Goal: Task Accomplishment & Management: Complete application form

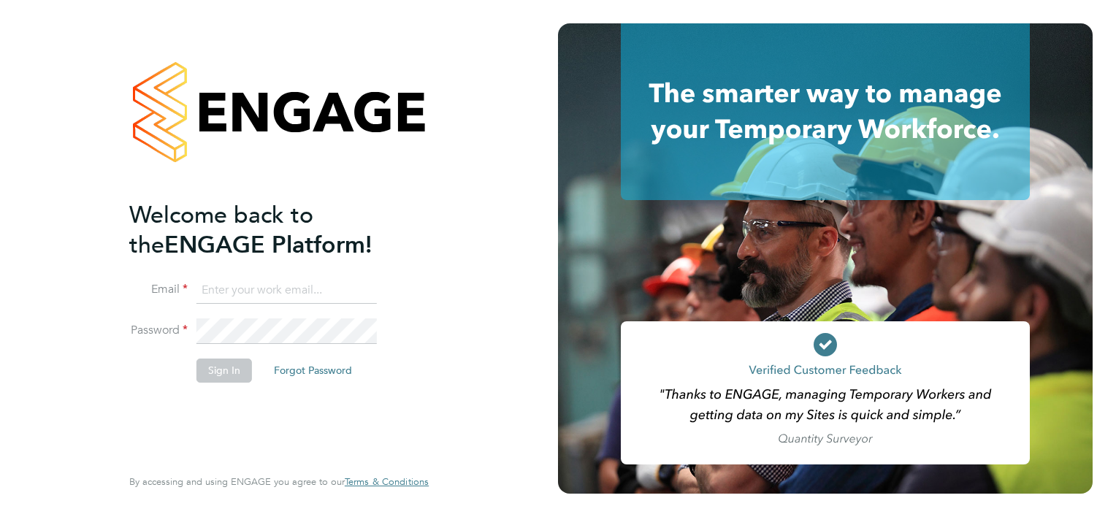
type input "[PERSON_NAME][EMAIL_ADDRESS][PERSON_NAME][DOMAIN_NAME]"
click at [218, 372] on button "Sign In" at bounding box center [225, 370] width 56 height 23
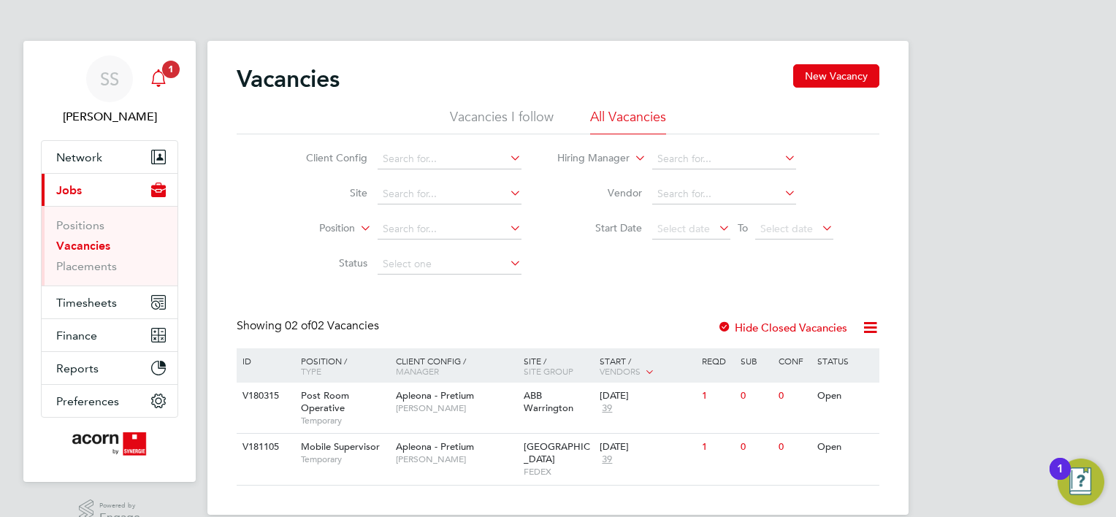
drag, startPoint x: 155, startPoint y: 79, endPoint x: 164, endPoint y: 79, distance: 8.8
click at [155, 79] on icon "Main navigation" at bounding box center [159, 78] width 18 height 18
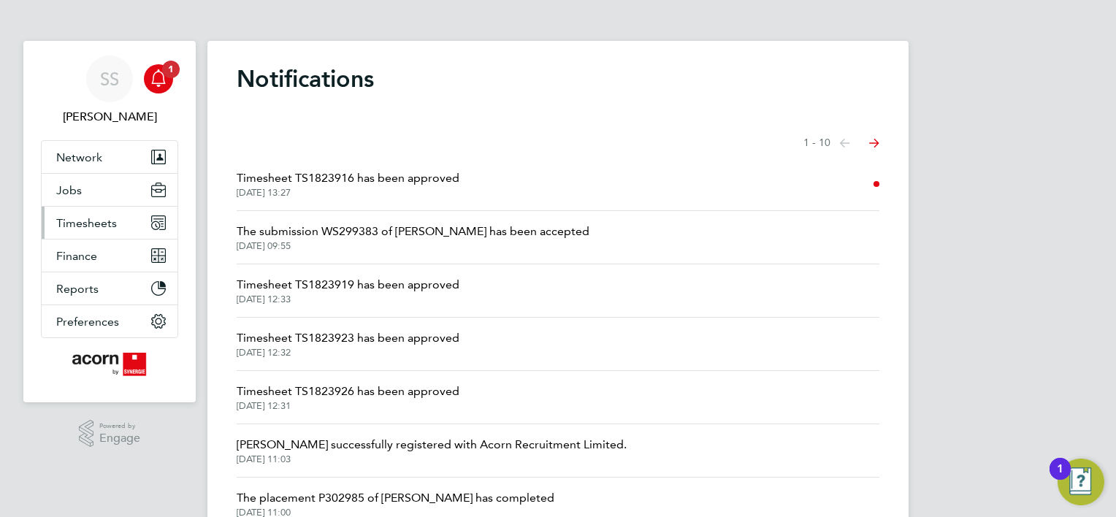
click at [107, 227] on span "Timesheets" at bounding box center [86, 223] width 61 height 14
click at [82, 225] on span "Timesheets" at bounding box center [86, 223] width 61 height 14
click at [91, 218] on span "Timesheets" at bounding box center [86, 223] width 61 height 14
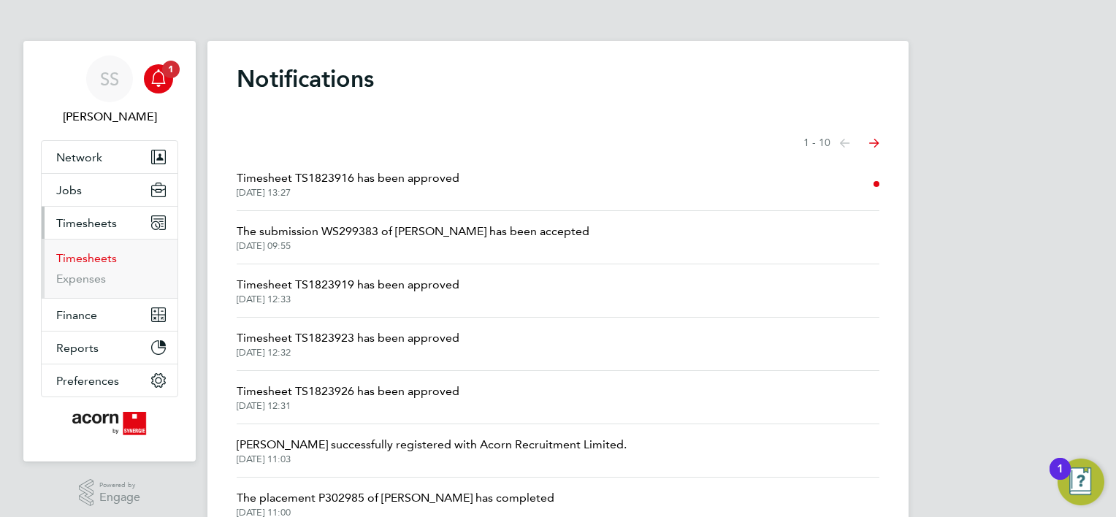
click at [79, 256] on link "Timesheets" at bounding box center [86, 258] width 61 height 14
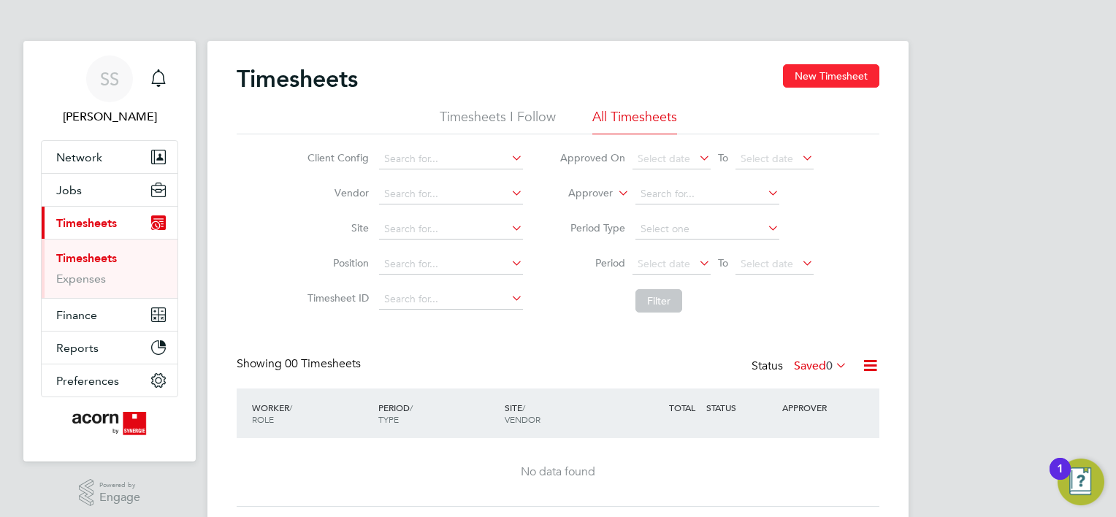
click at [831, 74] on button "New Timesheet" at bounding box center [831, 75] width 96 height 23
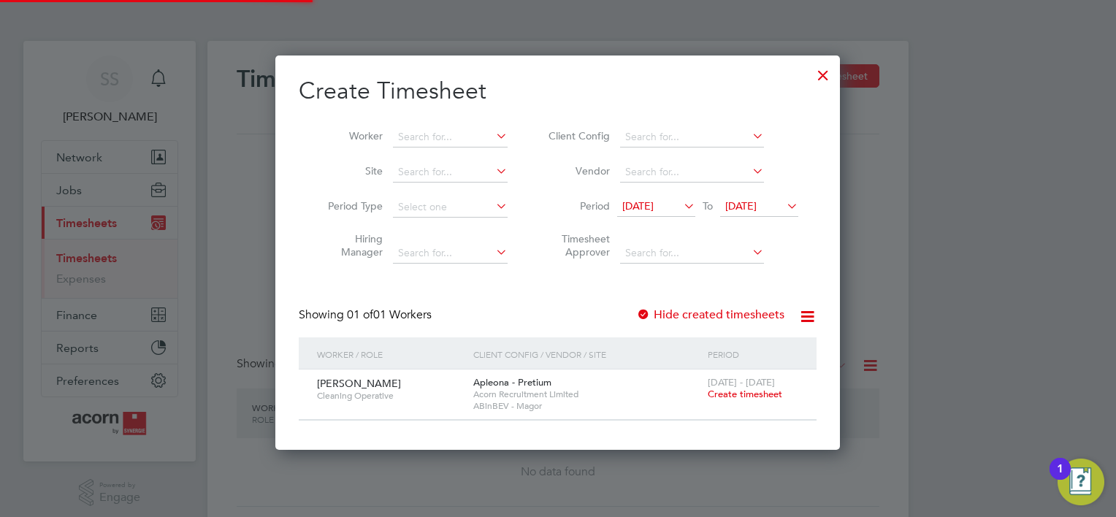
scroll to position [7, 7]
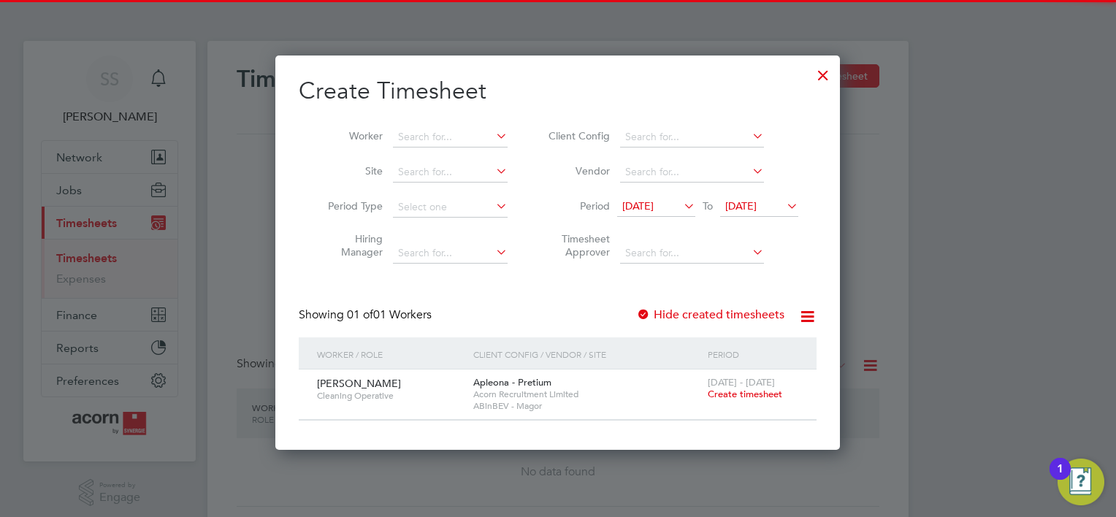
click at [681, 201] on icon at bounding box center [681, 206] width 0 height 20
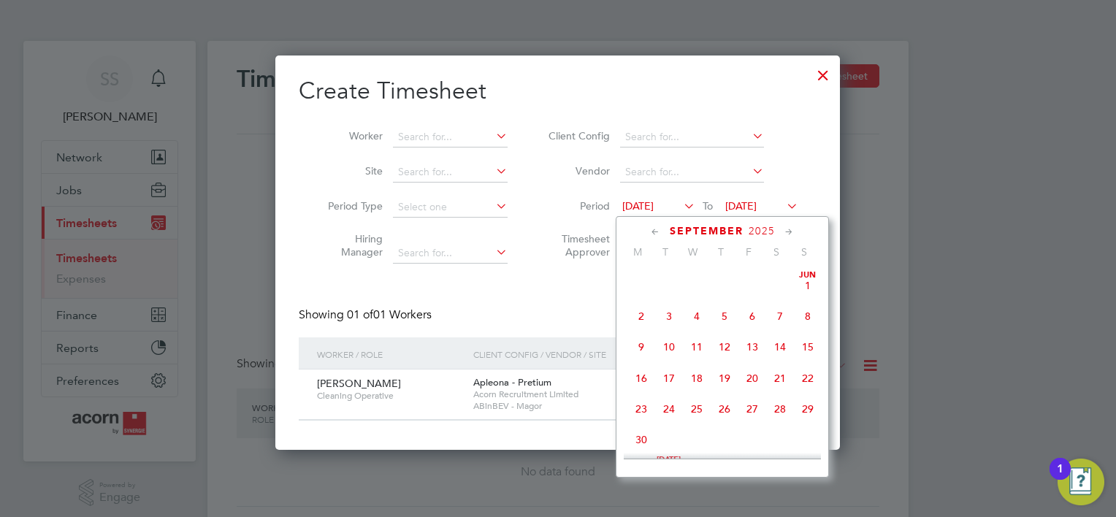
scroll to position [476, 0]
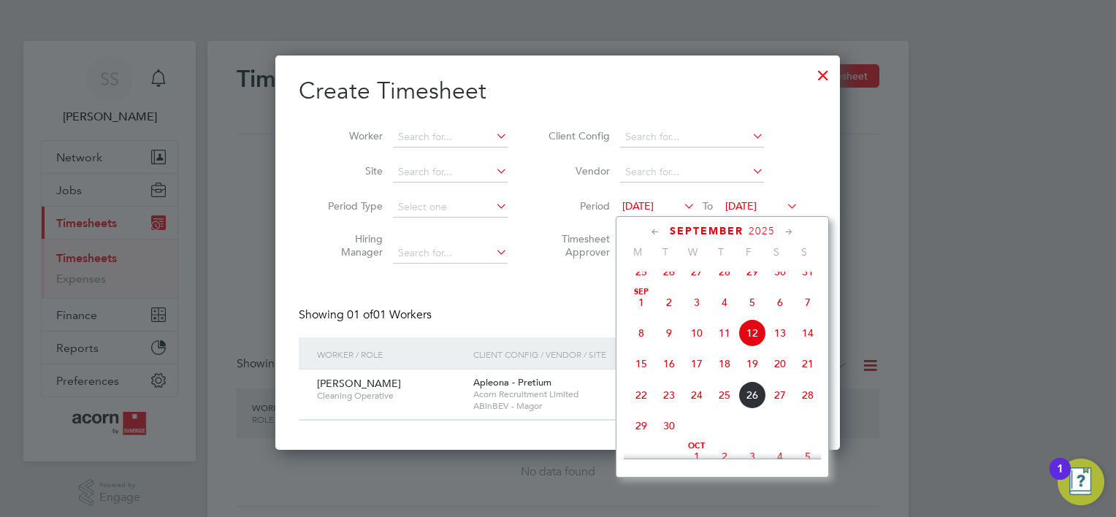
click at [637, 404] on span "22" at bounding box center [642, 395] width 28 height 28
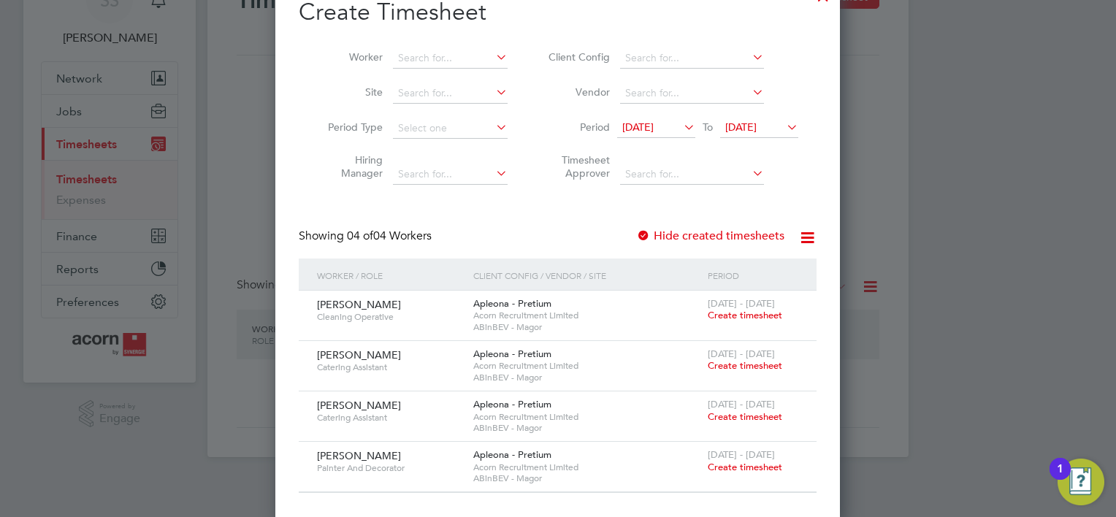
scroll to position [82, 0]
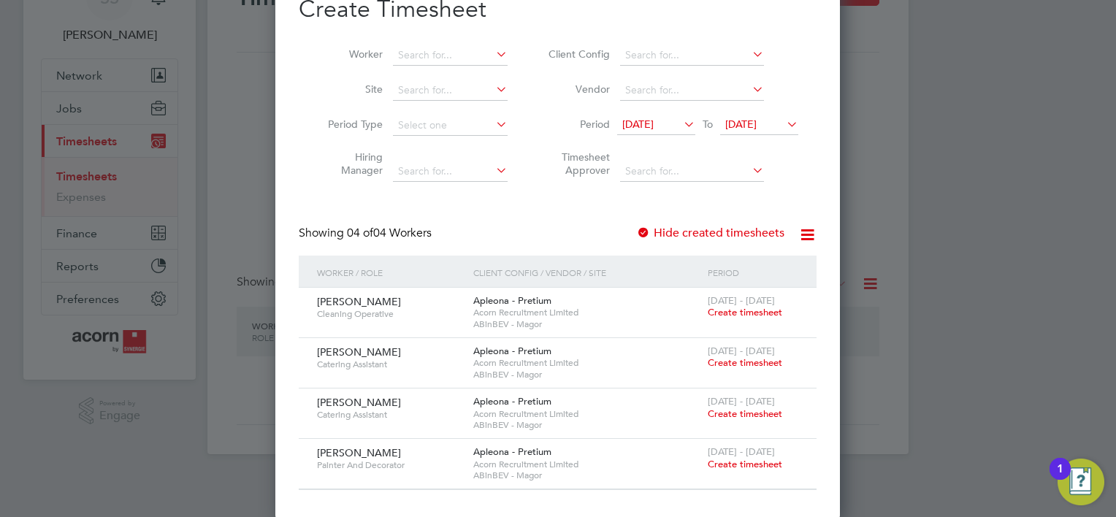
click at [747, 458] on span "Create timesheet" at bounding box center [745, 464] width 75 height 12
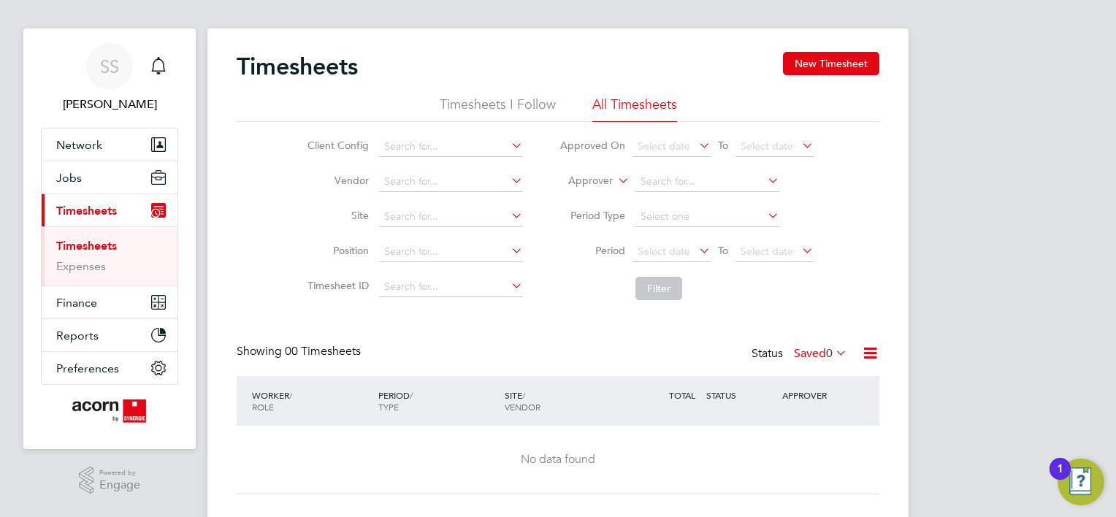
scroll to position [0, 0]
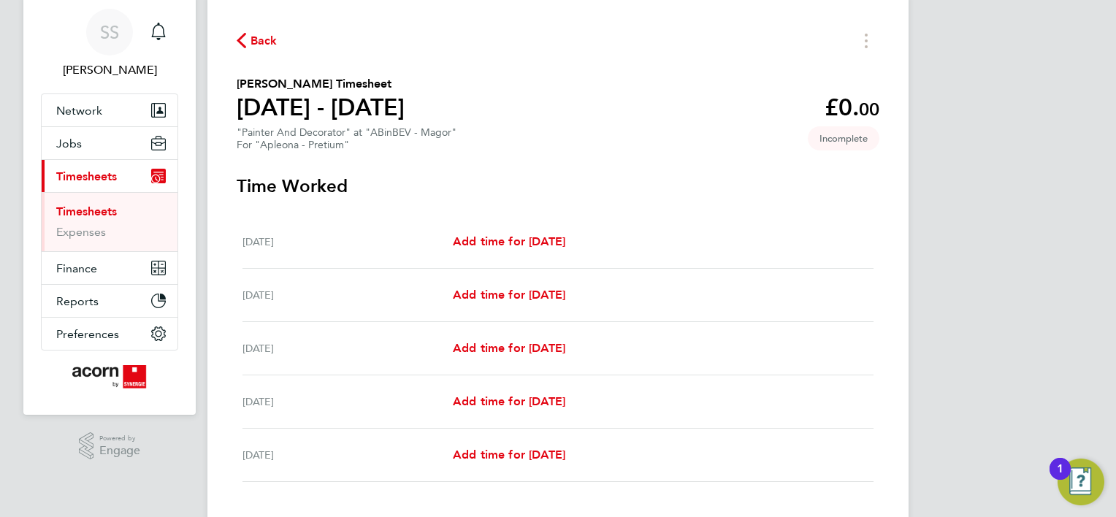
scroll to position [140, 0]
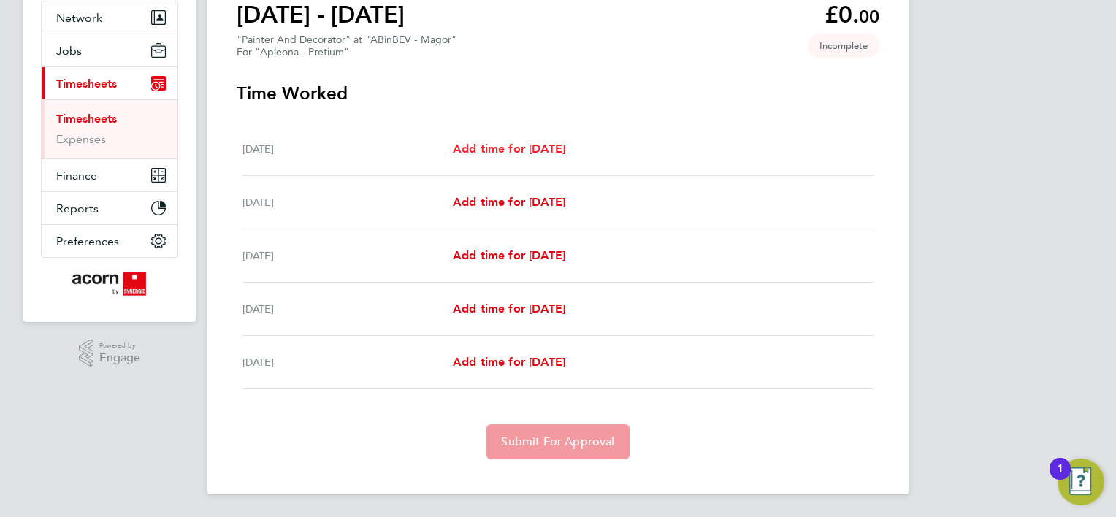
click at [543, 152] on span "Add time for Mon 22 Sep" at bounding box center [509, 149] width 113 height 14
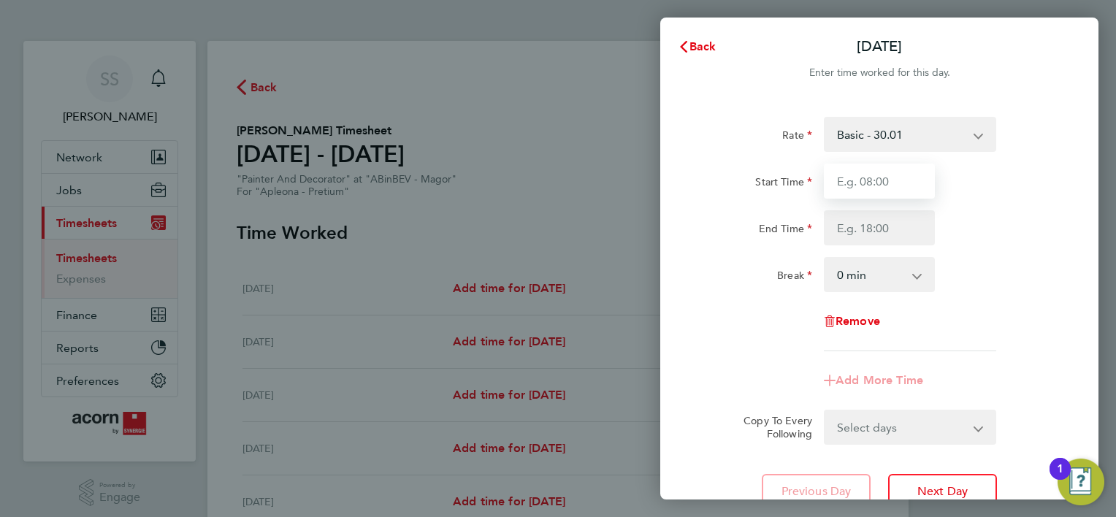
click at [869, 183] on input "Start Time" at bounding box center [879, 181] width 111 height 35
type input "08:00"
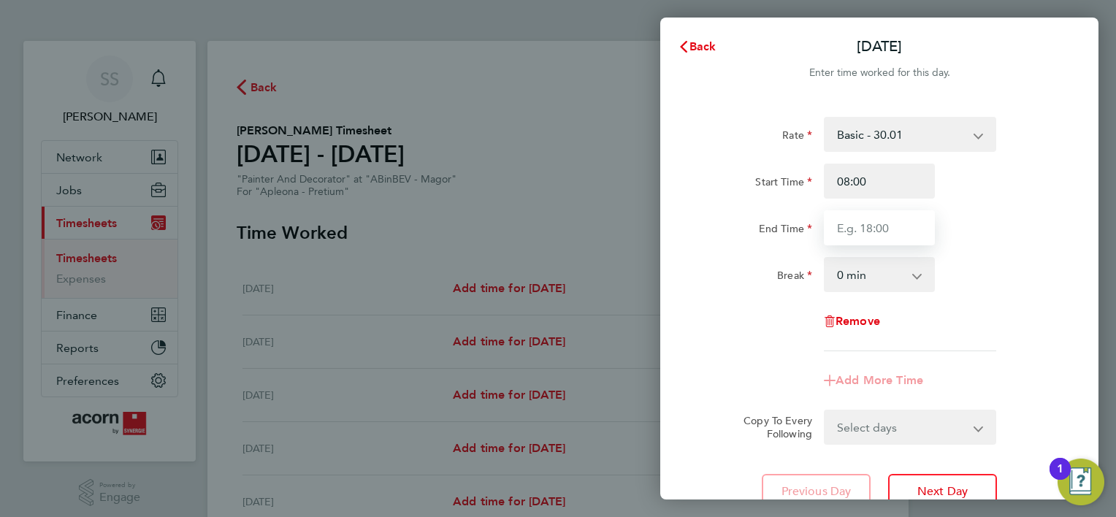
click at [870, 228] on input "End Time" at bounding box center [879, 227] width 111 height 35
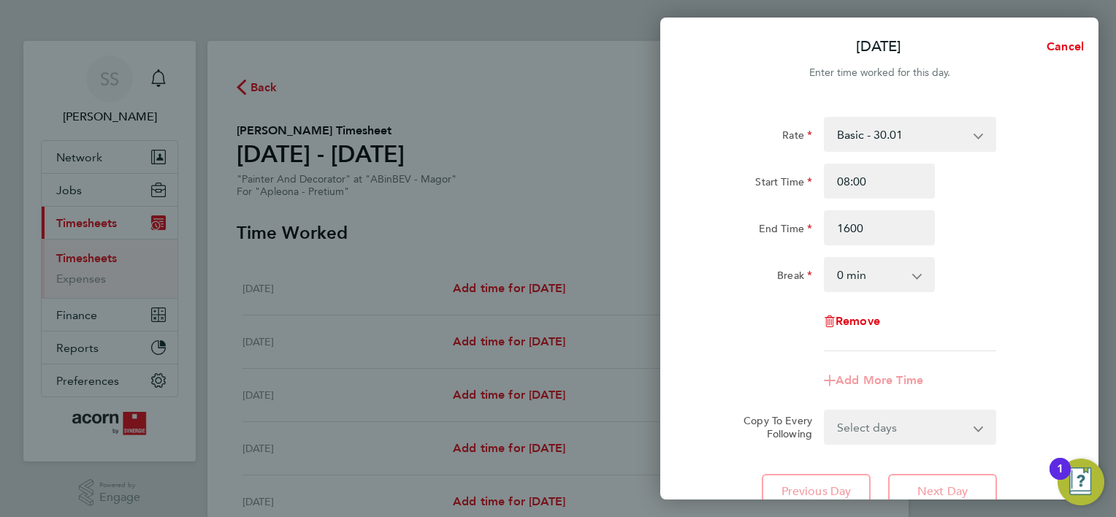
type input "16:00"
click at [1061, 292] on div "Rate Basic - 30.01 Start Time 08:00 End Time 16:00 Break 0 min 15 min 30 min 45…" at bounding box center [880, 312] width 438 height 427
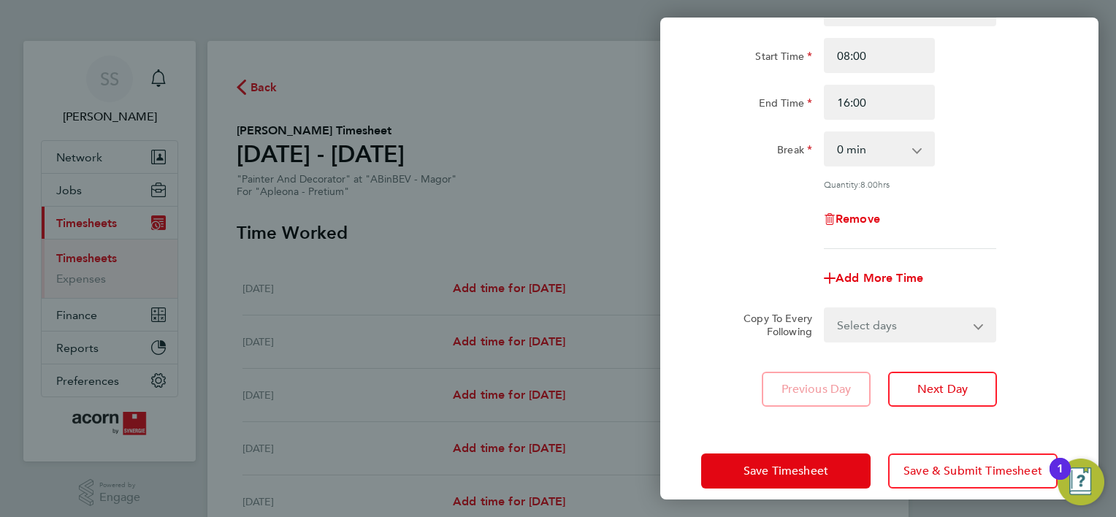
scroll to position [142, 0]
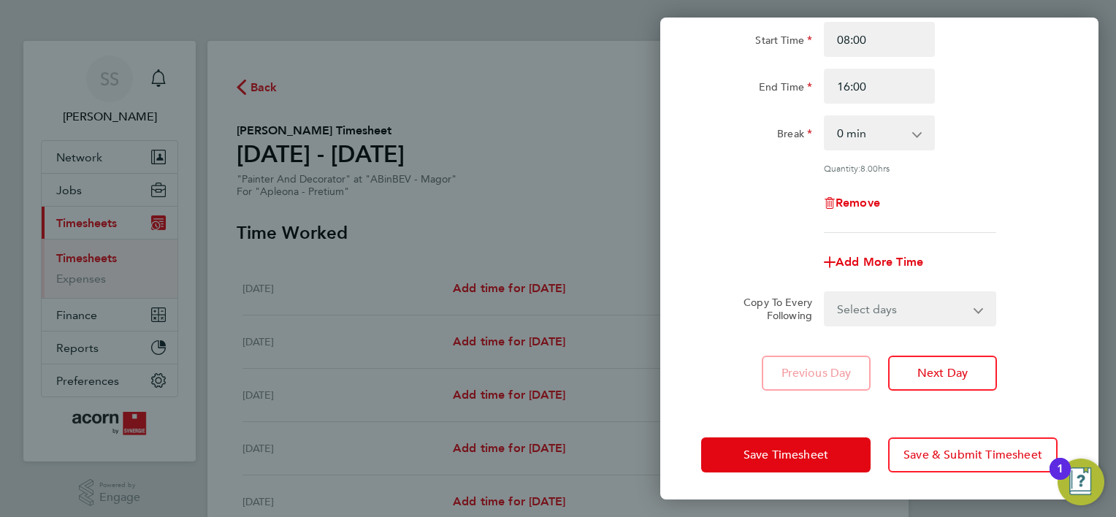
click at [896, 326] on div "Rate Basic - 30.01 Start Time 08:00 End Time 16:00 Break 0 min 15 min 30 min 45…" at bounding box center [880, 183] width 438 height 451
click at [894, 305] on select "Select days Day Tuesday Wednesday Thursday Friday" at bounding box center [902, 309] width 153 height 32
select select "DAY"
click at [826, 293] on select "Select days Day Tuesday Wednesday Thursday Friday" at bounding box center [902, 309] width 153 height 32
select select "2025-09-26"
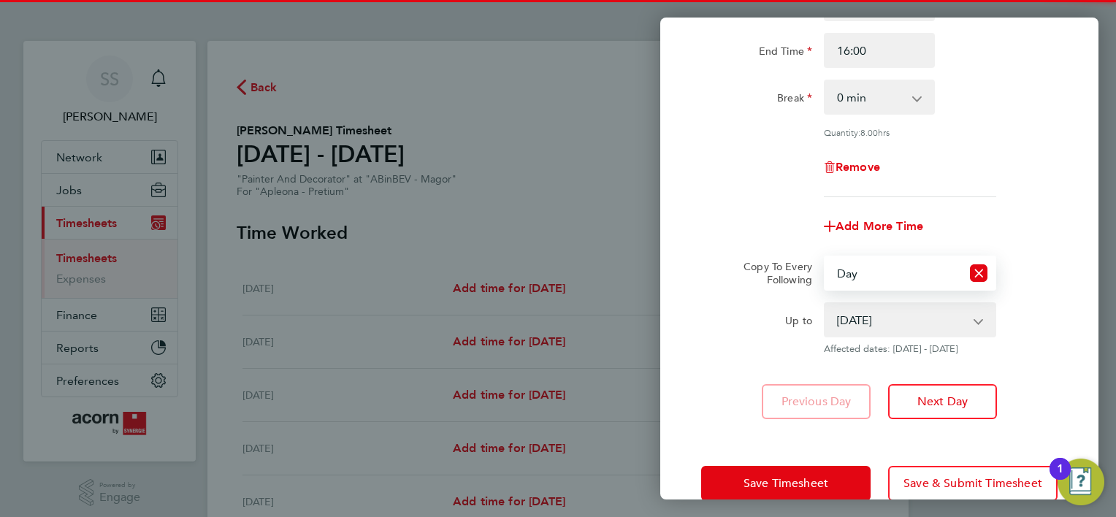
scroll to position [206, 0]
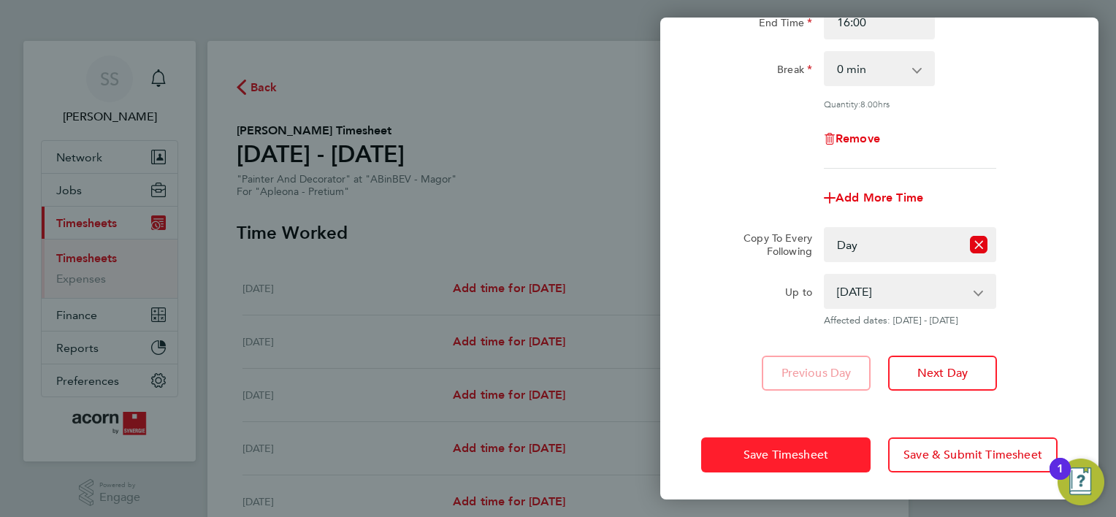
click at [804, 448] on span "Save Timesheet" at bounding box center [786, 455] width 85 height 15
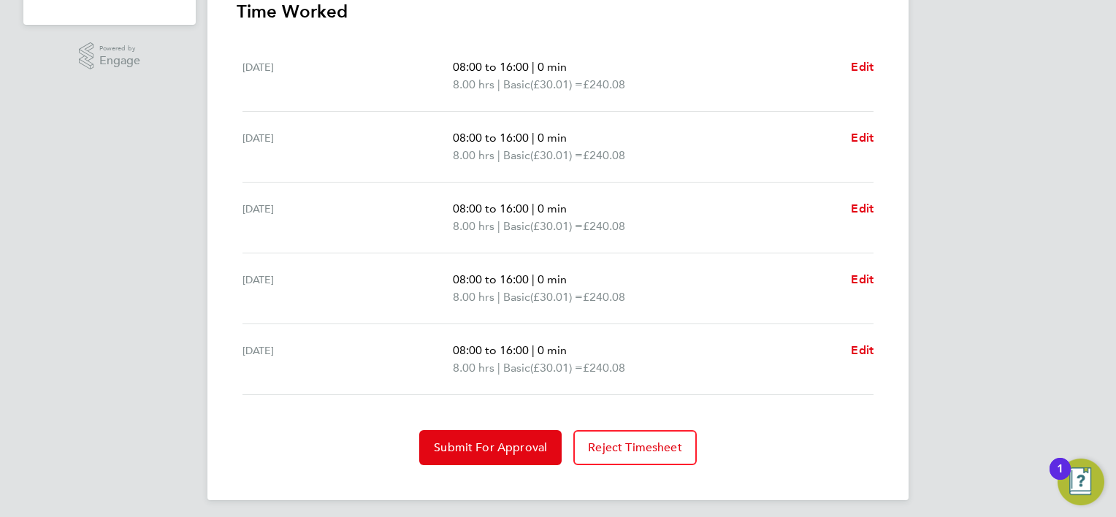
scroll to position [438, 0]
click at [522, 443] on span "Submit For Approval" at bounding box center [490, 446] width 113 height 15
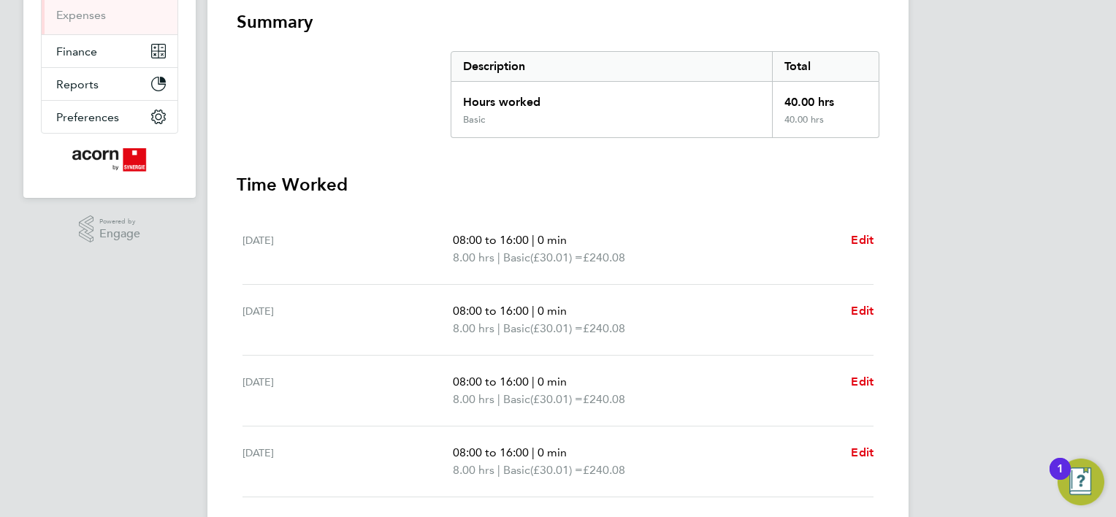
scroll to position [0, 0]
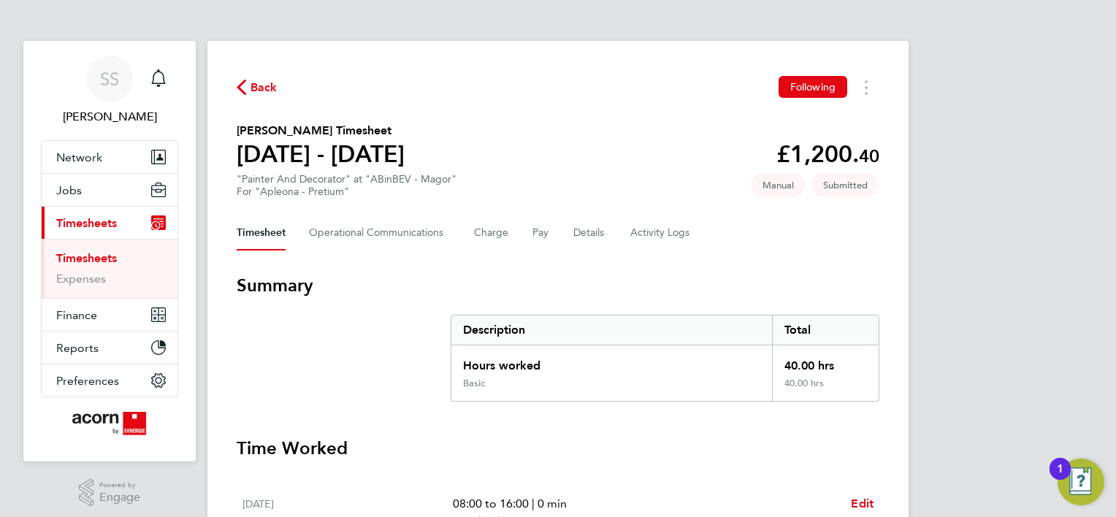
click at [267, 96] on span "Back" at bounding box center [264, 88] width 27 height 18
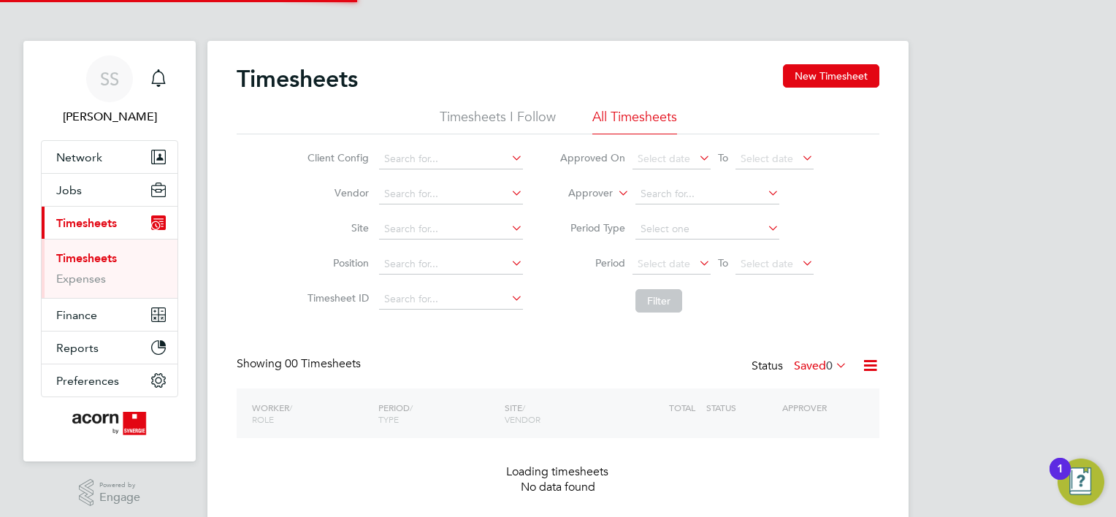
click at [268, 85] on h2 "Timesheets" at bounding box center [297, 78] width 121 height 29
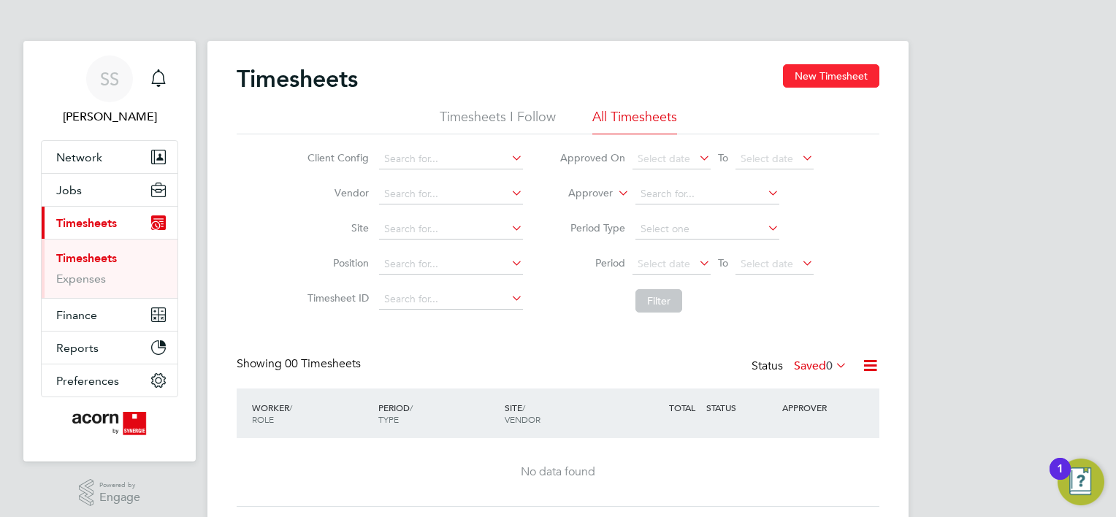
click at [839, 70] on button "New Timesheet" at bounding box center [831, 75] width 96 height 23
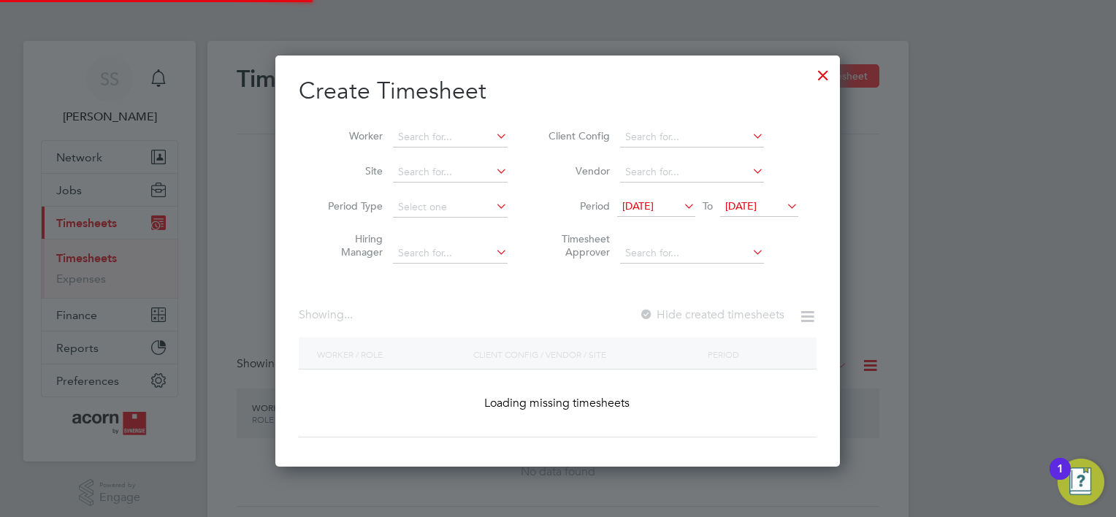
scroll to position [393, 566]
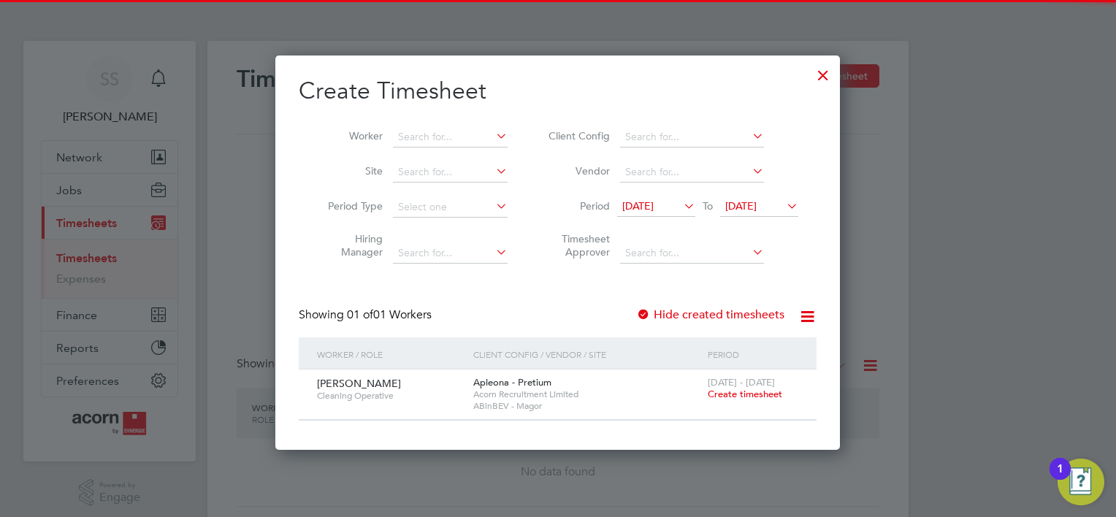
click at [681, 203] on icon at bounding box center [681, 206] width 0 height 20
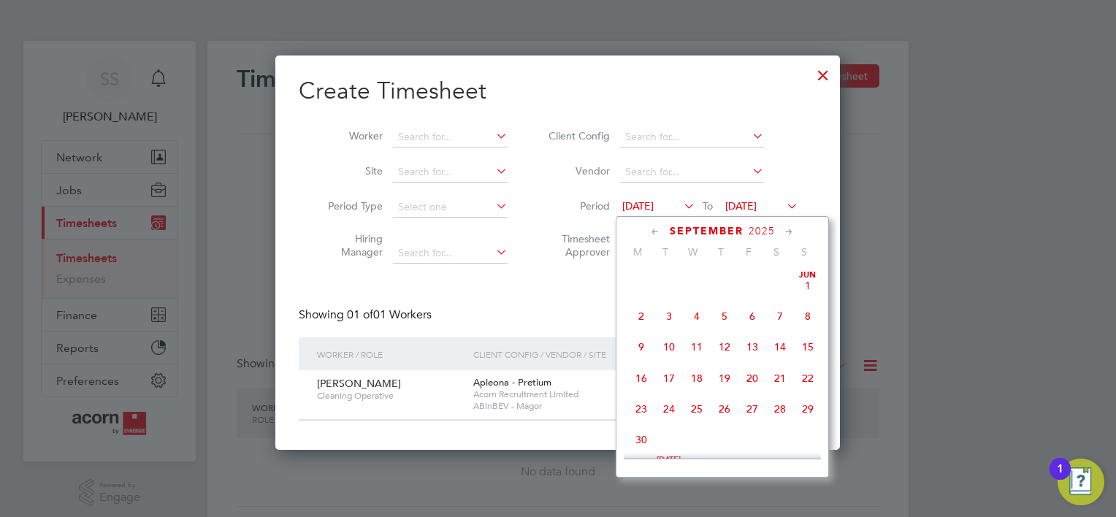
scroll to position [476, 0]
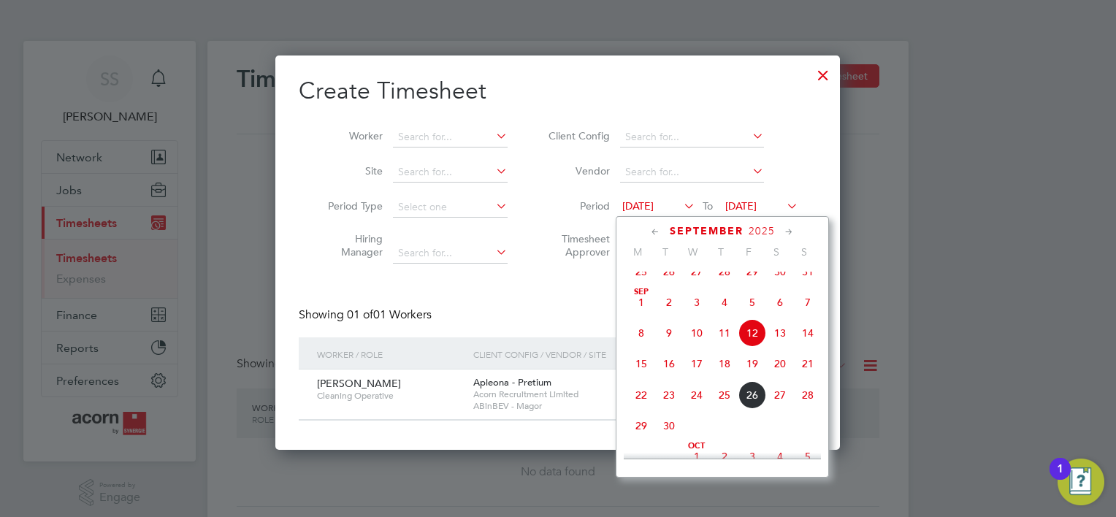
click at [693, 78] on h2 "Create Timesheet" at bounding box center [558, 91] width 518 height 31
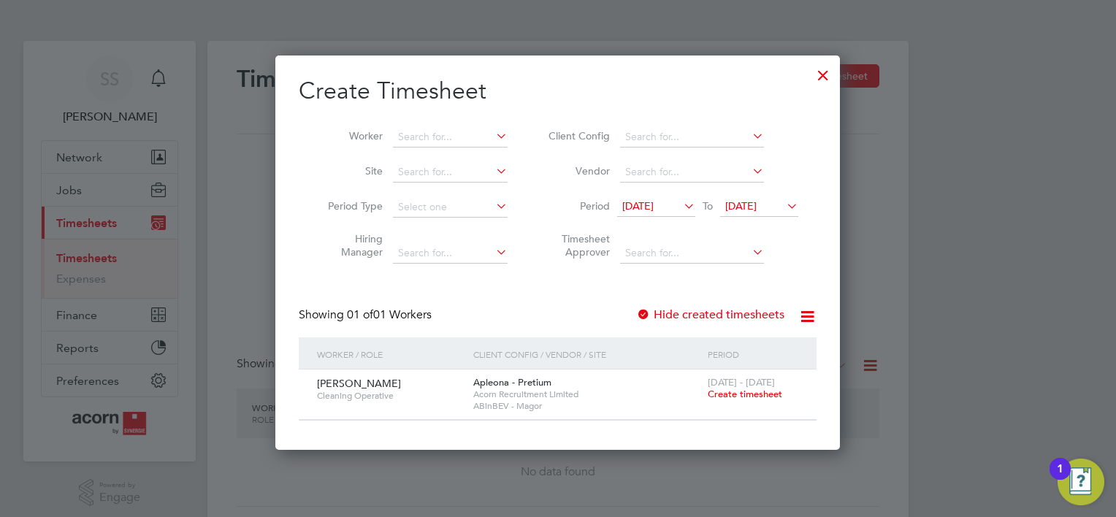
click at [826, 74] on div at bounding box center [823, 71] width 26 height 26
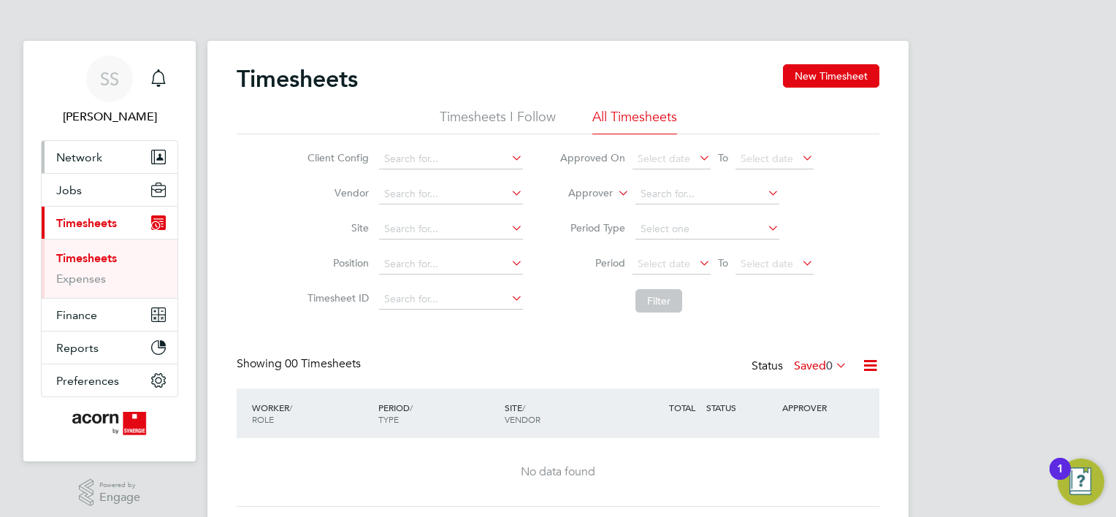
click at [85, 152] on span "Network" at bounding box center [79, 158] width 46 height 14
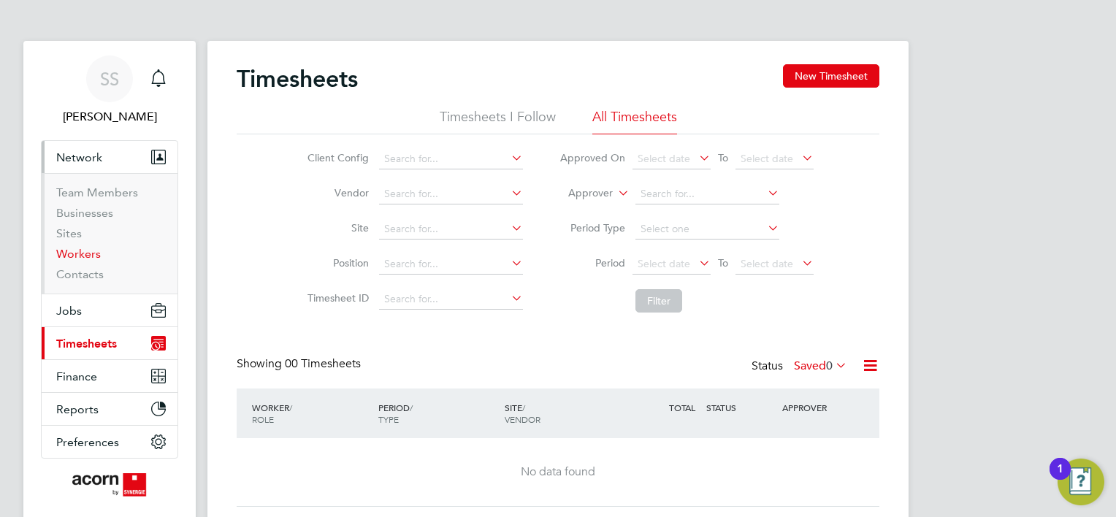
click at [77, 254] on link "Workers" at bounding box center [78, 254] width 45 height 14
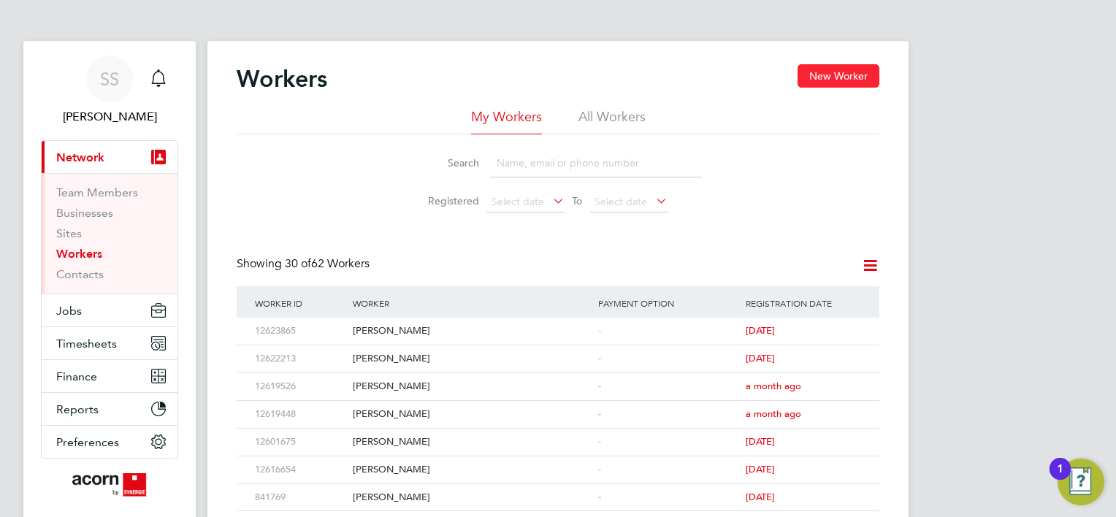
click at [834, 75] on button "New Worker" at bounding box center [839, 75] width 82 height 23
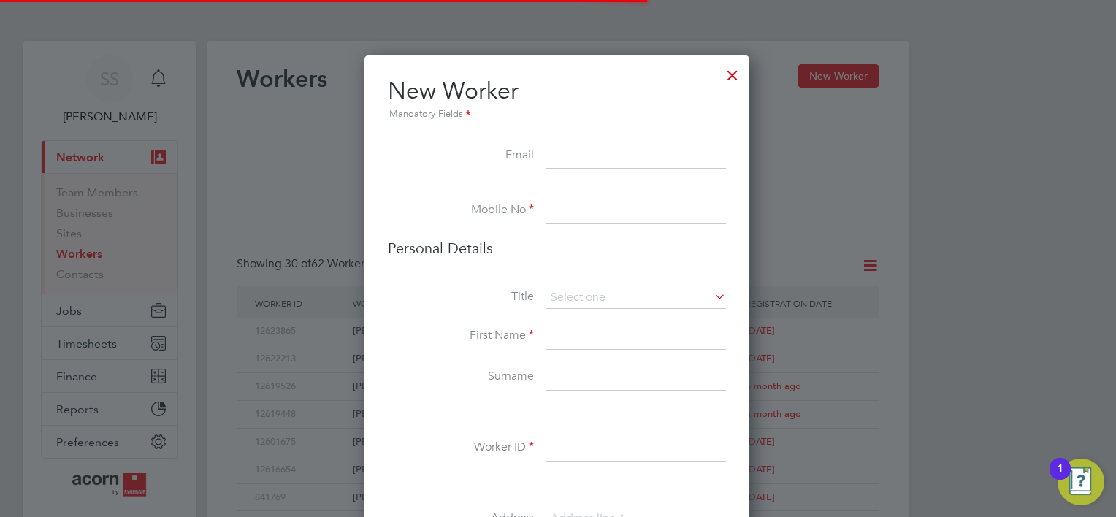
scroll to position [1230, 387]
click at [582, 144] on input at bounding box center [636, 156] width 180 height 26
paste input "jagiellodaniel@icloud.com"
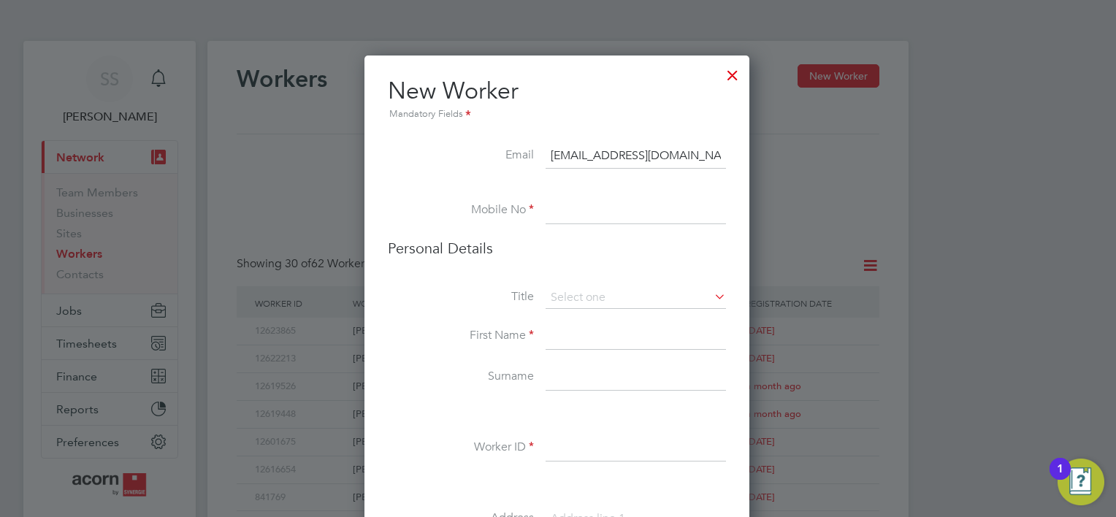
type input "jagiellodaniel@icloud.com"
click at [596, 202] on input at bounding box center [636, 211] width 180 height 26
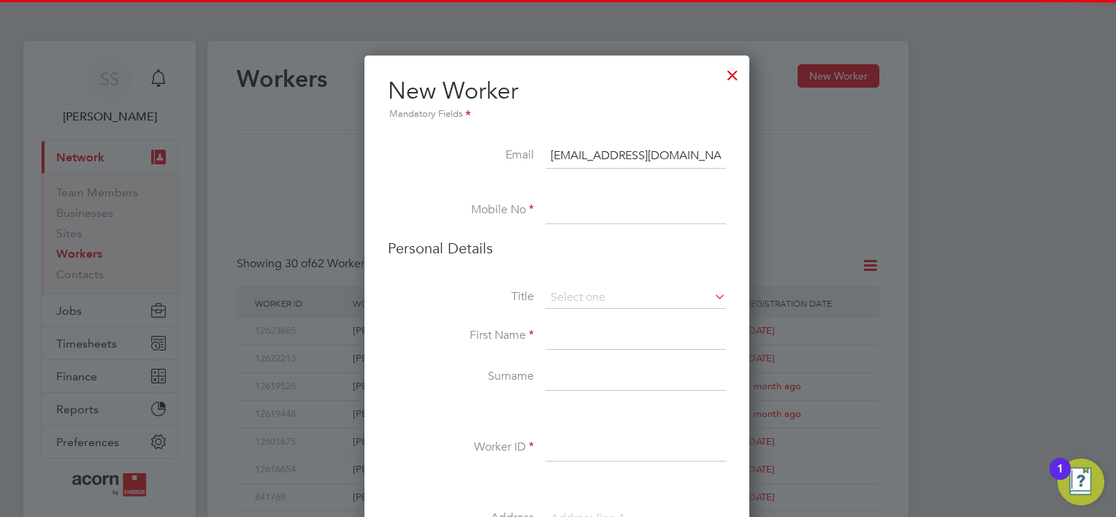
paste input "07561462988"
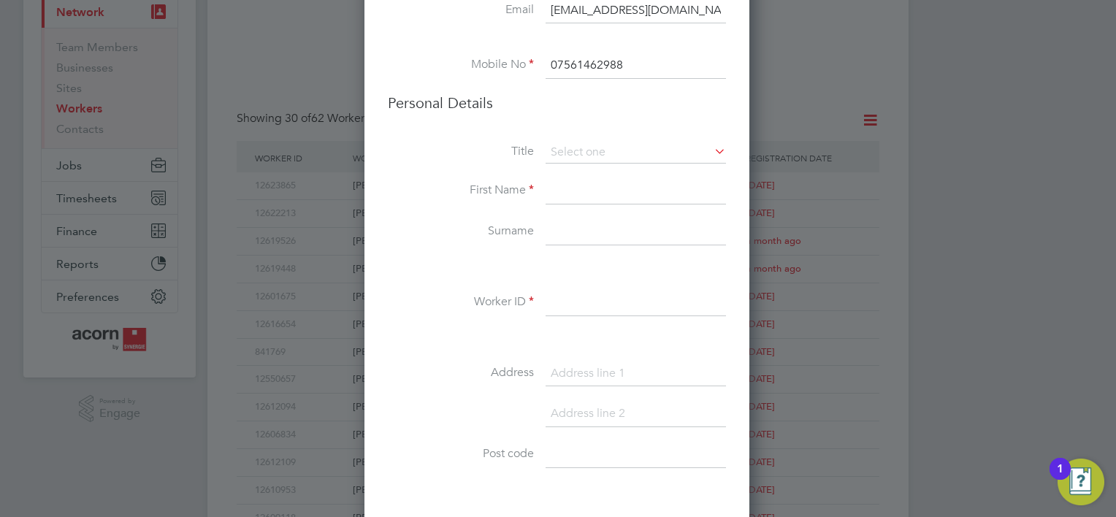
scroll to position [146, 0]
type input "07561462988"
click at [572, 143] on input at bounding box center [636, 152] width 180 height 22
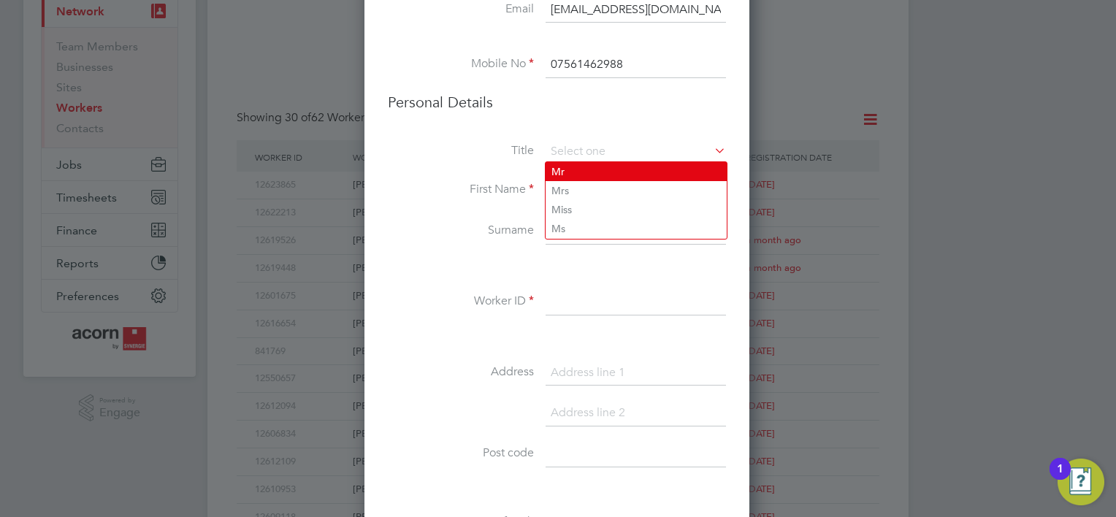
click at [564, 173] on li "Mr" at bounding box center [636, 171] width 181 height 19
type input "Mr"
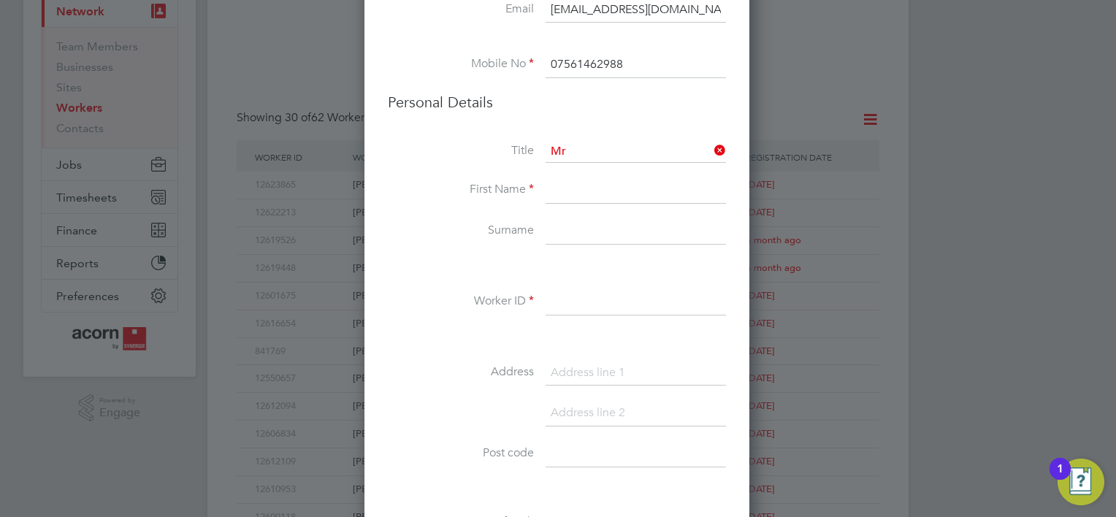
click at [558, 194] on input at bounding box center [636, 191] width 180 height 26
type input "Daniel"
type input "Jagiello"
click at [567, 313] on input at bounding box center [636, 302] width 180 height 26
click at [558, 300] on input at bounding box center [636, 302] width 180 height 26
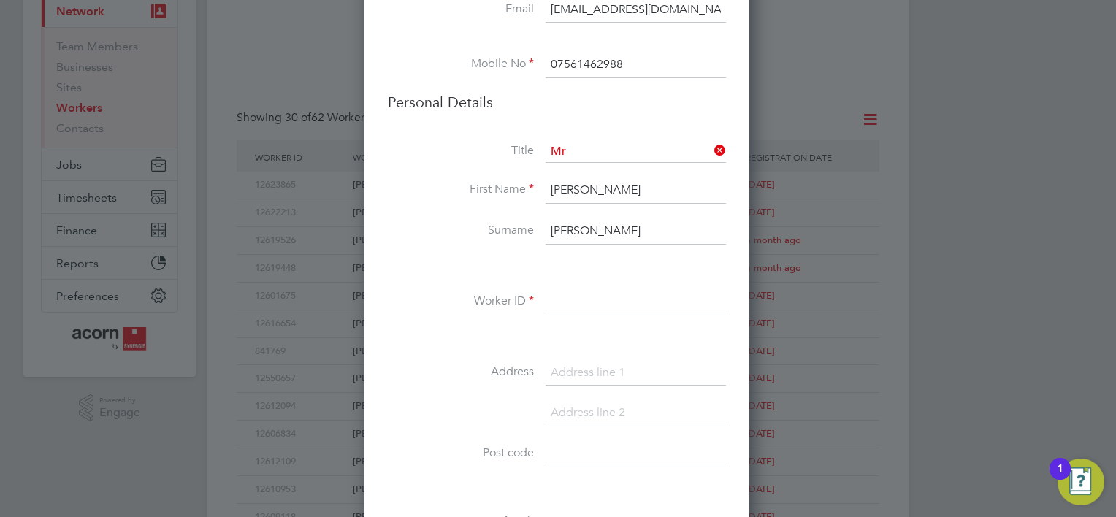
paste input "12624741"
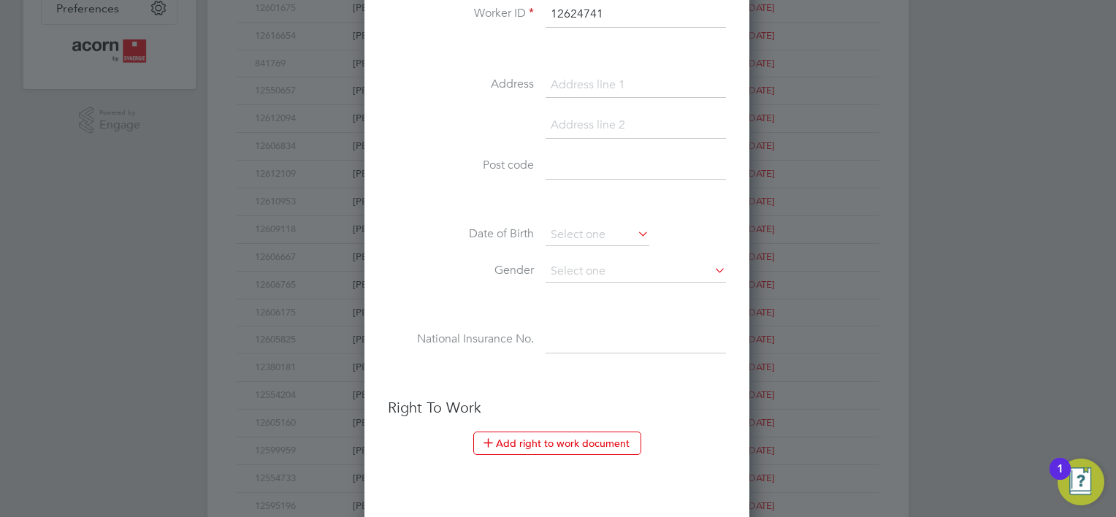
scroll to position [438, 0]
type input "12624741"
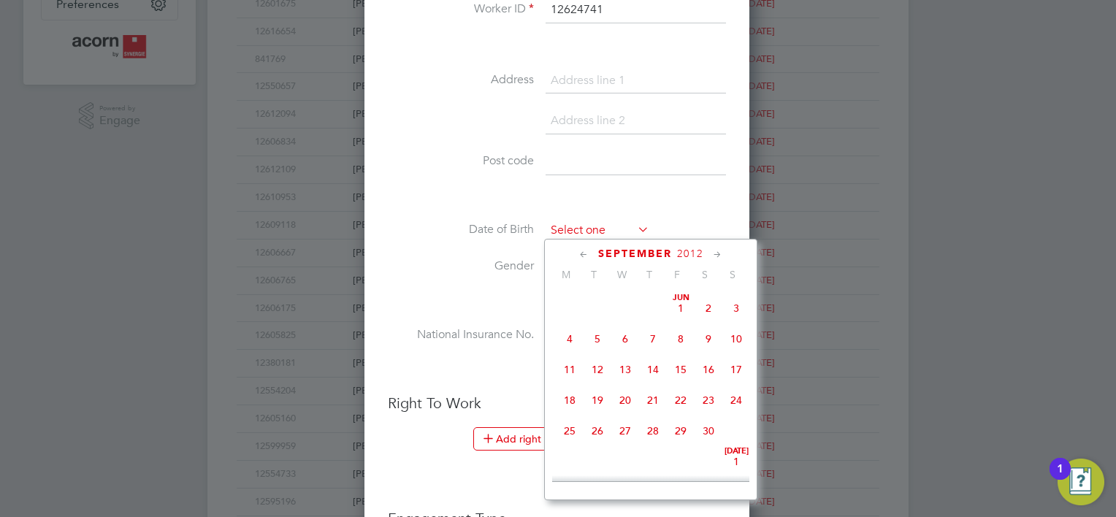
click at [579, 220] on input at bounding box center [598, 231] width 104 height 22
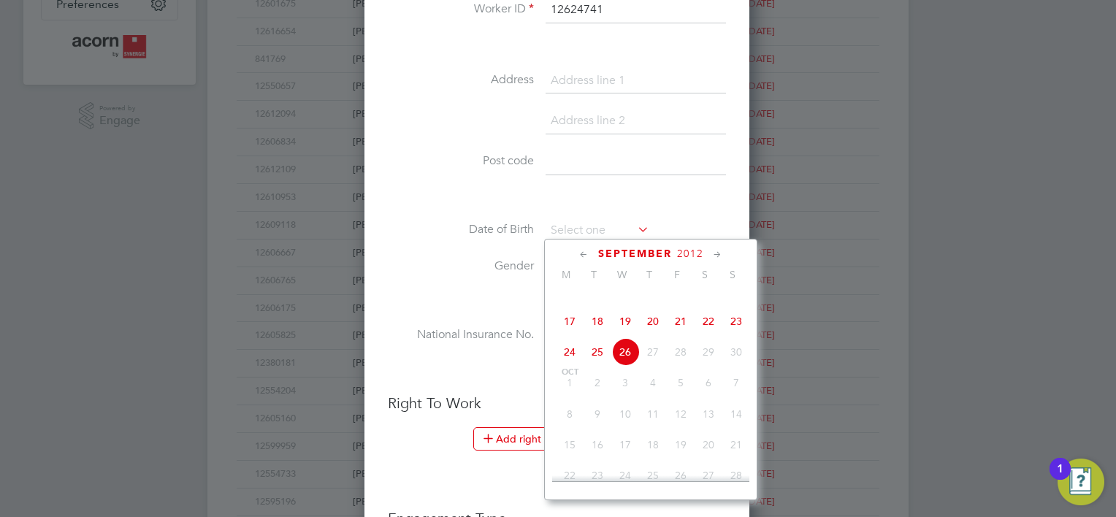
click at [450, 275] on li "Gender" at bounding box center [557, 274] width 338 height 37
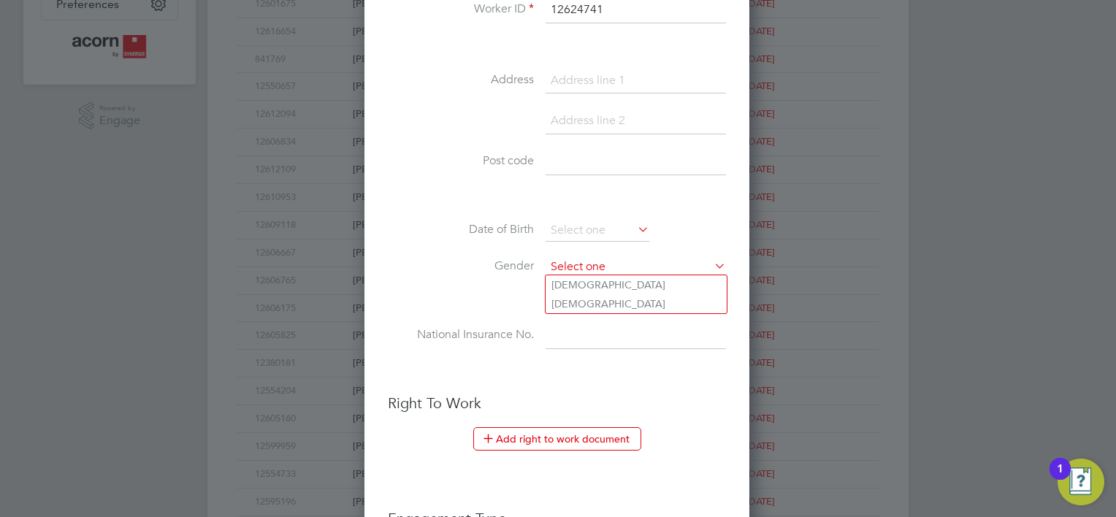
click at [579, 267] on input at bounding box center [636, 267] width 180 height 22
click at [573, 283] on li "Male" at bounding box center [636, 284] width 181 height 19
type input "Male"
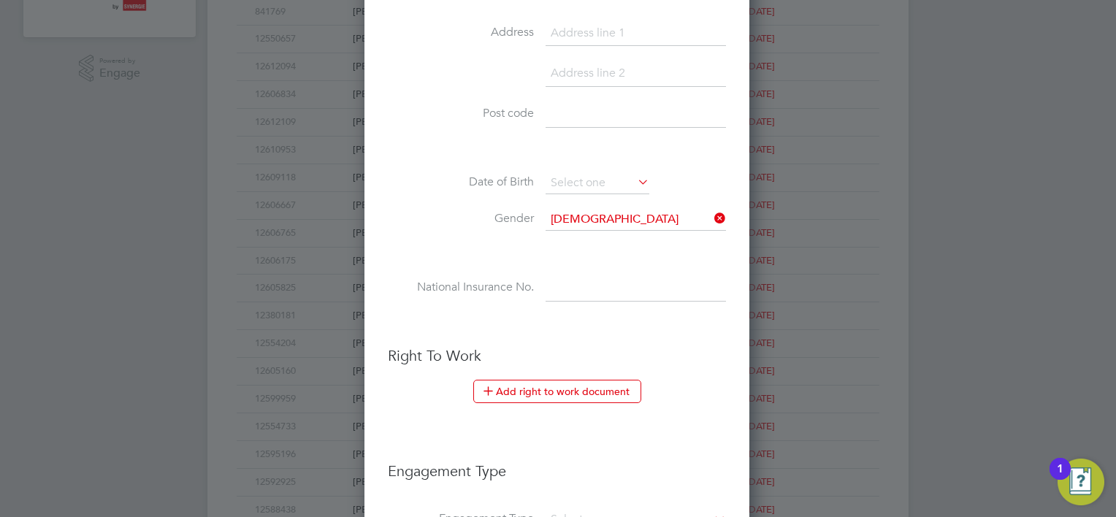
scroll to position [511, 0]
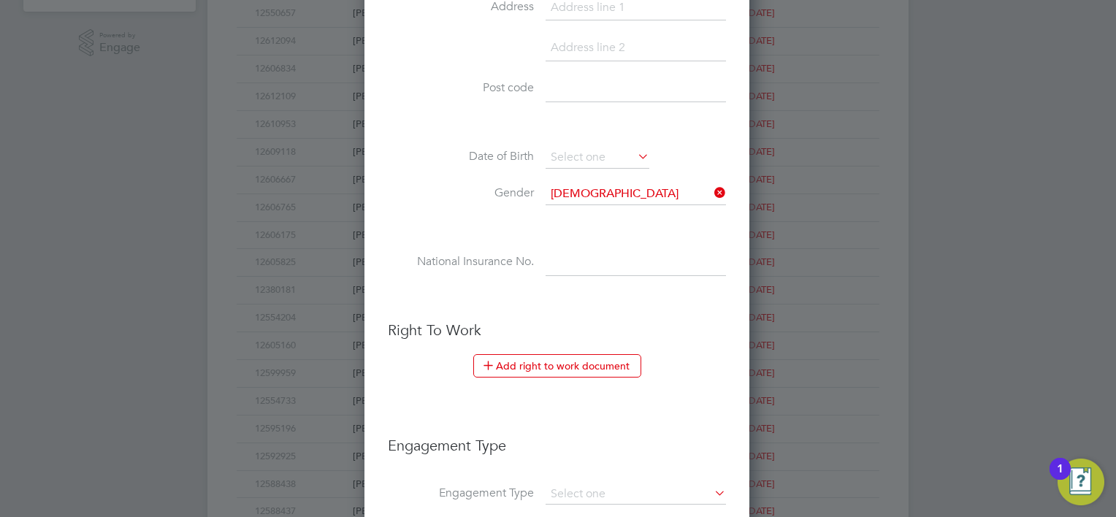
click at [558, 255] on input at bounding box center [636, 263] width 180 height 26
click at [590, 255] on input at bounding box center [636, 263] width 180 height 26
paste input "SG352607D"
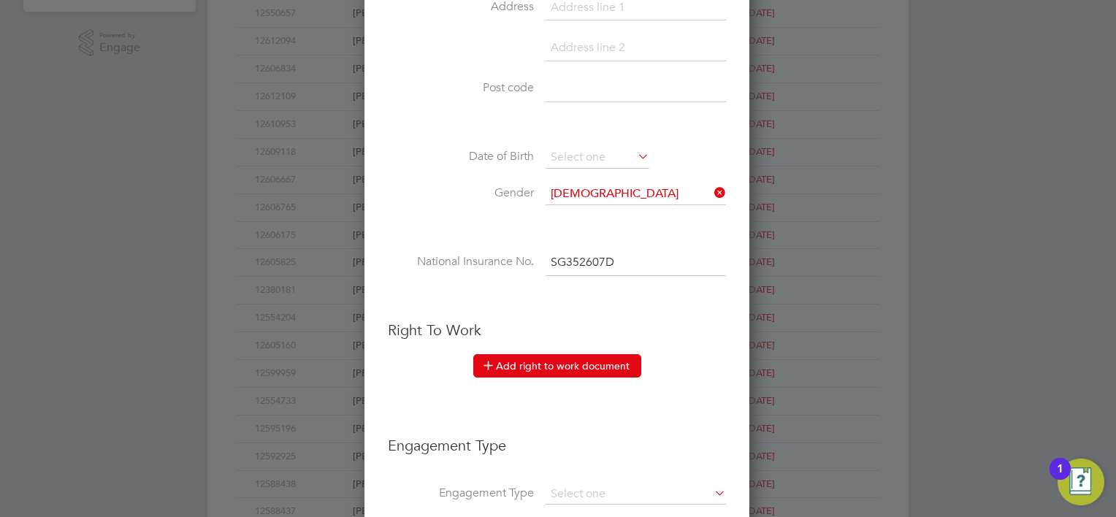
type input "SG 35 26 07 D"
click at [554, 362] on button "Add right to work document" at bounding box center [557, 365] width 168 height 23
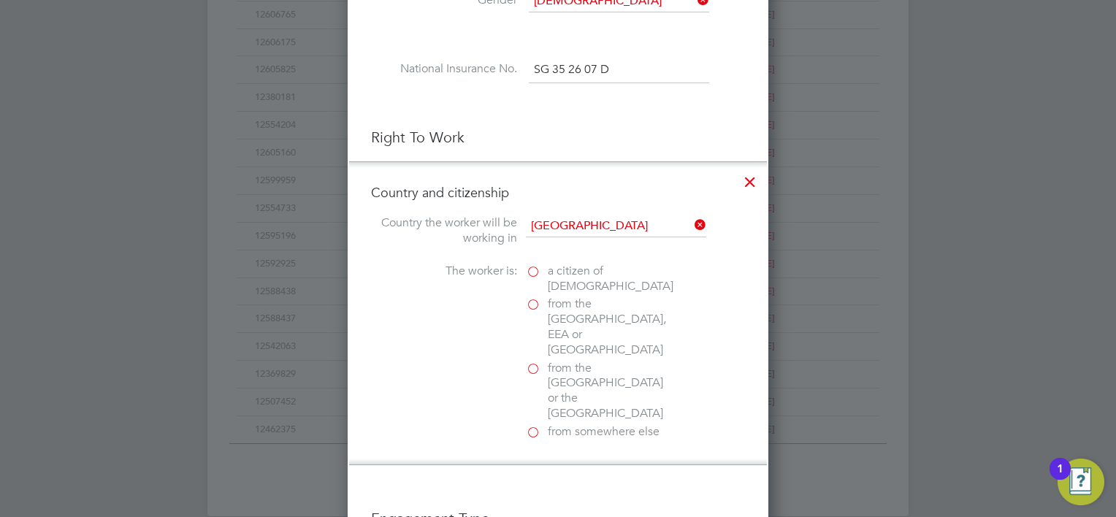
scroll to position [731, 0]
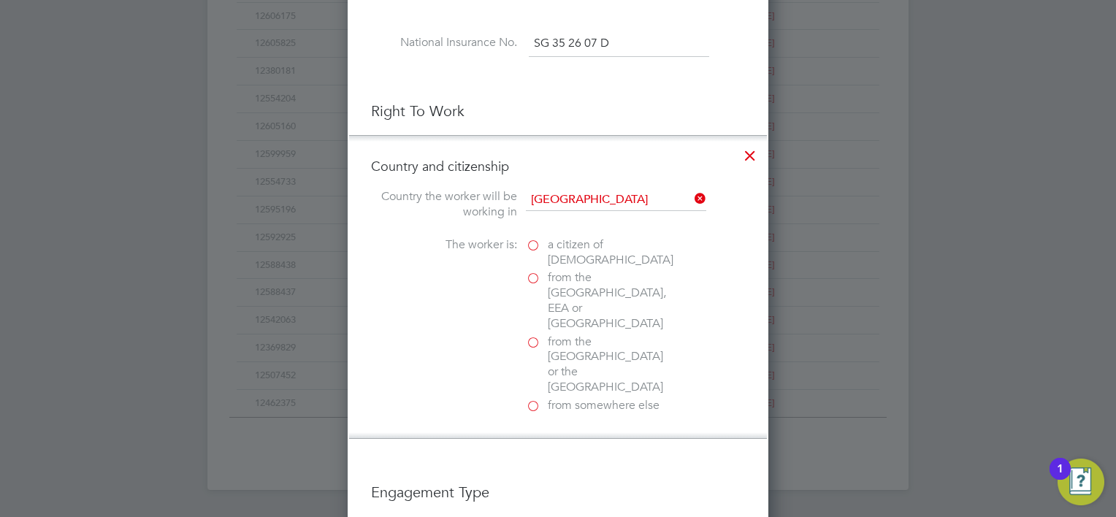
click at [561, 279] on span "from the EU, EEA or Switzerland" at bounding box center [610, 300] width 124 height 61
click at [0, 0] on input "from the EU, EEA or Switzerland" at bounding box center [0, 0] width 0 height 0
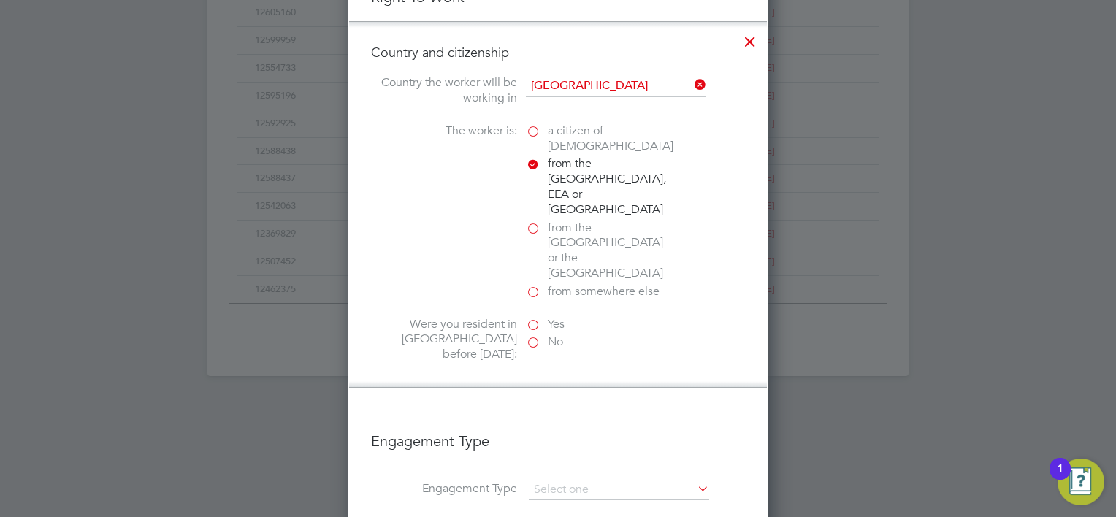
scroll to position [877, 0]
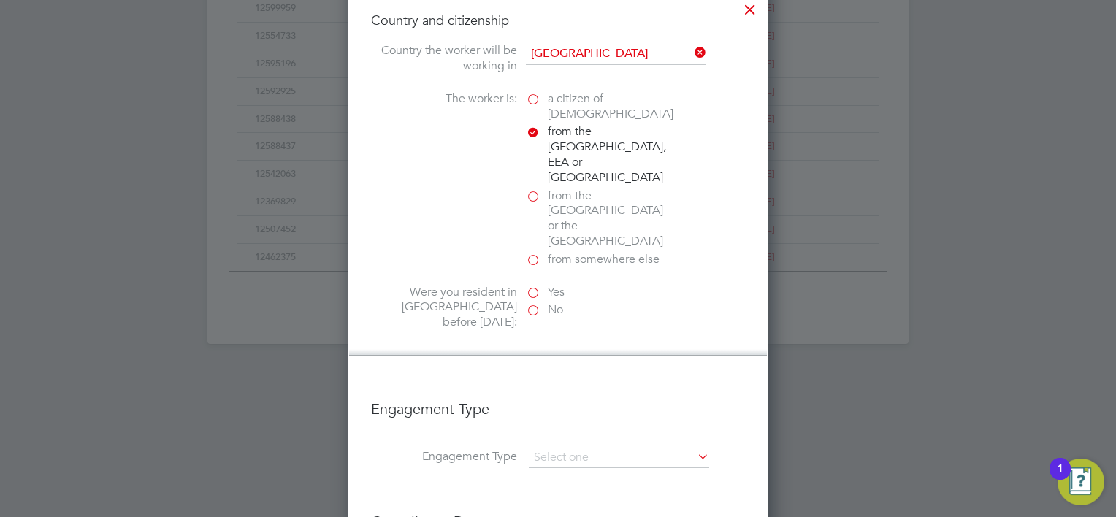
click at [532, 285] on label "Yes" at bounding box center [599, 292] width 146 height 15
click at [0, 0] on input "Yes" at bounding box center [0, 0] width 0 height 0
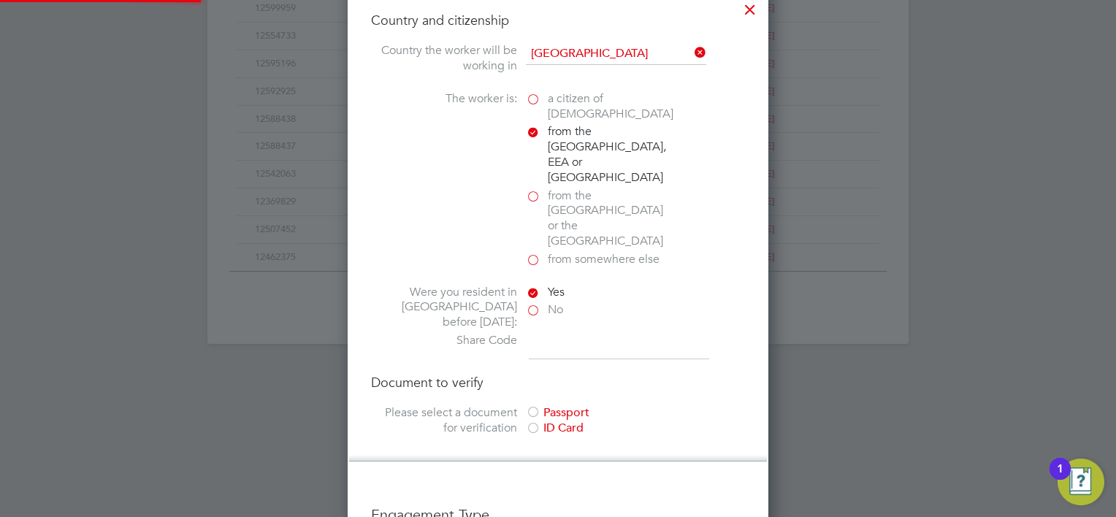
scroll to position [1607, 422]
click at [534, 333] on input at bounding box center [619, 346] width 180 height 26
click at [555, 333] on input at bounding box center [619, 346] width 180 height 26
paste input "WE-DRX7G63-4A"
click at [567, 406] on div "Passport" at bounding box center [635, 413] width 219 height 15
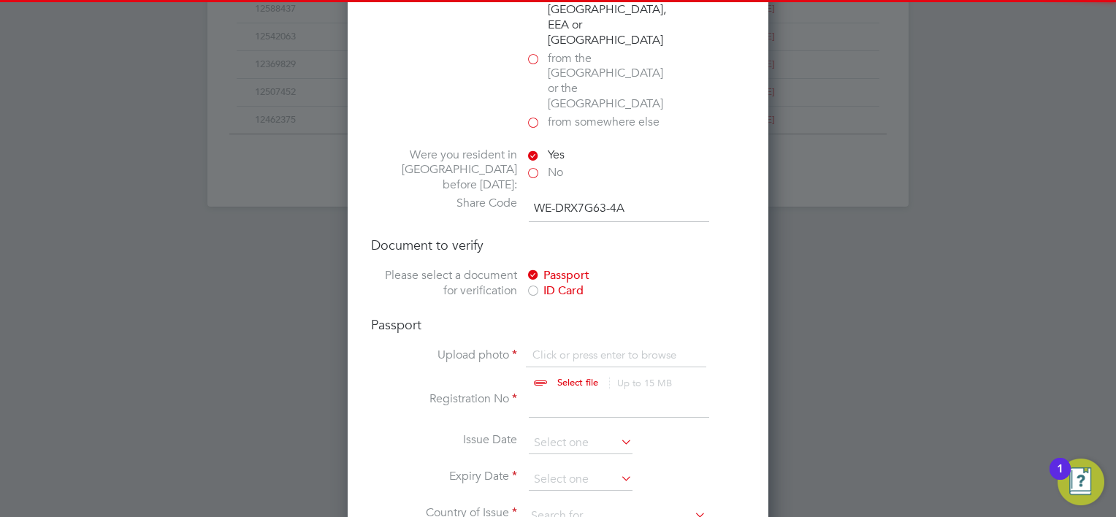
scroll to position [1023, 0]
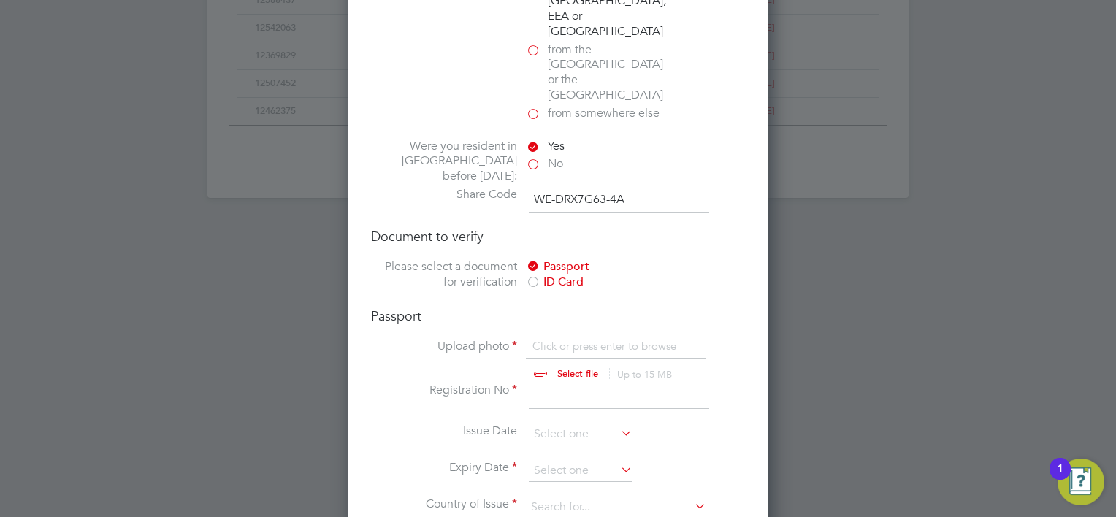
drag, startPoint x: 610, startPoint y: 140, endPoint x: 490, endPoint y: 151, distance: 120.3
click at [490, 187] on div "Share Code WE-DRX7G63-4A" at bounding box center [558, 200] width 374 height 26
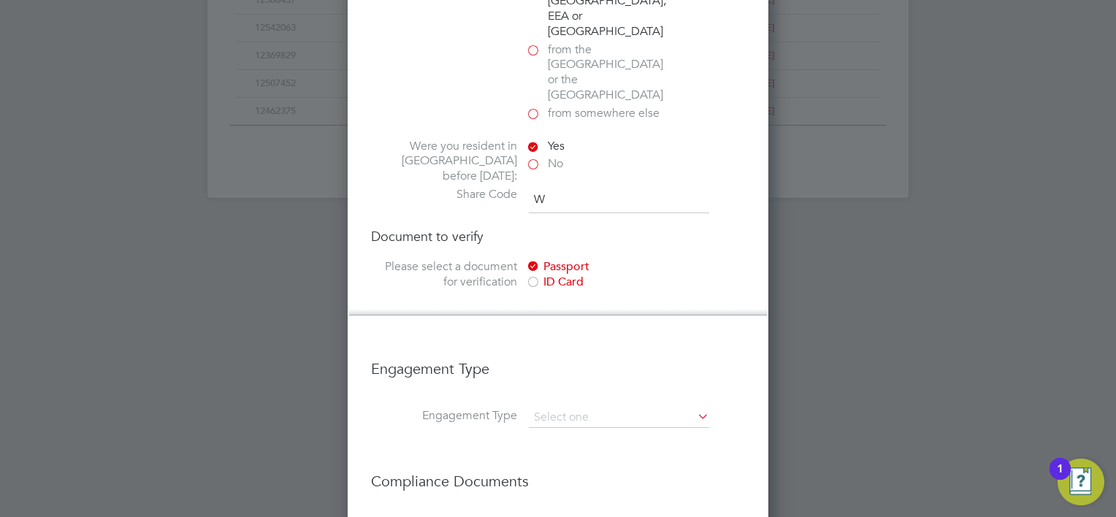
scroll to position [1607, 422]
type input "WJG W7G 6NH"
click at [639, 228] on h4 "Document to verify" at bounding box center [558, 236] width 374 height 17
click at [577, 275] on div "ID Card" at bounding box center [635, 282] width 219 height 15
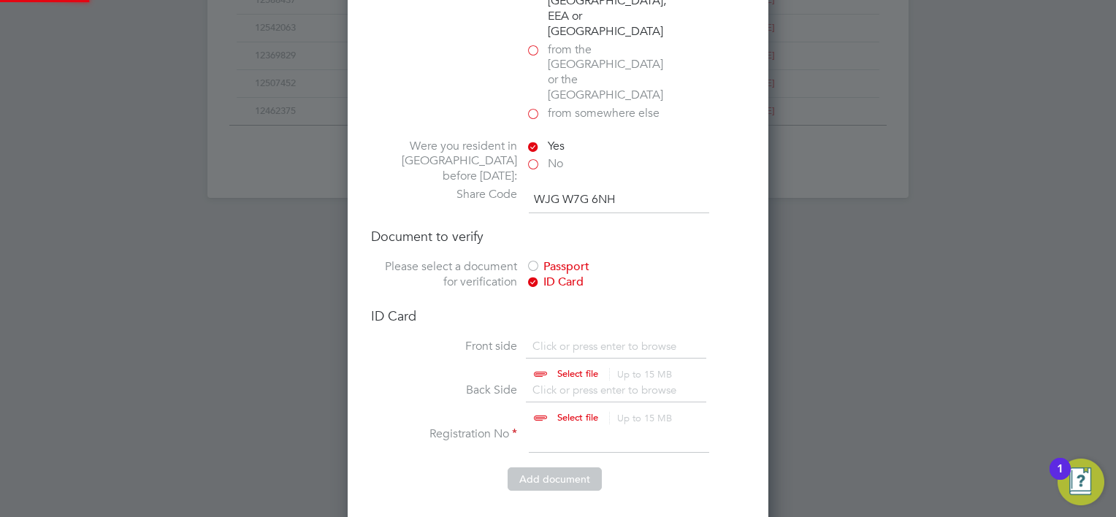
scroll to position [19, 181]
click at [573, 259] on div "Passport" at bounding box center [635, 266] width 219 height 15
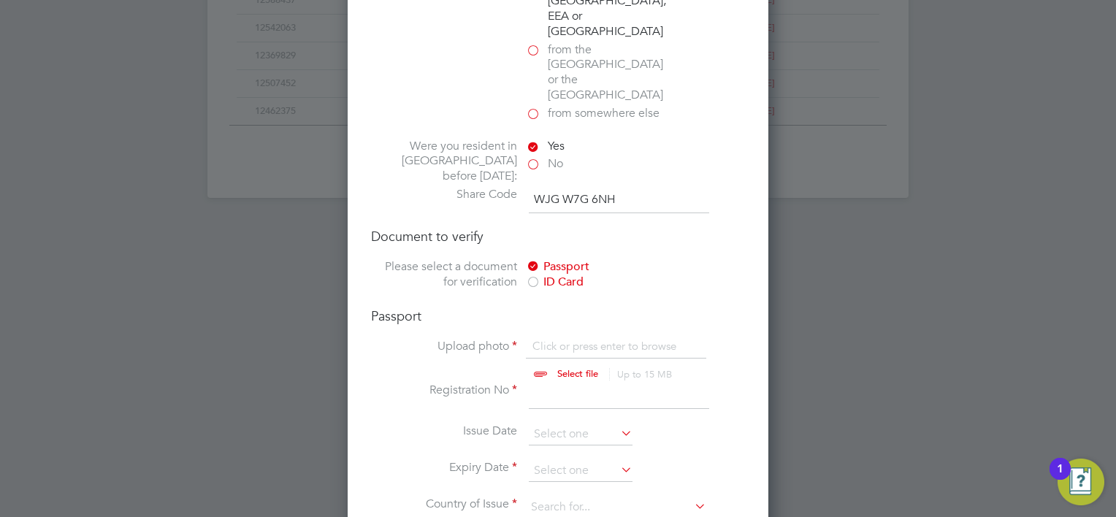
drag, startPoint x: 532, startPoint y: 111, endPoint x: 541, endPoint y: 108, distance: 9.2
click at [532, 156] on label "No" at bounding box center [599, 163] width 146 height 15
click at [0, 0] on input "No" at bounding box center [0, 0] width 0 height 0
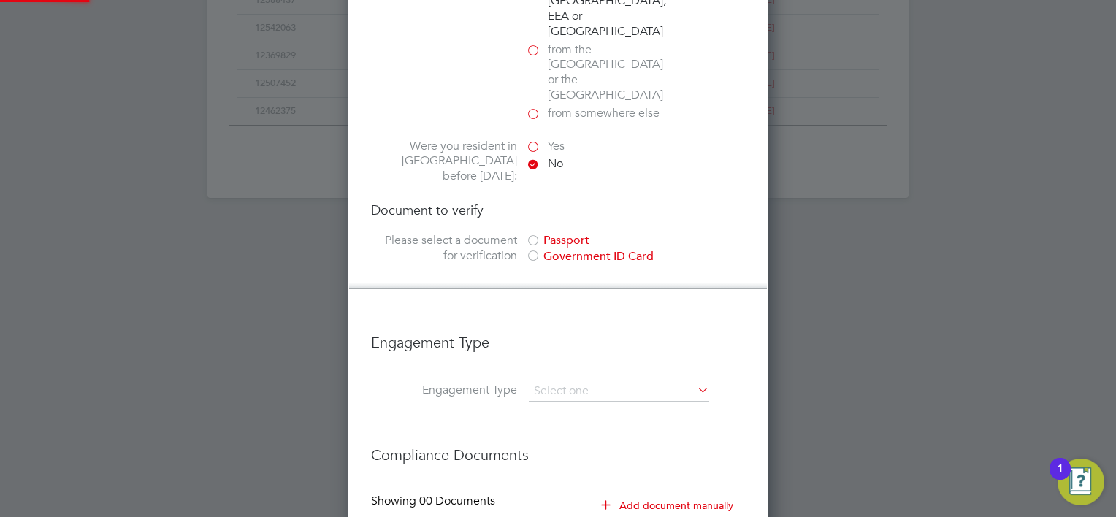
scroll to position [7, 7]
click at [535, 139] on label "Yes" at bounding box center [599, 146] width 146 height 15
click at [0, 0] on input "Yes" at bounding box center [0, 0] width 0 height 0
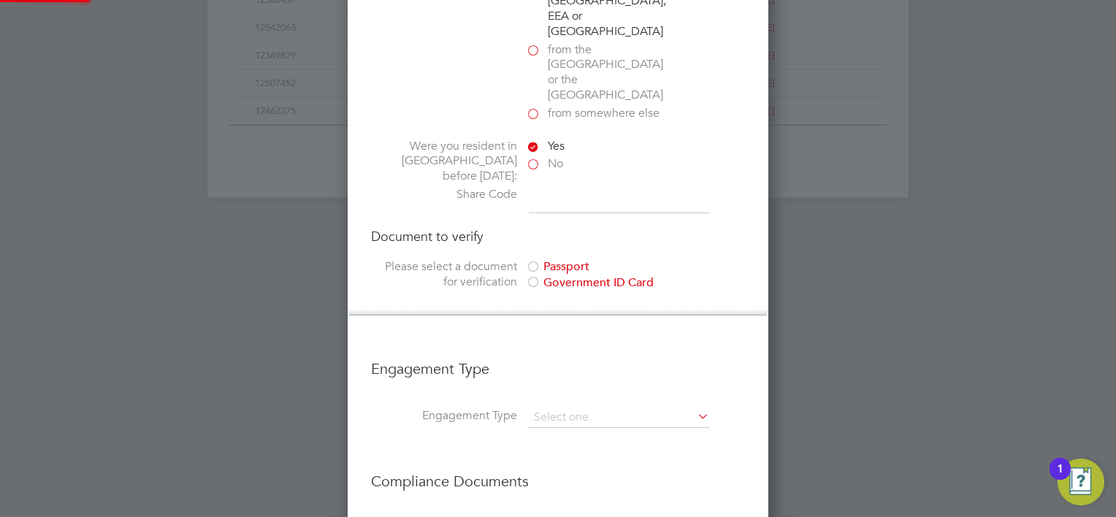
scroll to position [1607, 422]
click at [550, 187] on input at bounding box center [619, 200] width 180 height 26
type input "WJG W7G 6NH"
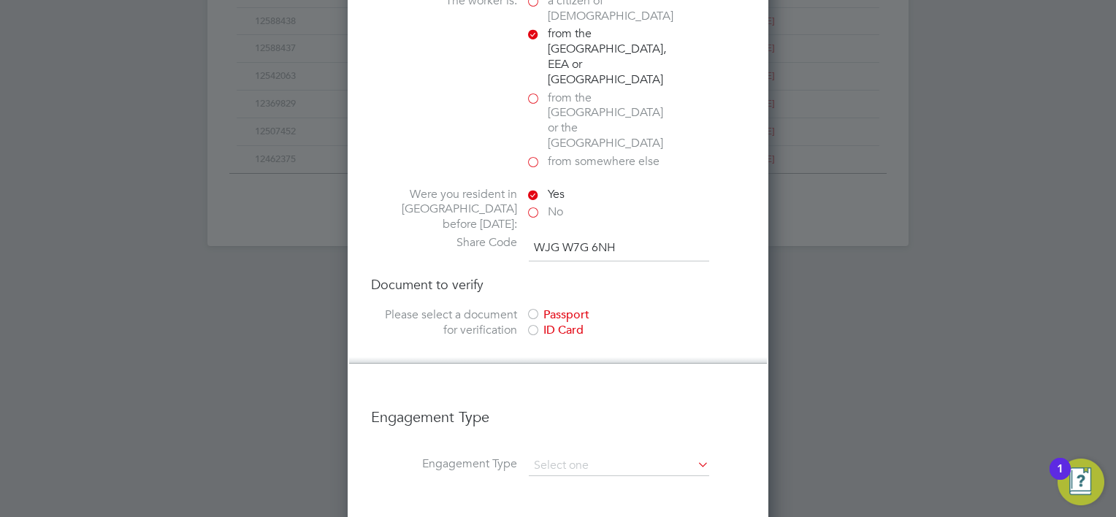
scroll to position [950, 0]
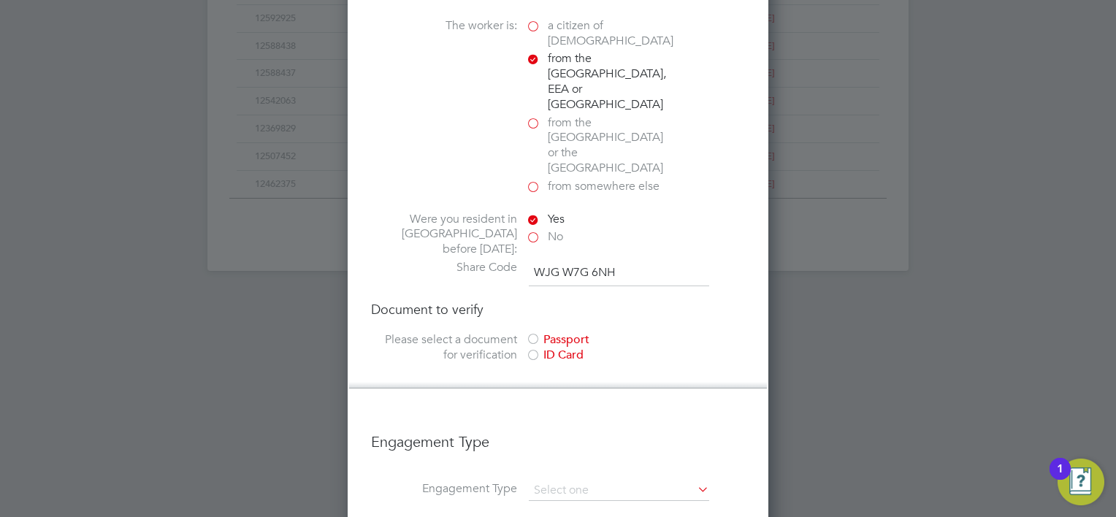
click at [662, 301] on div "Document to verify Please select a document for verification Passport ID Card" at bounding box center [558, 333] width 374 height 65
click at [579, 332] on div "Passport" at bounding box center [635, 339] width 219 height 15
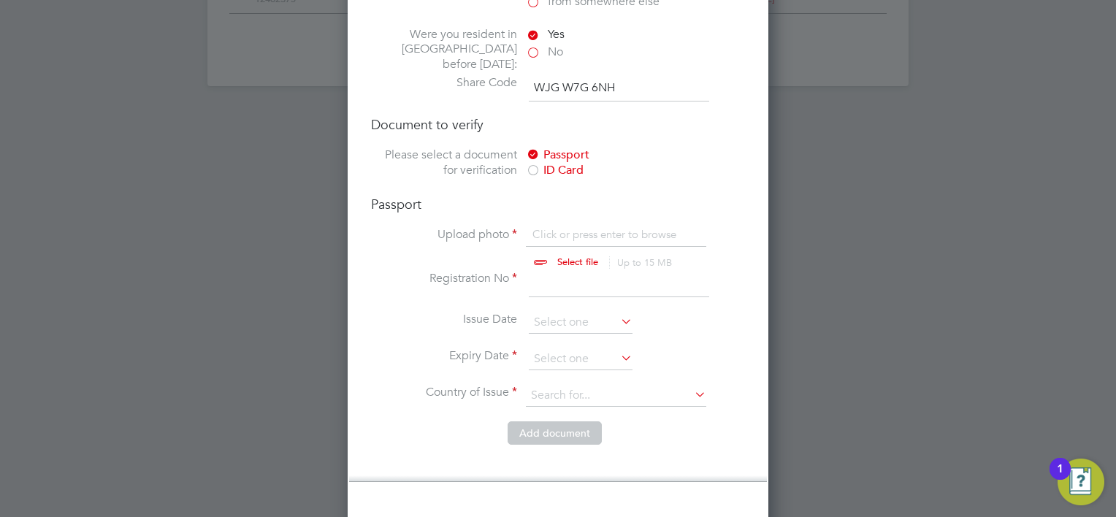
scroll to position [1129, 0]
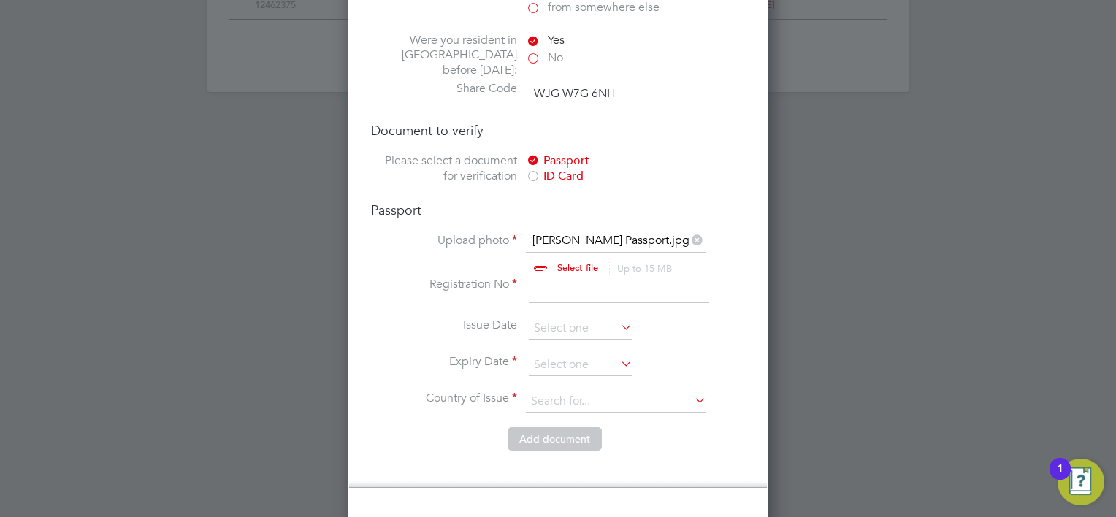
click at [561, 277] on input at bounding box center [619, 290] width 180 height 26
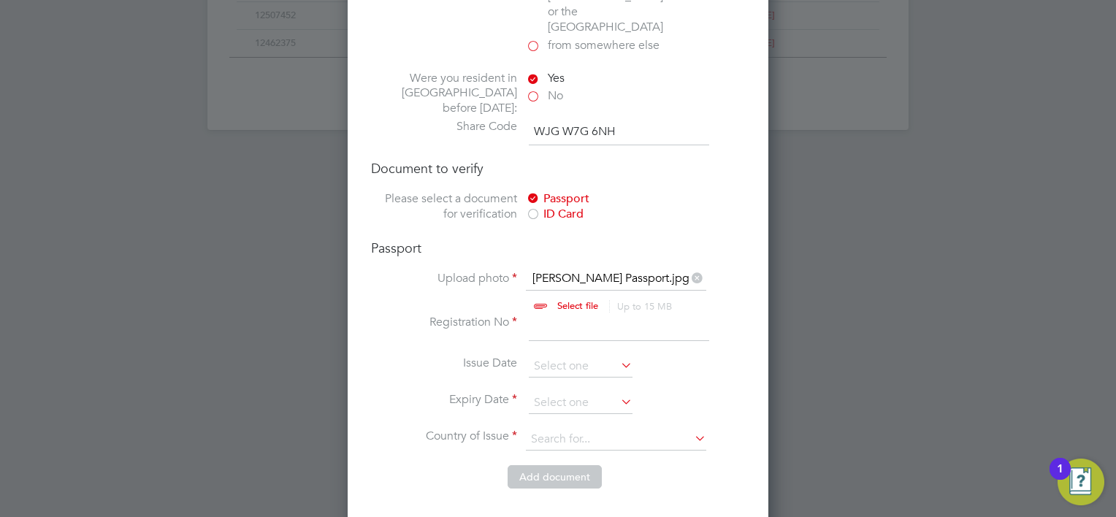
scroll to position [1056, 0]
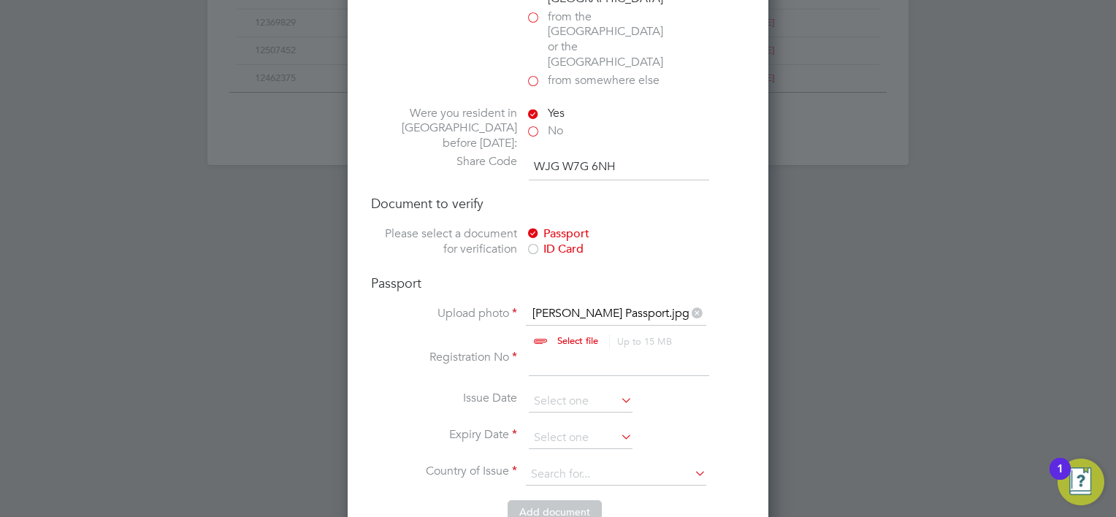
click at [538, 350] on input at bounding box center [619, 363] width 180 height 26
type input "ek7709360"
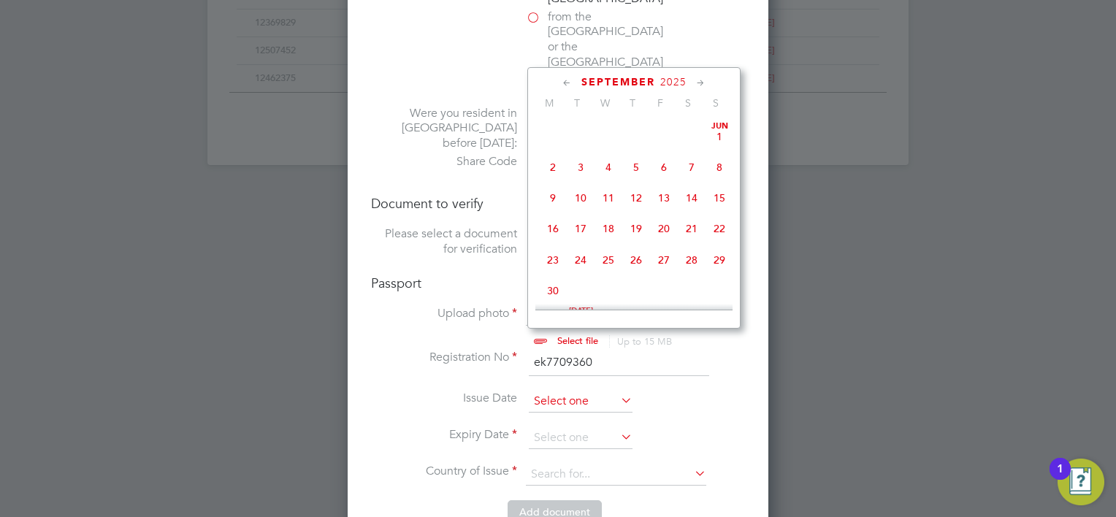
click at [582, 391] on input at bounding box center [581, 402] width 104 height 22
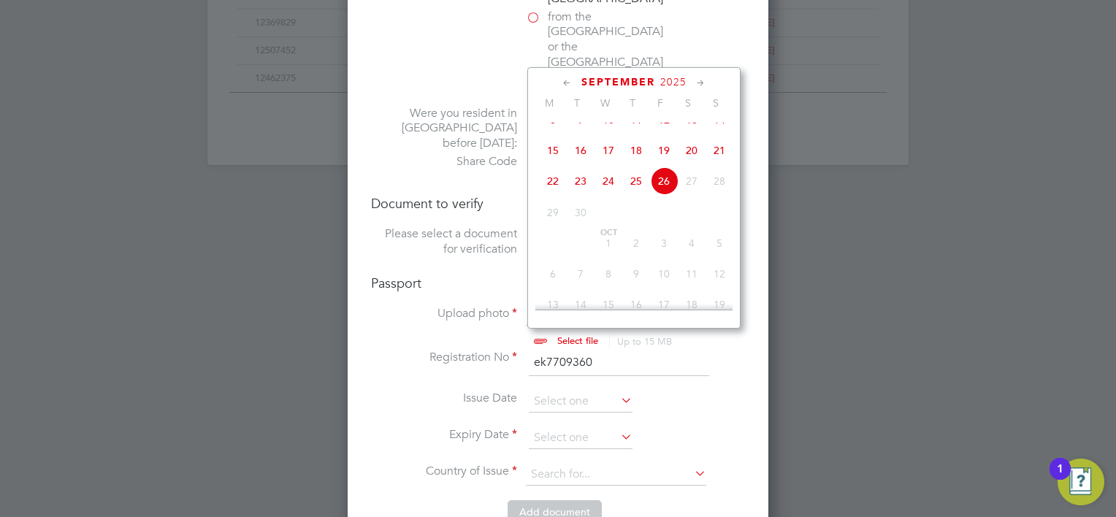
click at [579, 134] on span "9" at bounding box center [581, 120] width 28 height 28
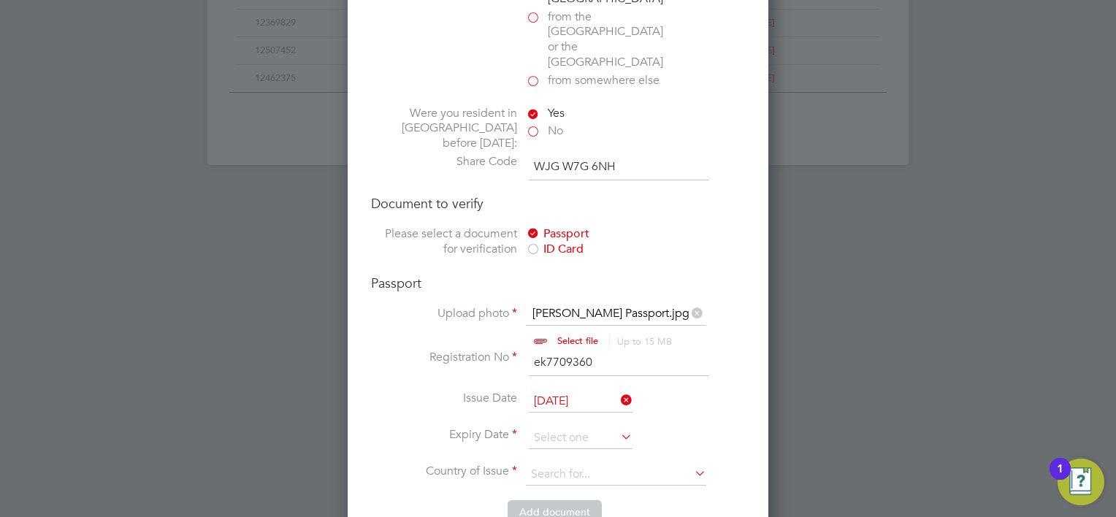
click at [610, 391] on input "09 Sep 2025" at bounding box center [581, 402] width 104 height 22
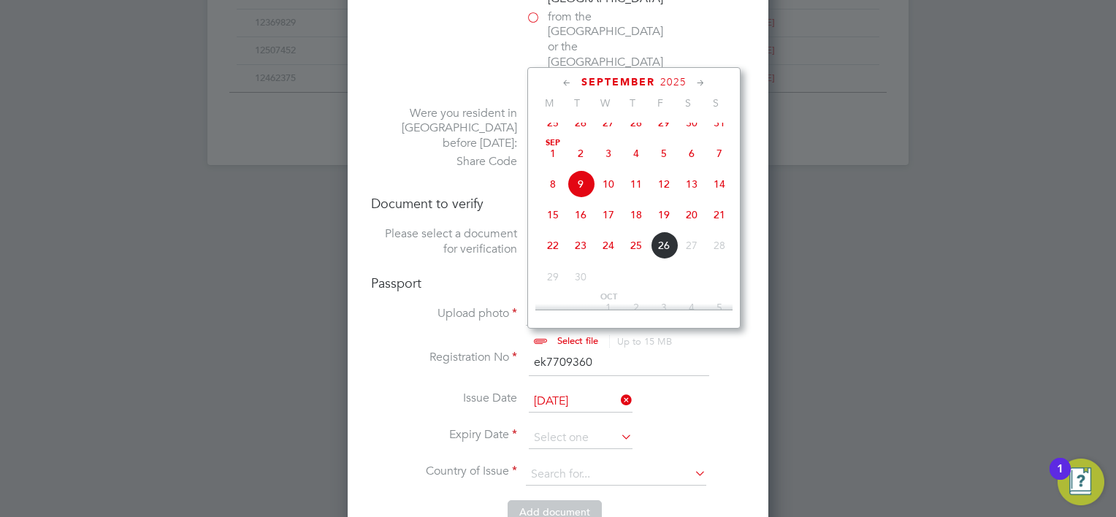
click at [682, 82] on span "2025" at bounding box center [674, 82] width 26 height 12
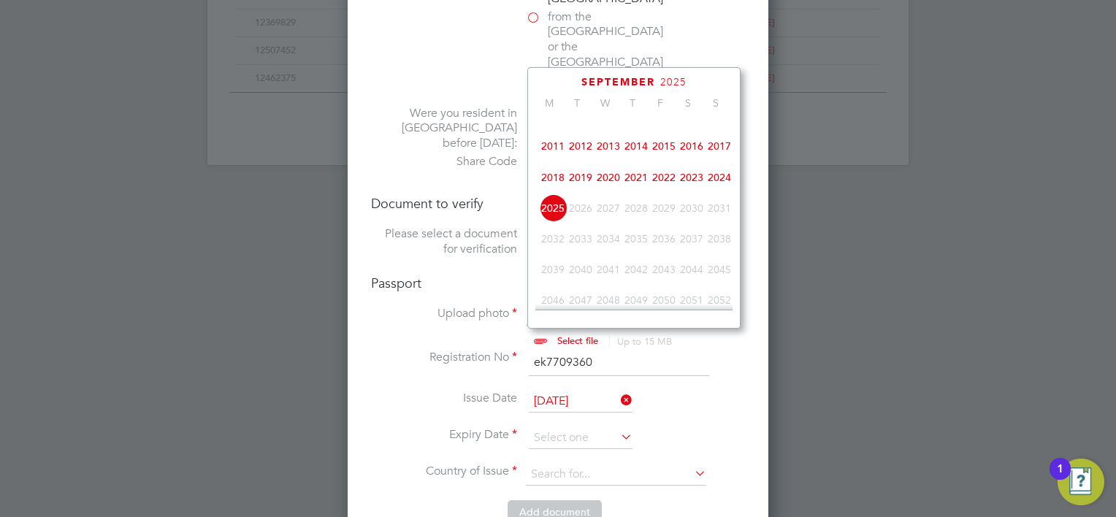
click at [697, 152] on span "2016" at bounding box center [692, 146] width 28 height 28
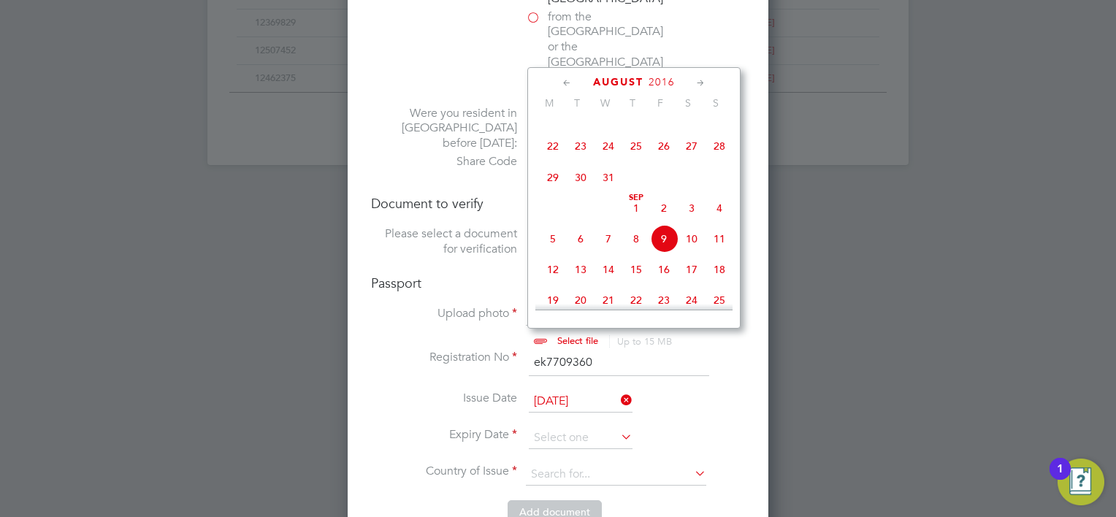
click at [664, 253] on span "9" at bounding box center [664, 239] width 28 height 28
type input "09 Sep 2016"
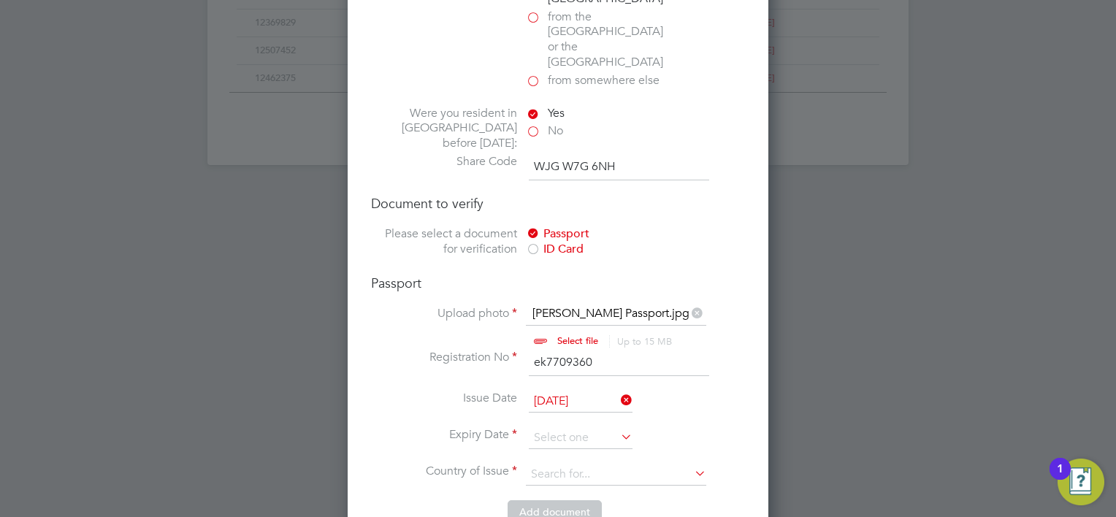
click at [582, 391] on input "09 Sep 2016" at bounding box center [581, 402] width 104 height 22
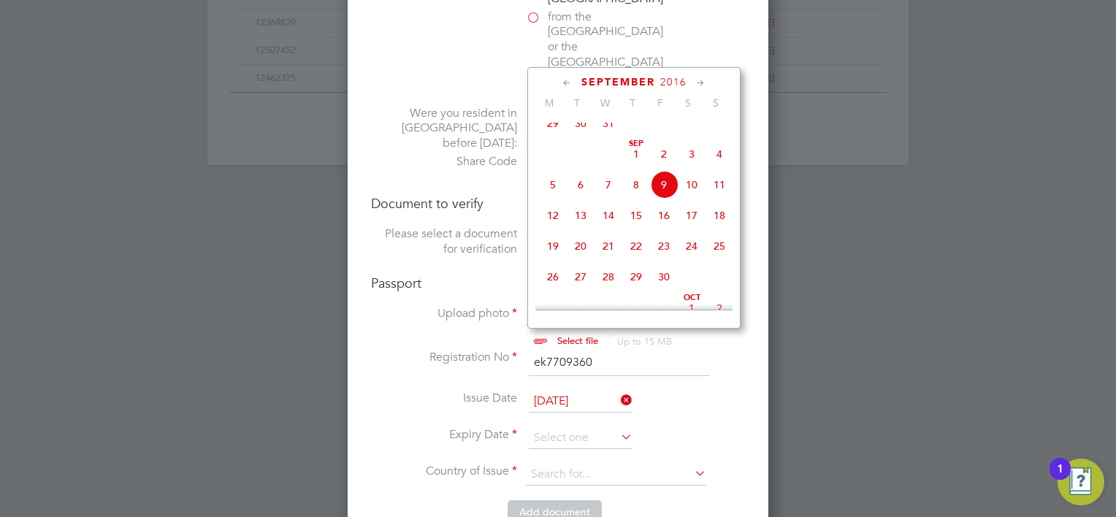
click at [674, 81] on span "2016" at bounding box center [674, 82] width 26 height 12
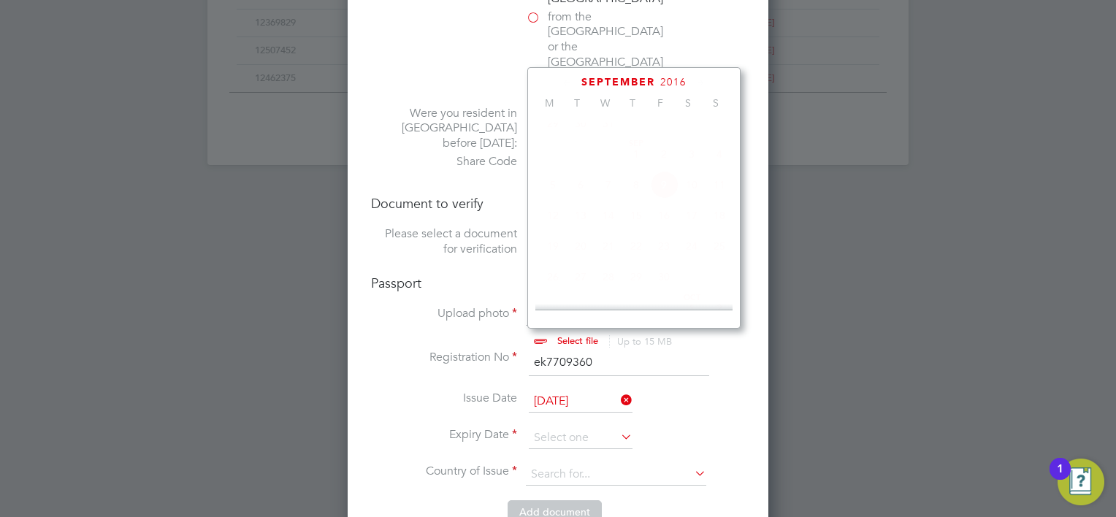
scroll to position [391, 0]
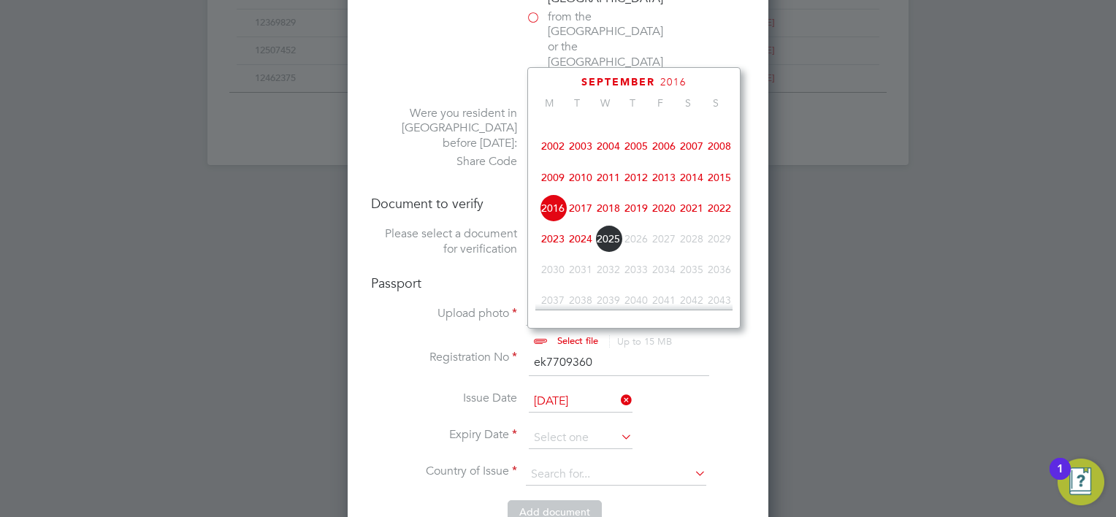
click at [636, 252] on span "2026" at bounding box center [637, 239] width 28 height 28
click at [682, 391] on li "Issue Date 09 Sep 2016" at bounding box center [558, 409] width 374 height 37
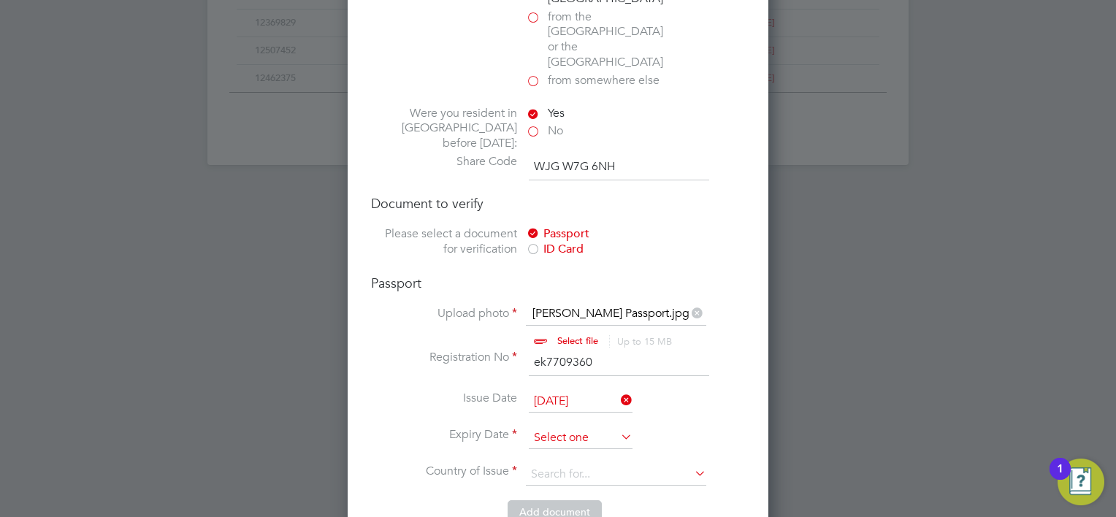
click at [579, 427] on input at bounding box center [581, 438] width 104 height 22
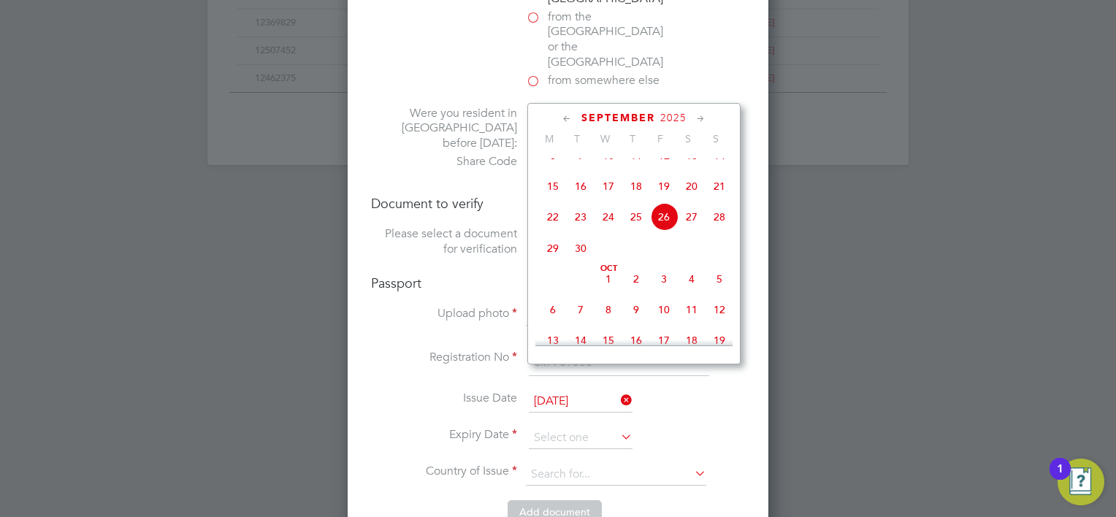
click at [672, 112] on span "2025" at bounding box center [674, 118] width 26 height 12
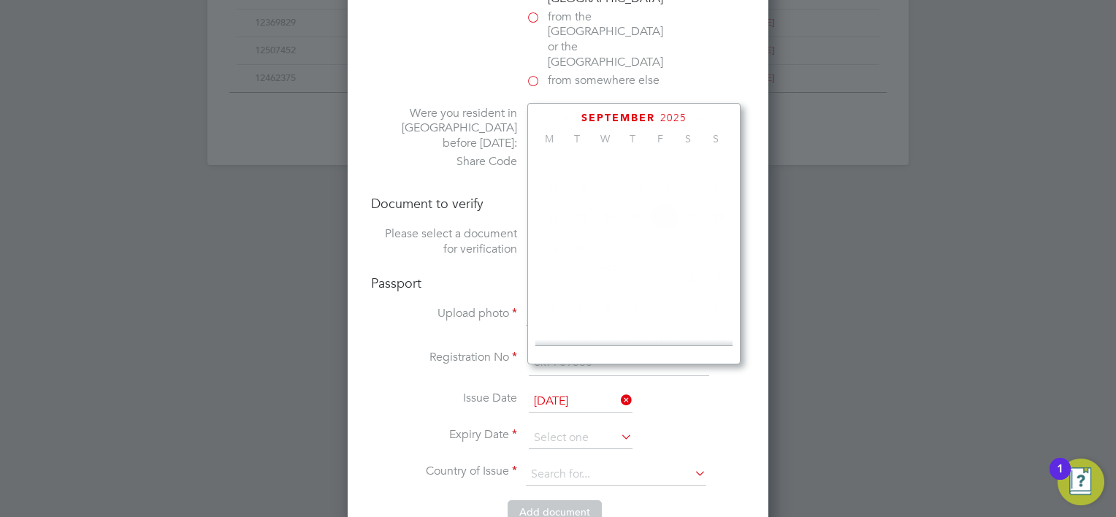
scroll to position [391, 0]
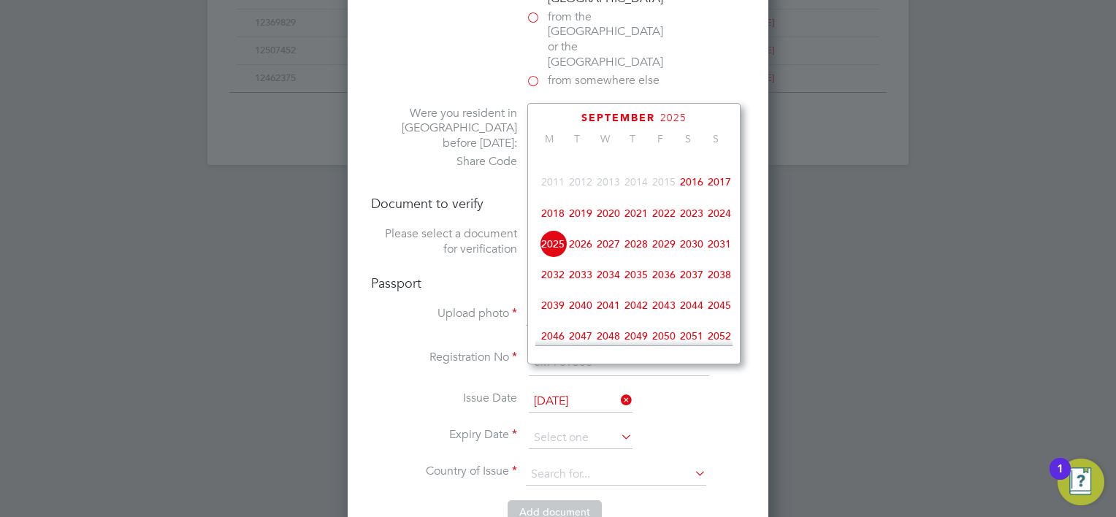
click at [580, 258] on span "2026" at bounding box center [581, 244] width 28 height 28
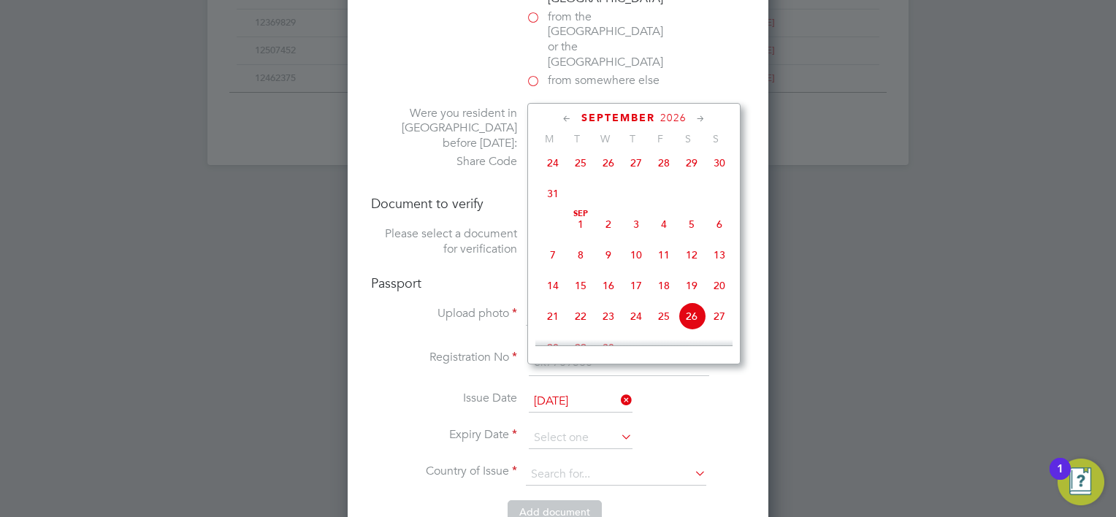
scroll to position [464, 0]
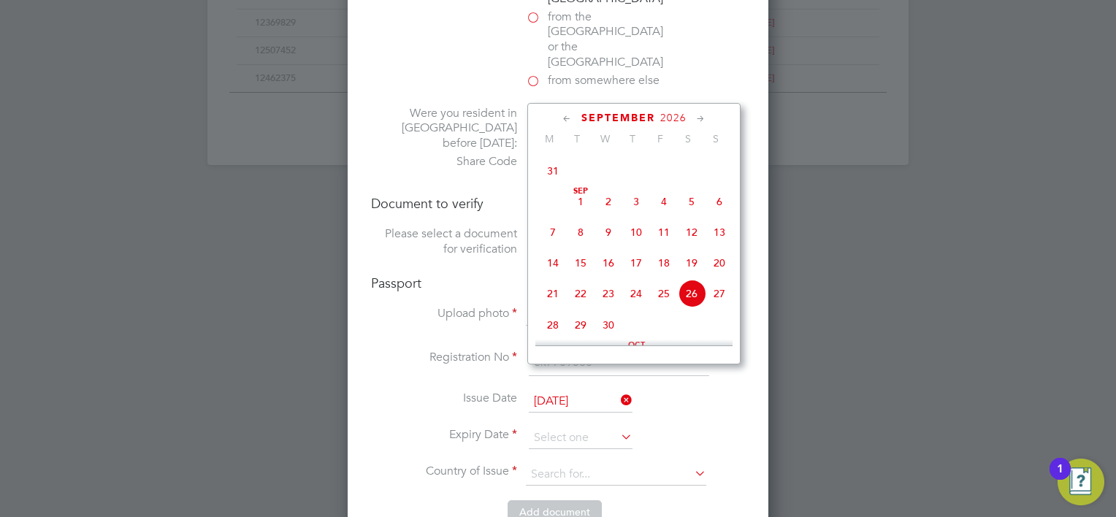
click at [610, 238] on span "9" at bounding box center [609, 232] width 28 height 28
type input "09 Sep 2026"
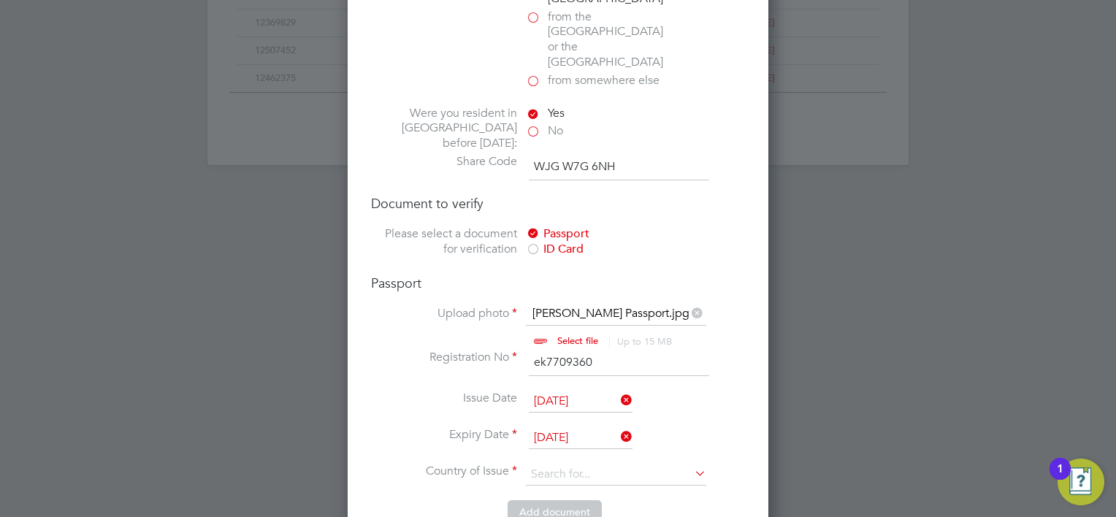
scroll to position [1129, 0]
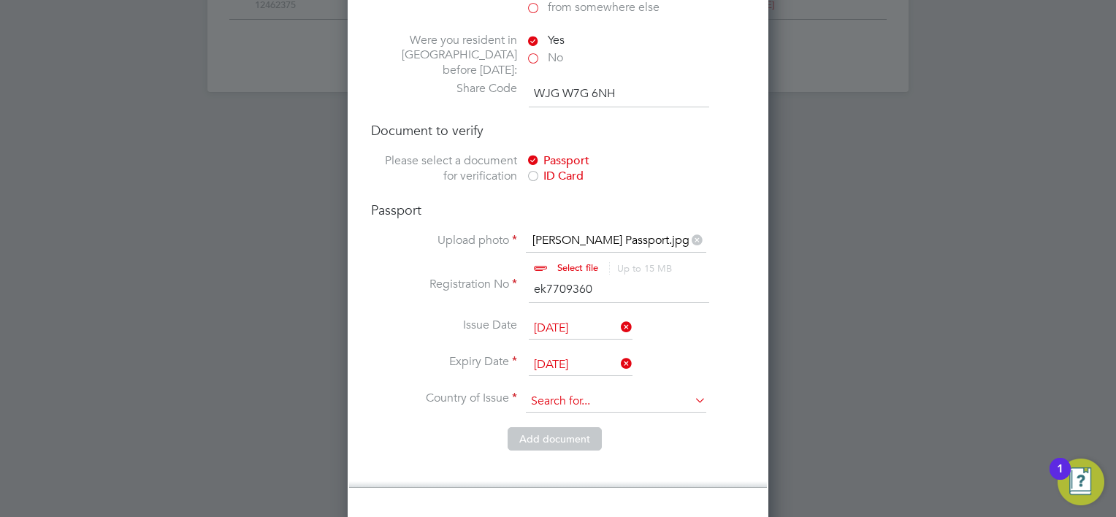
click at [618, 391] on input at bounding box center [616, 402] width 180 height 22
click at [615, 375] on li "Pol and" at bounding box center [616, 379] width 181 height 20
type input "Poland"
click at [571, 427] on button "Add document" at bounding box center [555, 438] width 94 height 23
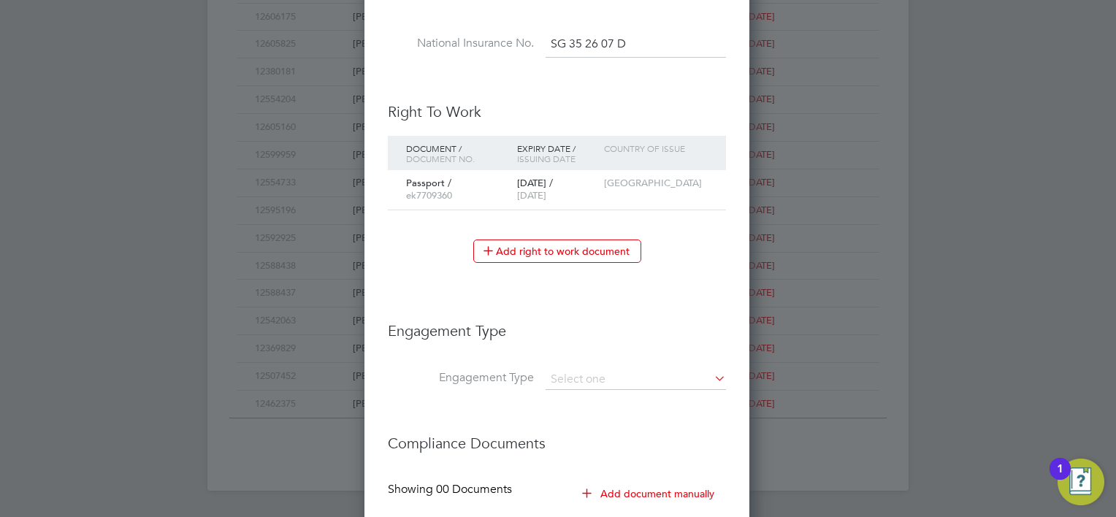
scroll to position [872, 0]
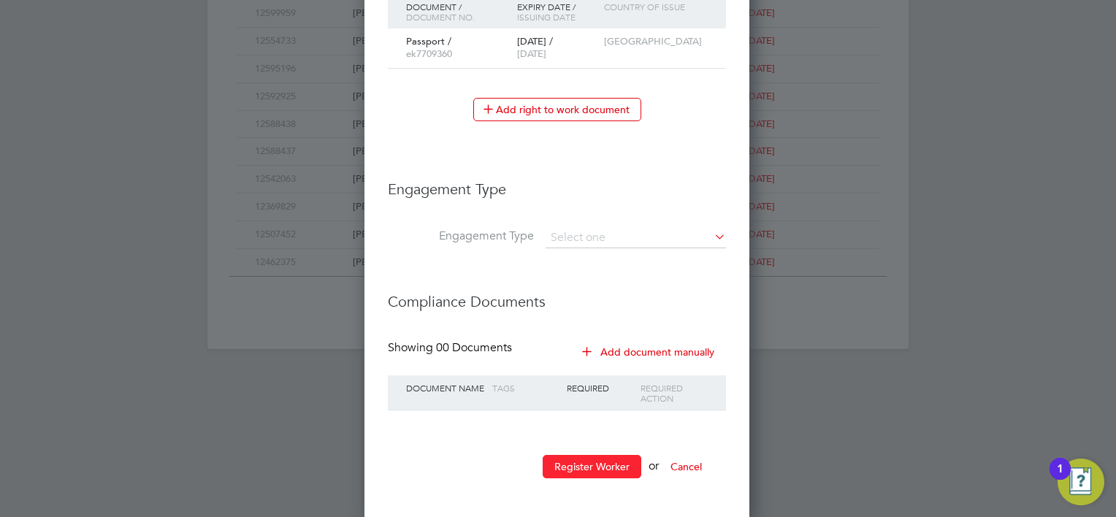
click at [580, 460] on button "Register Worker" at bounding box center [592, 466] width 99 height 23
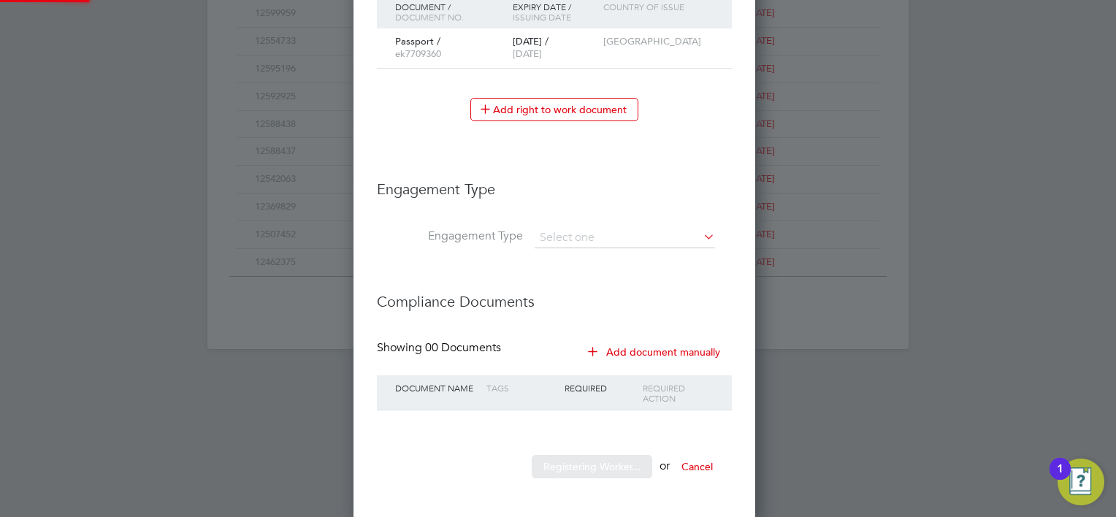
scroll to position [0, 0]
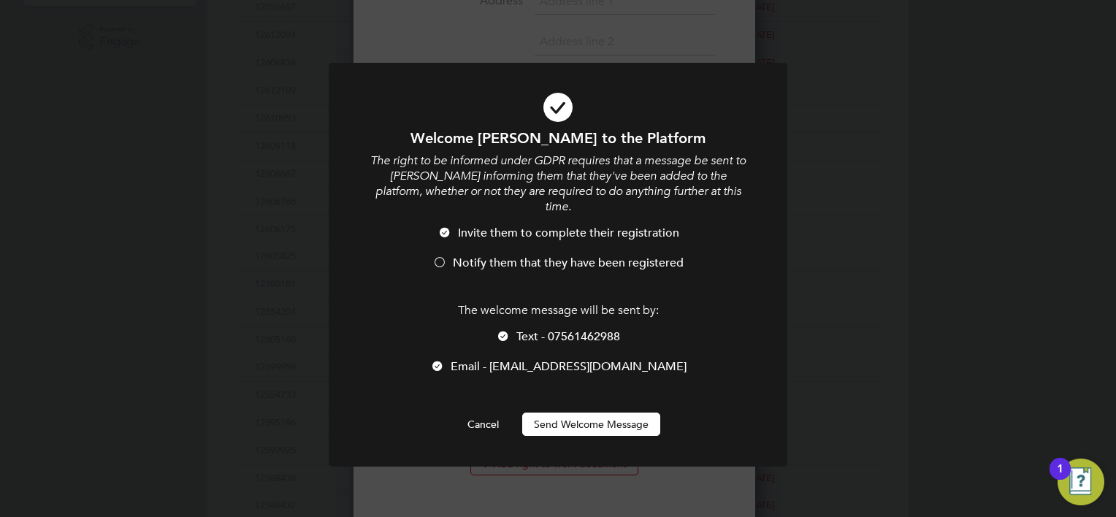
click at [503, 256] on li "Notify them that they have been registered" at bounding box center [558, 271] width 380 height 30
click at [558, 416] on button "Send Welcome Message" at bounding box center [591, 424] width 138 height 23
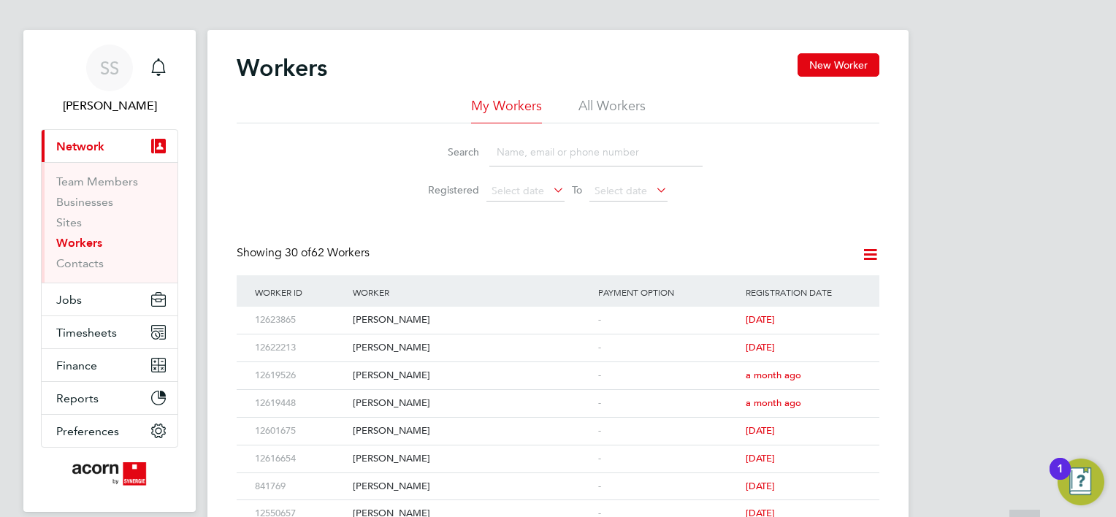
scroll to position [0, 0]
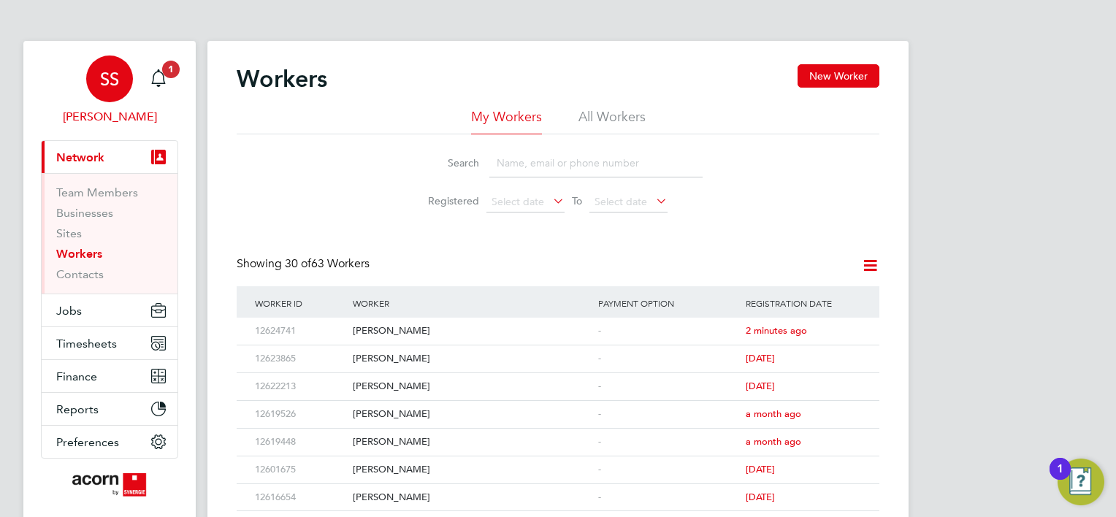
drag, startPoint x: 151, startPoint y: 79, endPoint x: 175, endPoint y: 107, distance: 37.8
click at [151, 80] on icon "Main navigation" at bounding box center [159, 78] width 18 height 18
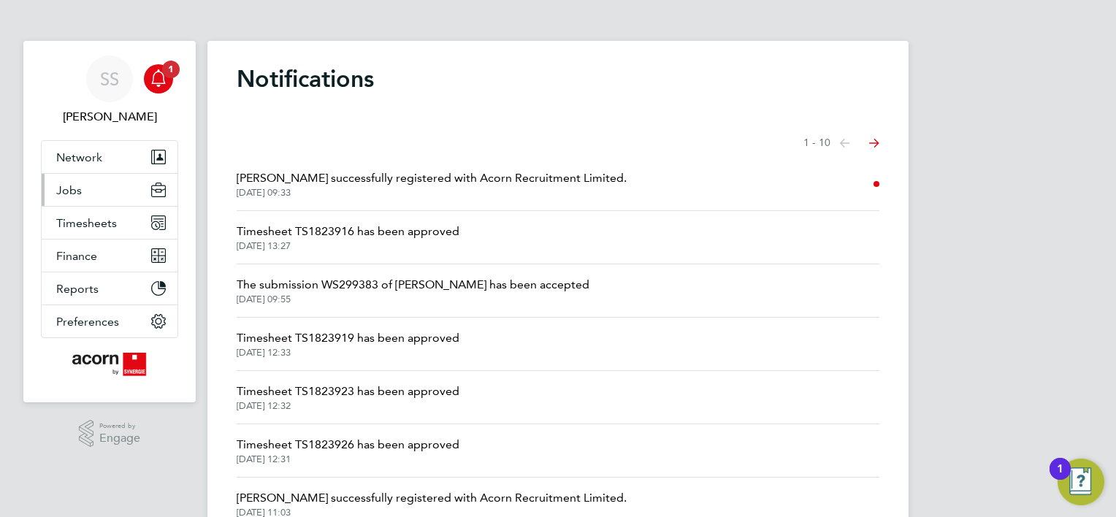
click at [94, 194] on button "Jobs" at bounding box center [110, 190] width 136 height 32
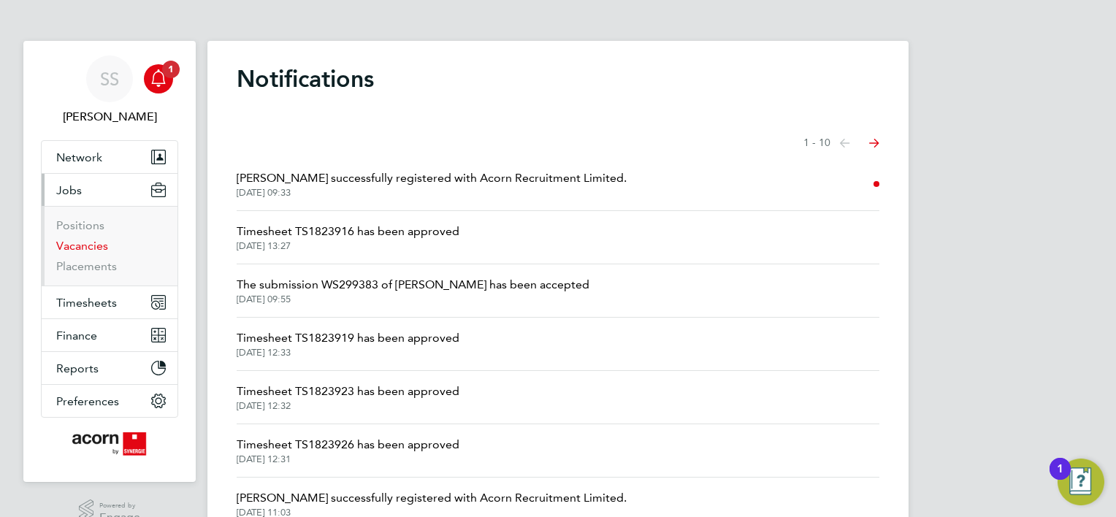
click at [85, 246] on link "Vacancies" at bounding box center [82, 246] width 52 height 14
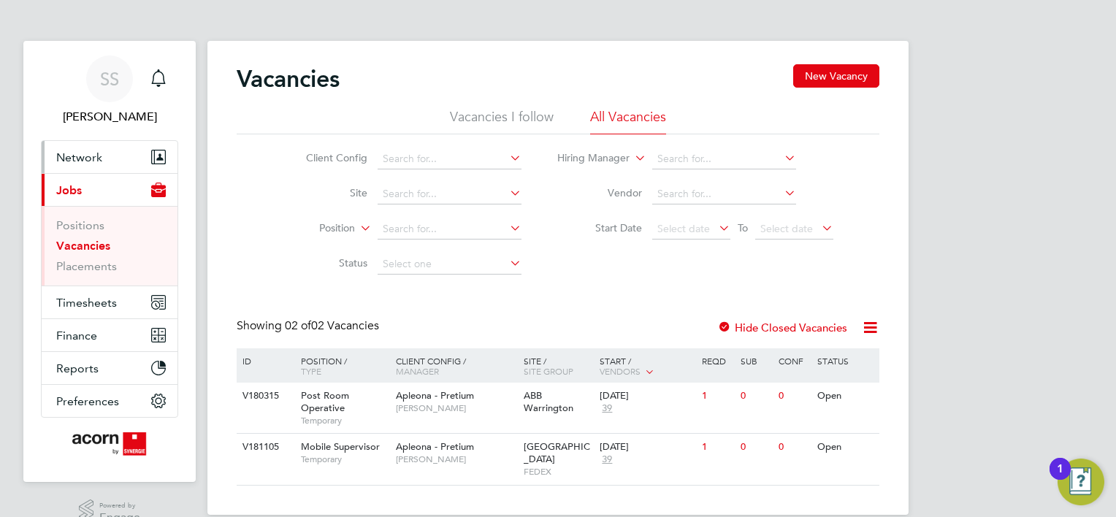
click at [77, 166] on button "Network" at bounding box center [110, 157] width 136 height 32
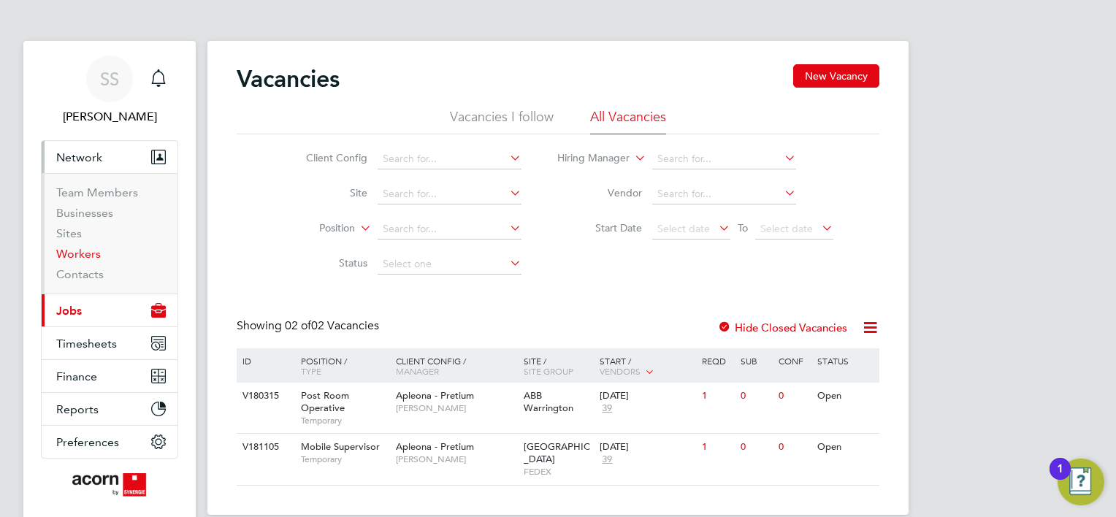
click at [80, 252] on link "Workers" at bounding box center [78, 254] width 45 height 14
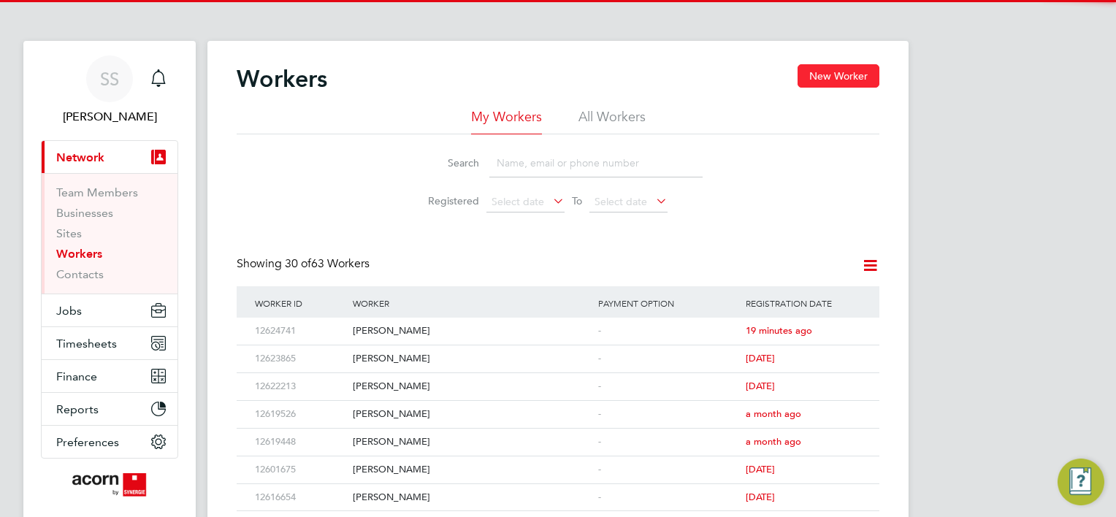
click at [862, 80] on button "New Worker" at bounding box center [839, 75] width 82 height 23
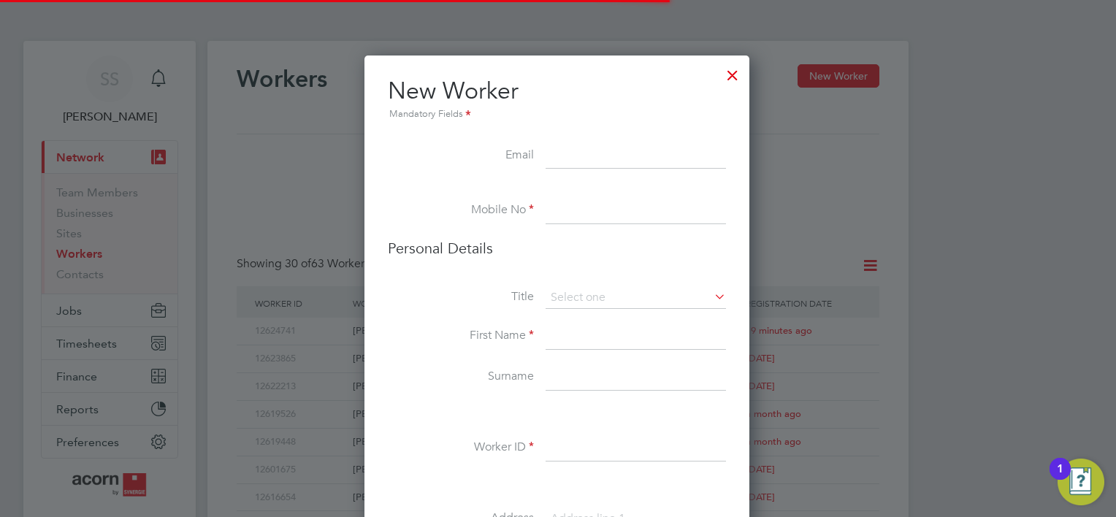
scroll to position [1230, 387]
click at [609, 157] on input at bounding box center [636, 156] width 180 height 26
paste input "jagiello.michalina.1993@wp.pl"
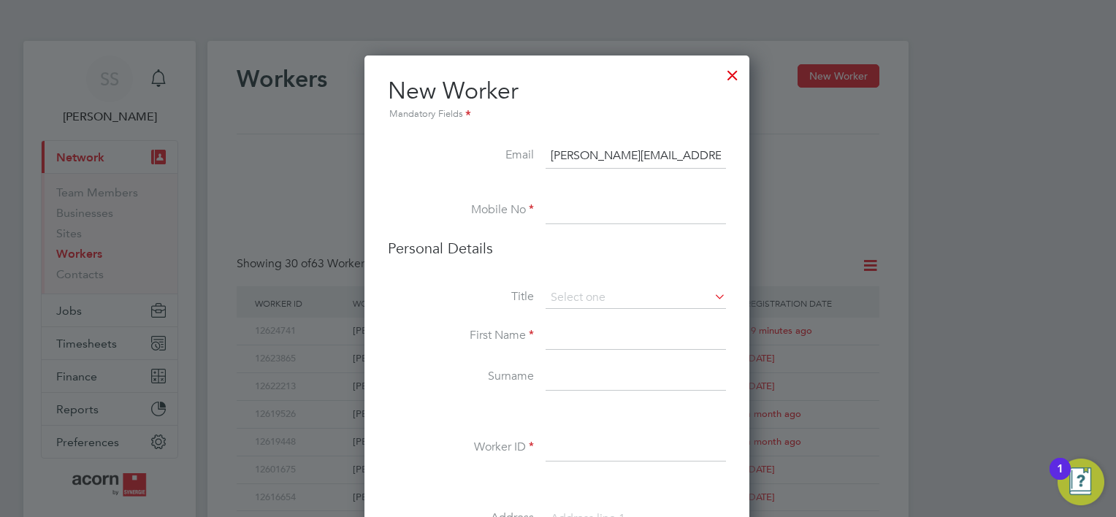
type input "jagiello.michalina.1993@wp.pl"
drag, startPoint x: 549, startPoint y: 156, endPoint x: 763, endPoint y: 164, distance: 214.2
click at [564, 153] on input at bounding box center [636, 156] width 180 height 26
paste input "michalinajagiello1993@gmail.com"
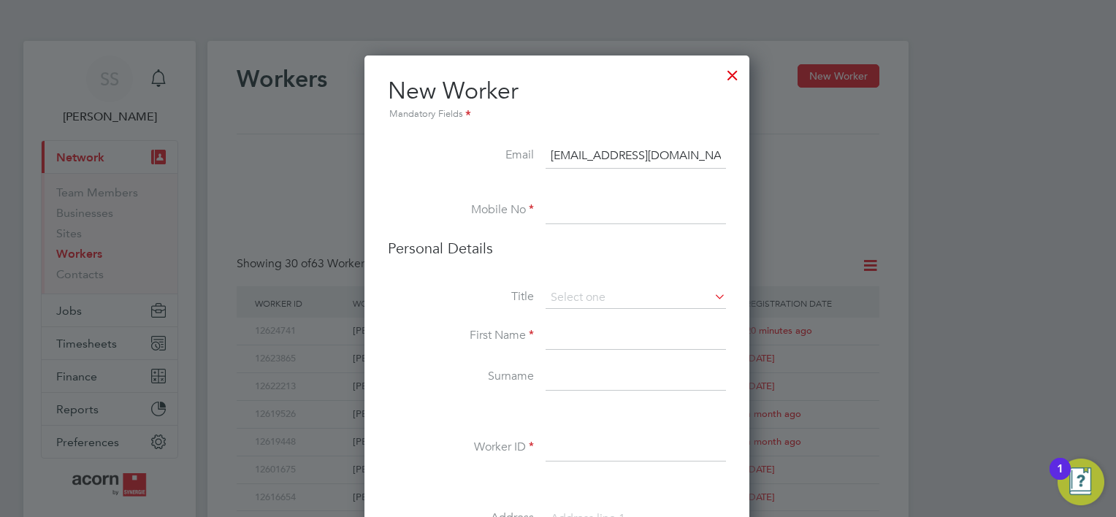
scroll to position [0, 7]
type input "michalinajagiello1993@gmail.com"
click at [577, 211] on input at bounding box center [636, 211] width 180 height 26
paste input "07745045750"
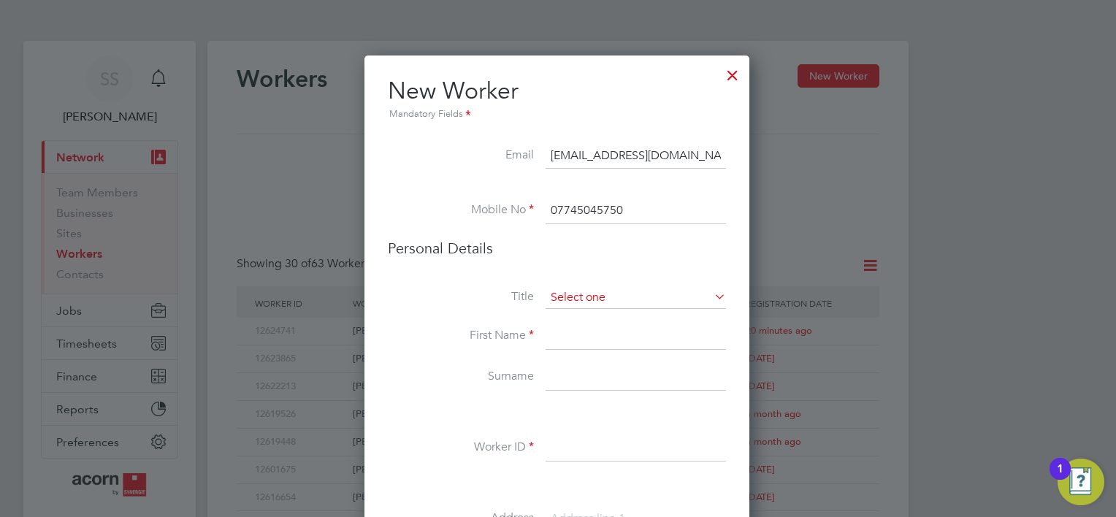
type input "07745045750"
click at [568, 303] on input at bounding box center [636, 298] width 180 height 22
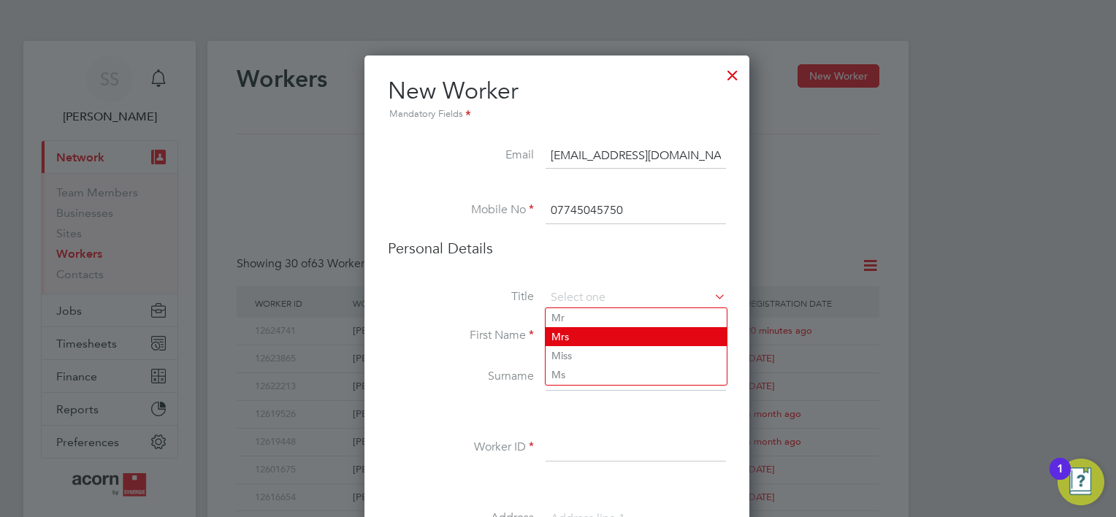
click at [574, 333] on li "Mrs" at bounding box center [636, 336] width 181 height 19
type input "Mrs"
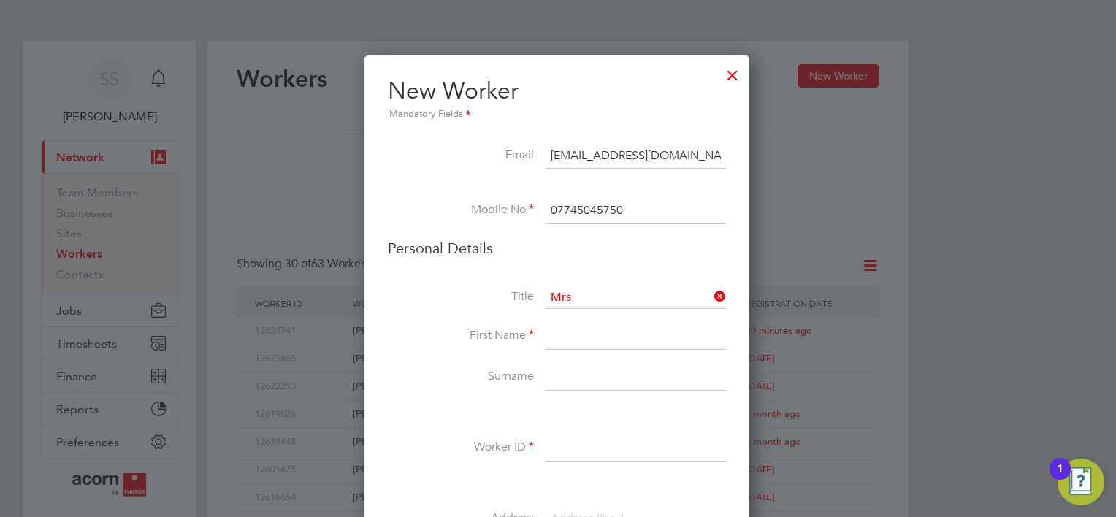
click at [573, 332] on input at bounding box center [636, 337] width 180 height 26
drag, startPoint x: 634, startPoint y: 325, endPoint x: 603, endPoint y: 327, distance: 31.5
click at [603, 327] on input "Michalina Jagiello" at bounding box center [636, 337] width 180 height 26
type input "Michalina"
click at [555, 374] on input at bounding box center [636, 378] width 180 height 26
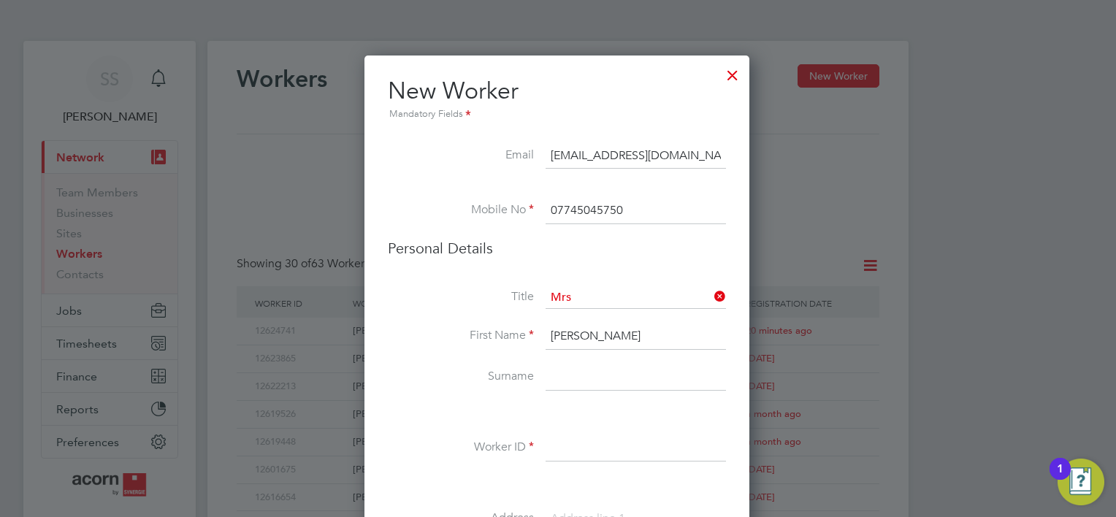
paste input "Jagiello"
type input "Jagiello"
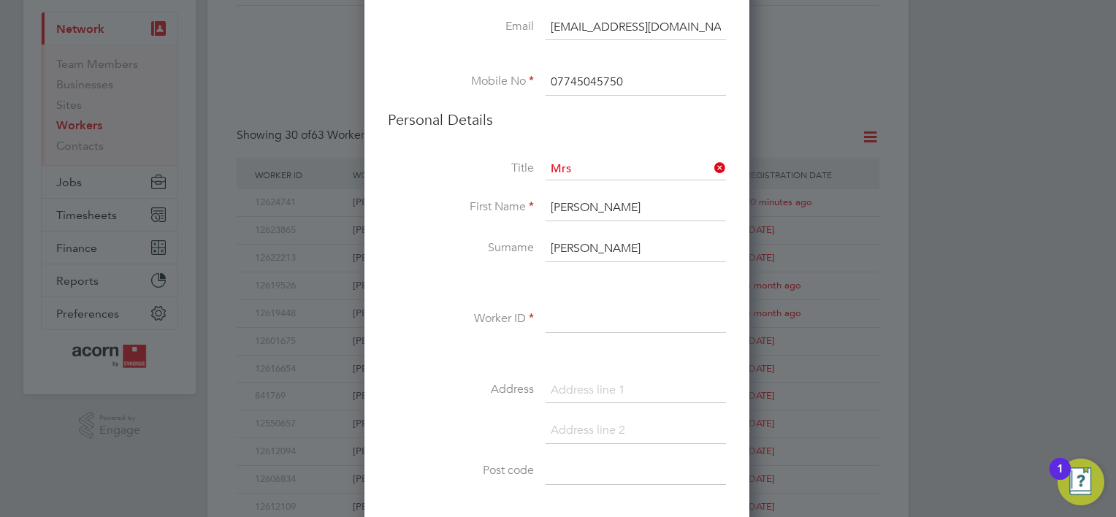
scroll to position [146, 0]
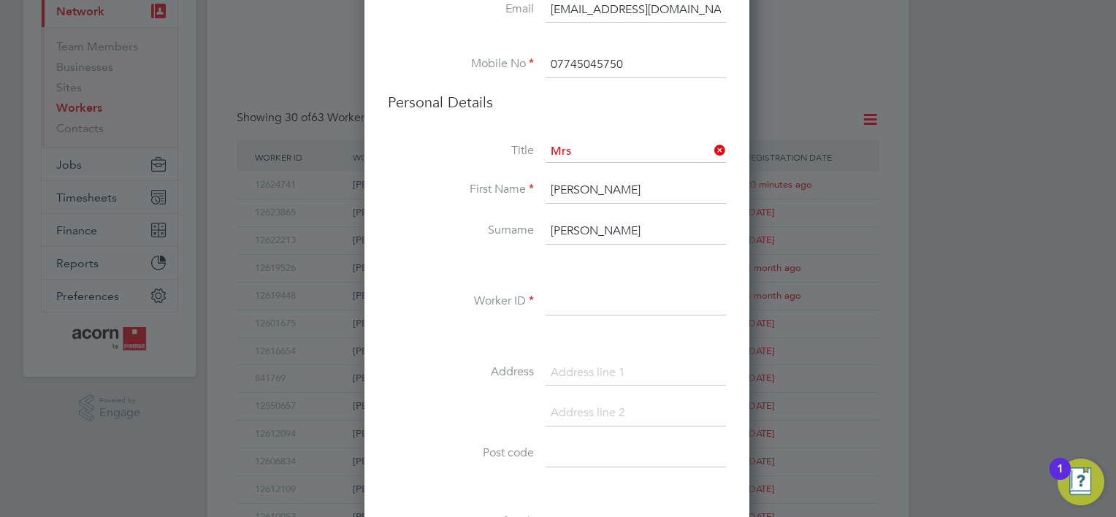
click at [579, 300] on input at bounding box center [636, 302] width 180 height 26
paste input "12624757"
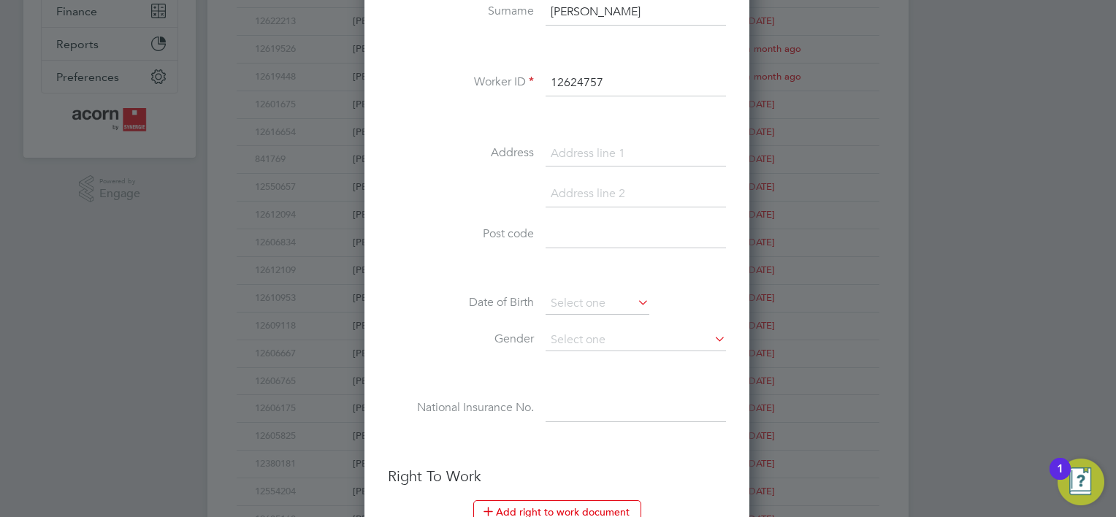
scroll to position [438, 0]
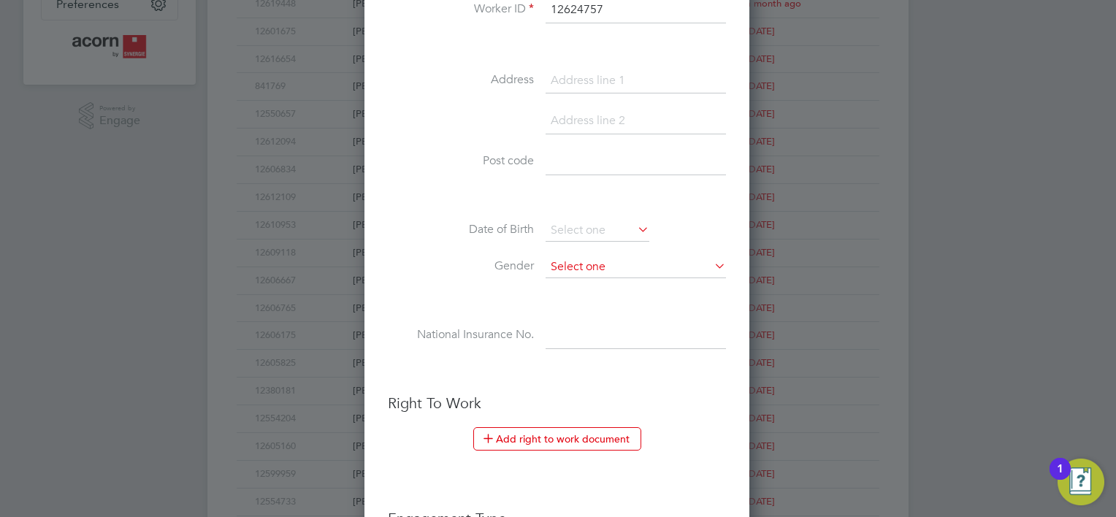
type input "12624757"
click at [599, 269] on input at bounding box center [636, 267] width 180 height 22
click at [595, 305] on li "Female" at bounding box center [636, 303] width 181 height 19
type input "Female"
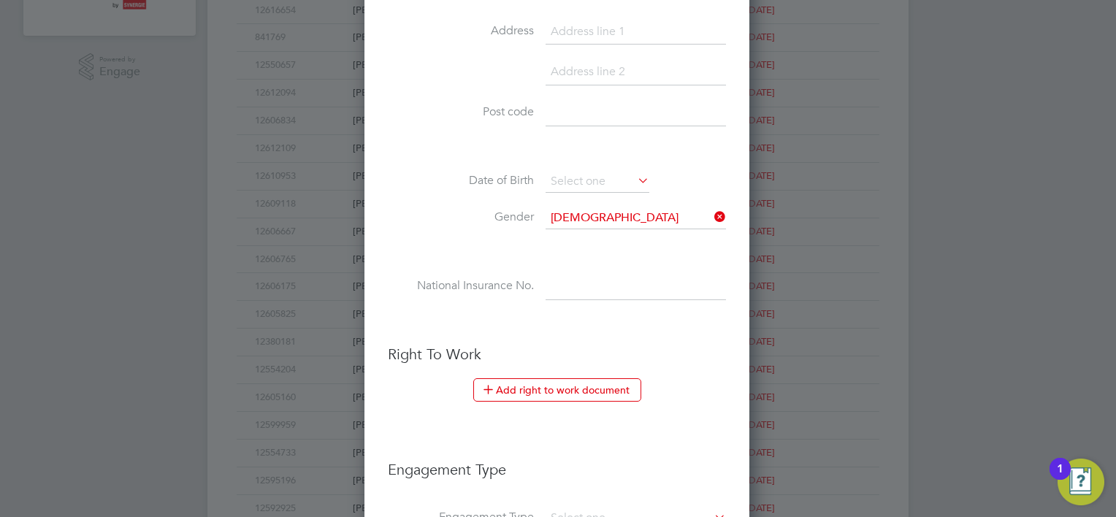
scroll to position [585, 0]
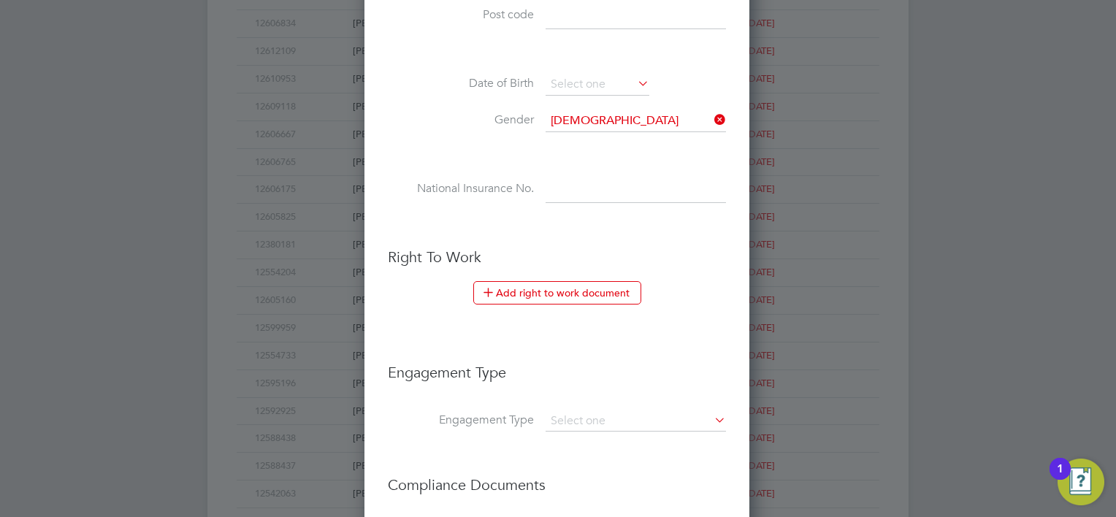
click at [579, 205] on li "National Insurance No." at bounding box center [557, 197] width 338 height 41
click at [533, 194] on li "National Insurance No." at bounding box center [557, 197] width 338 height 41
click at [557, 183] on input at bounding box center [636, 190] width 180 height 26
click at [587, 197] on input at bounding box center [636, 190] width 180 height 26
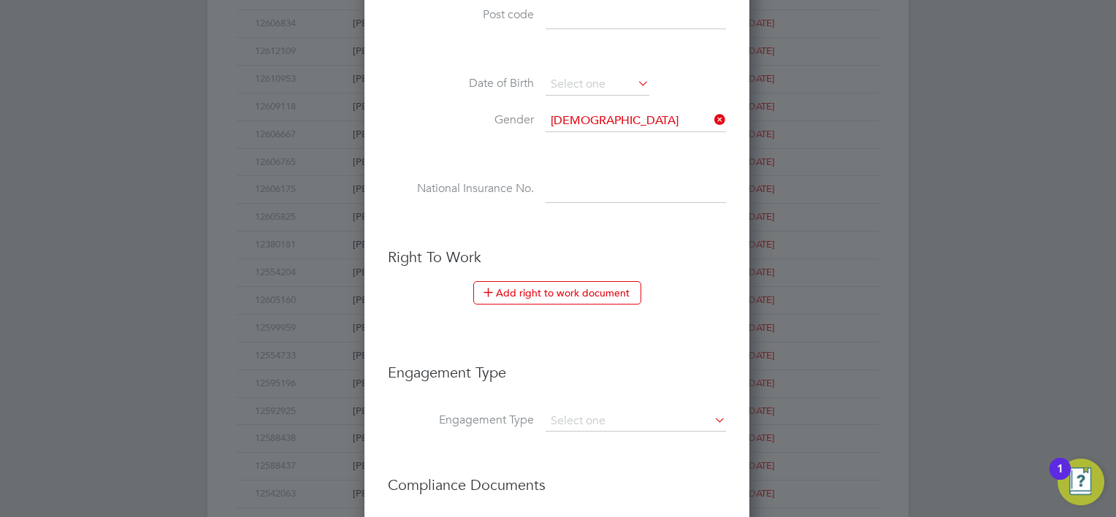
paste input "SP654060A"
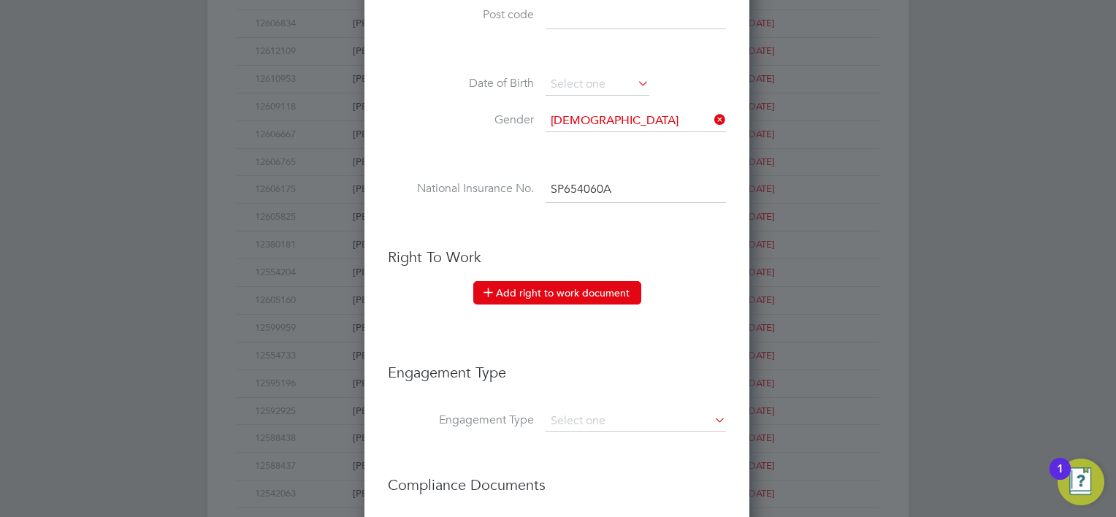
type input "SP 65 40 60 A"
drag, startPoint x: 574, startPoint y: 292, endPoint x: 590, endPoint y: 285, distance: 17.4
click at [574, 292] on button "Add right to work document" at bounding box center [557, 292] width 168 height 23
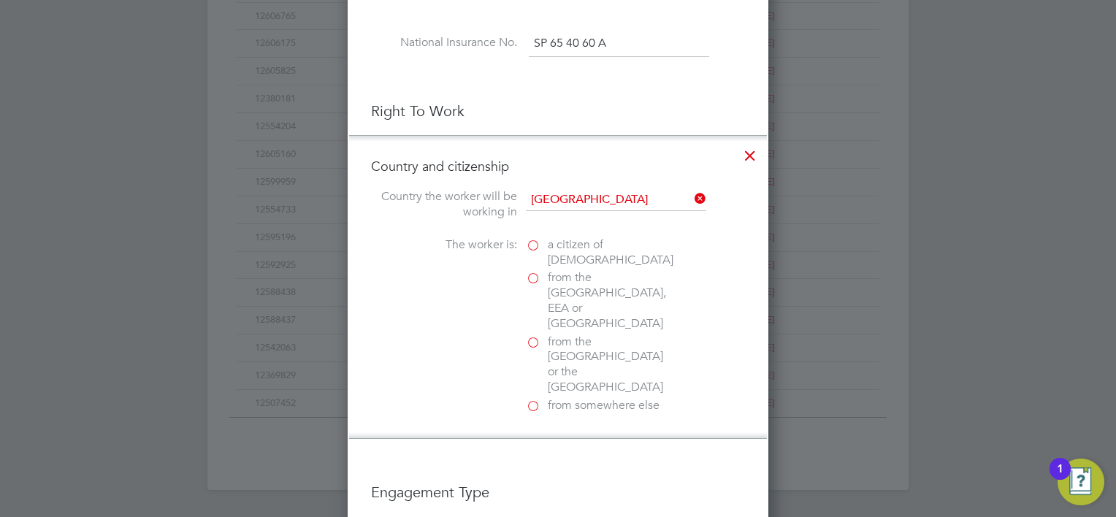
scroll to position [804, 0]
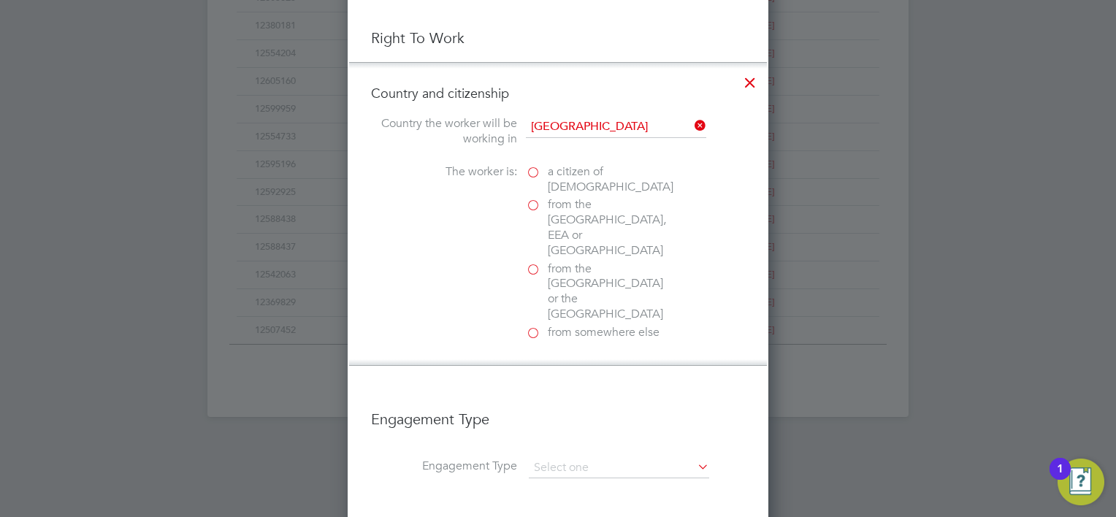
click at [584, 208] on span "from the EU, EEA or Switzerland" at bounding box center [610, 227] width 124 height 61
click at [0, 0] on input "from the EU, EEA or Switzerland" at bounding box center [0, 0] width 0 height 0
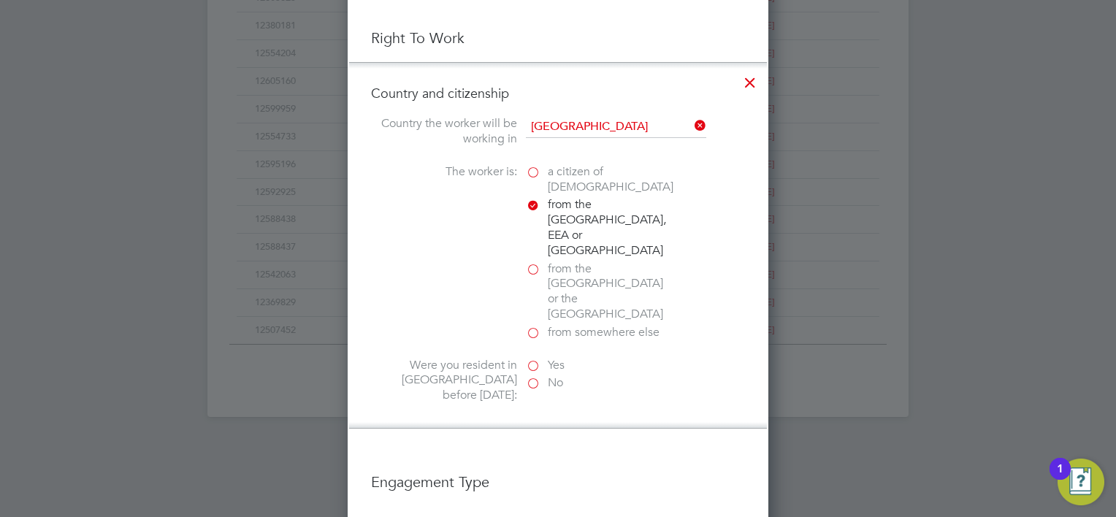
scroll to position [1502, 422]
click at [535, 358] on label "Yes" at bounding box center [599, 365] width 146 height 15
click at [0, 0] on input "Yes" at bounding box center [0, 0] width 0 height 0
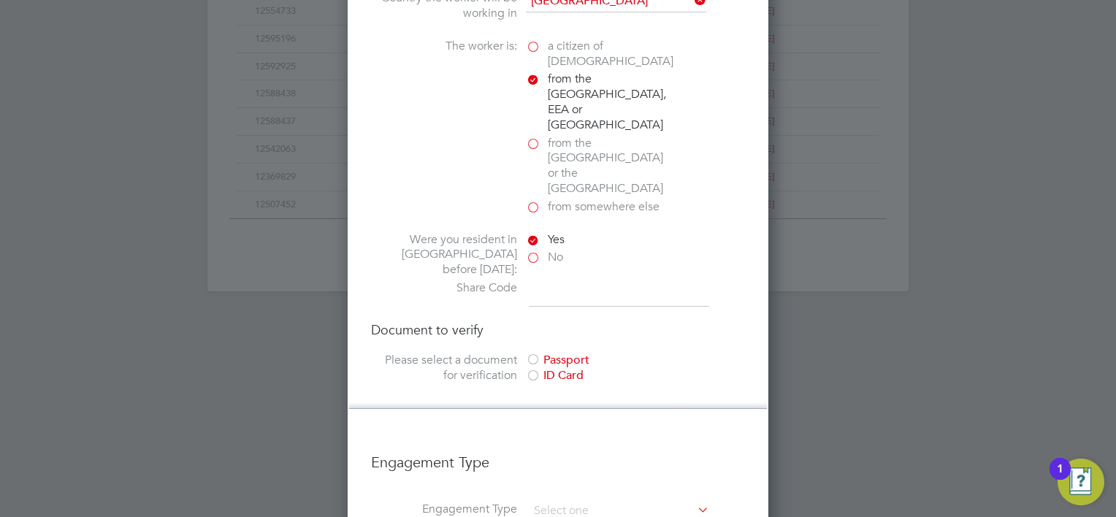
scroll to position [950, 0]
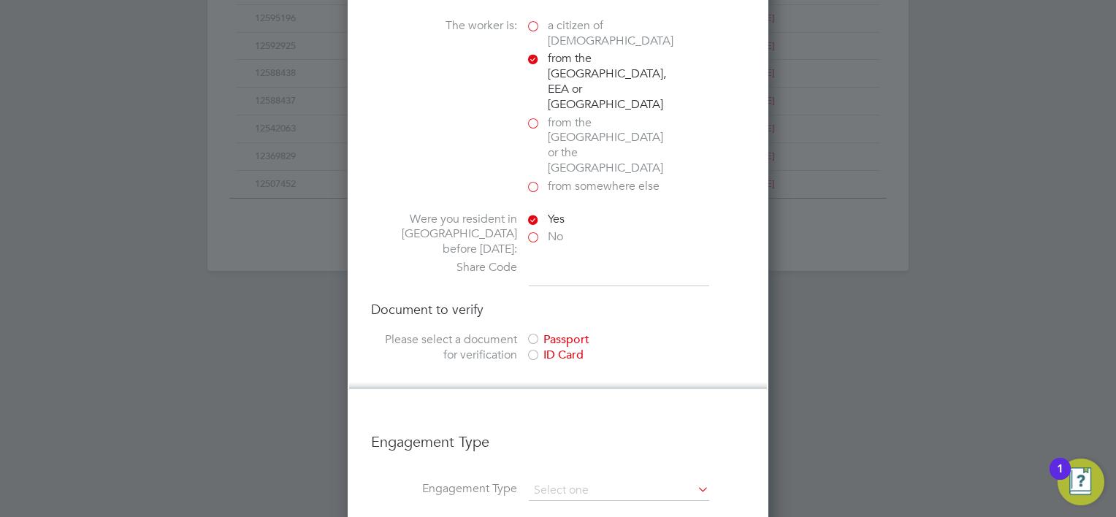
click at [555, 260] on input at bounding box center [619, 273] width 180 height 26
click at [560, 260] on input at bounding box center [619, 273] width 180 height 26
type input "WSM Y7G 6GM"
click at [578, 332] on div "Passport" at bounding box center [635, 339] width 219 height 15
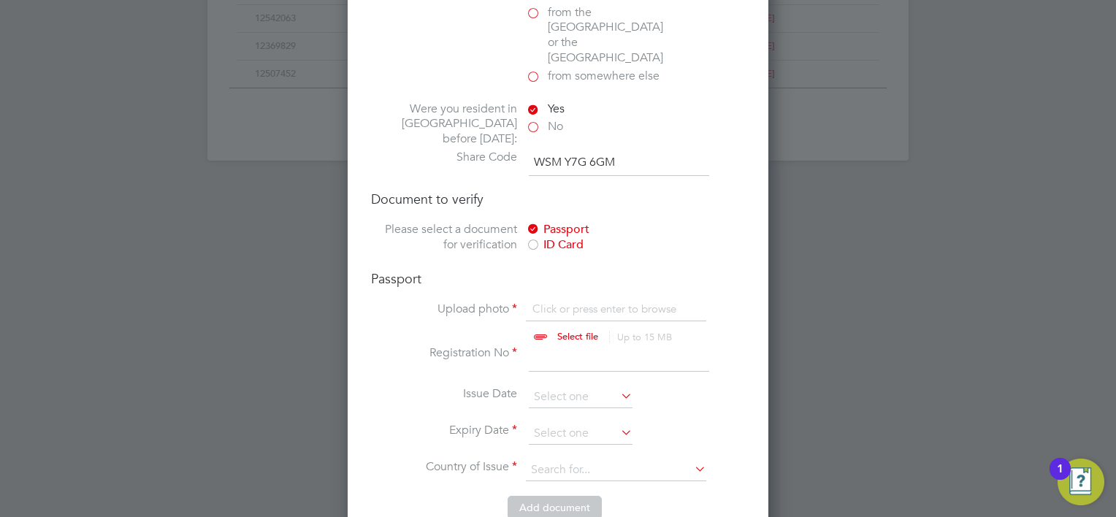
scroll to position [1096, 0]
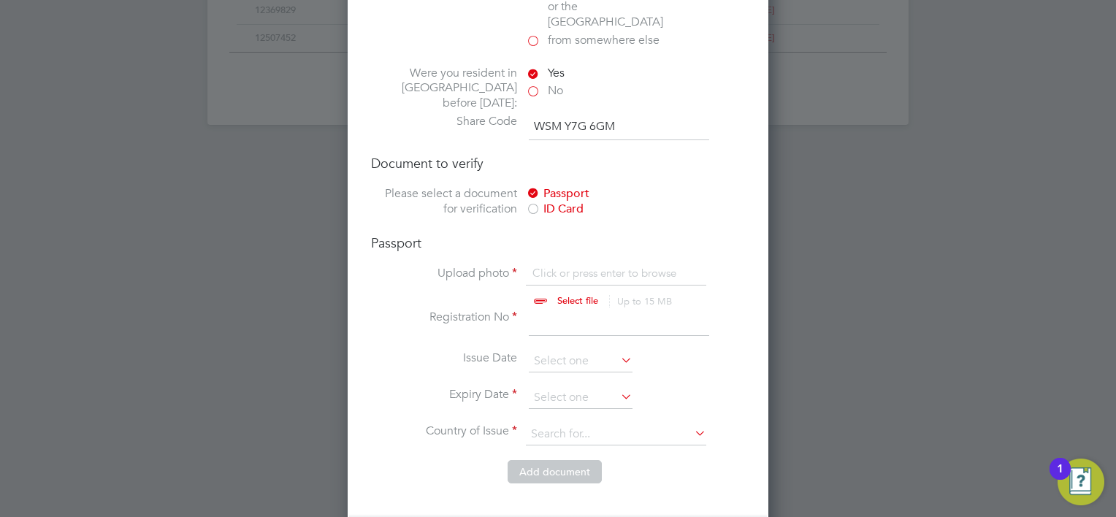
click at [557, 310] on input at bounding box center [619, 323] width 180 height 26
type input "EK 2795645"
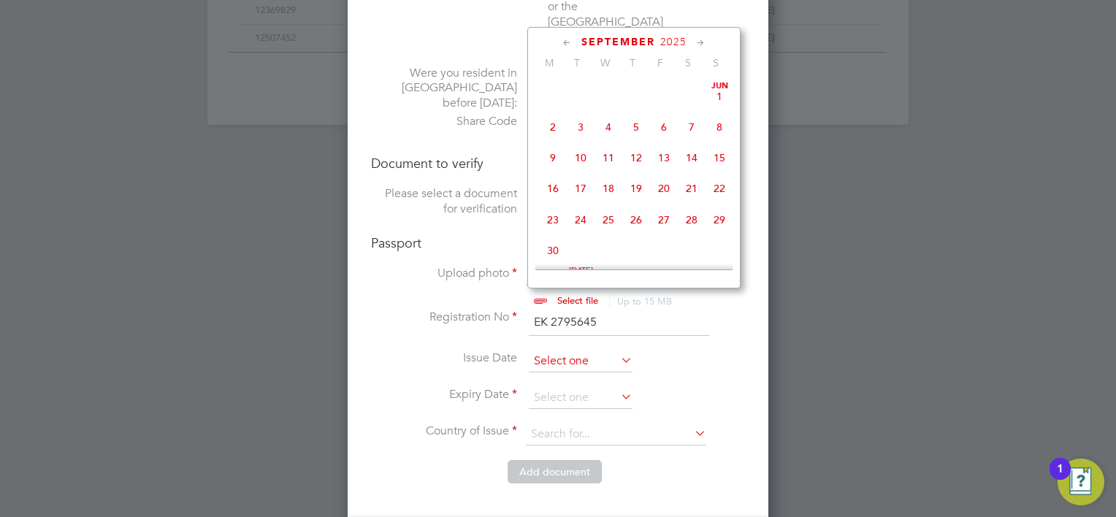
click at [571, 351] on input at bounding box center [581, 362] width 104 height 22
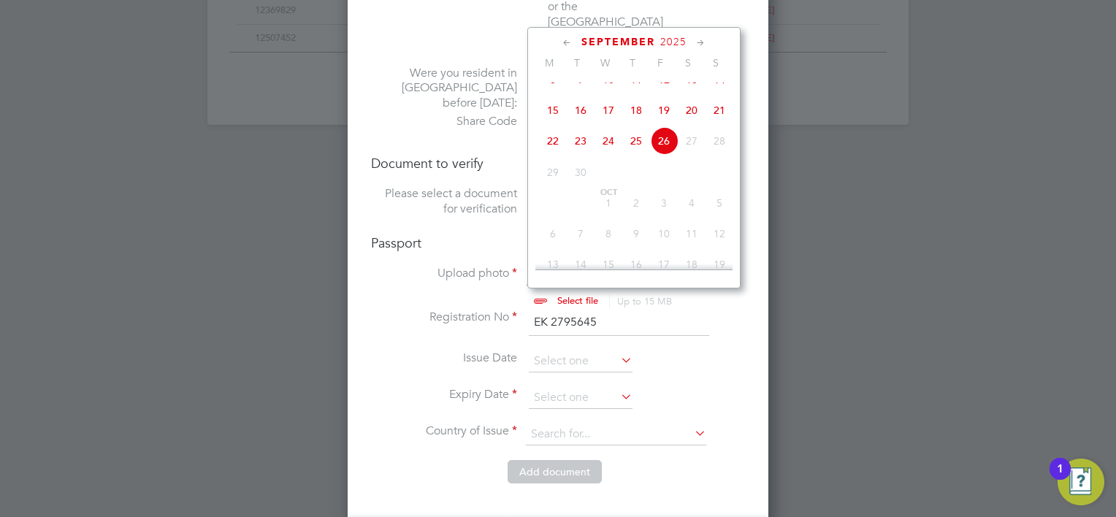
click at [680, 45] on span "2025" at bounding box center [674, 42] width 26 height 12
click at [693, 118] on span "2016" at bounding box center [692, 106] width 28 height 28
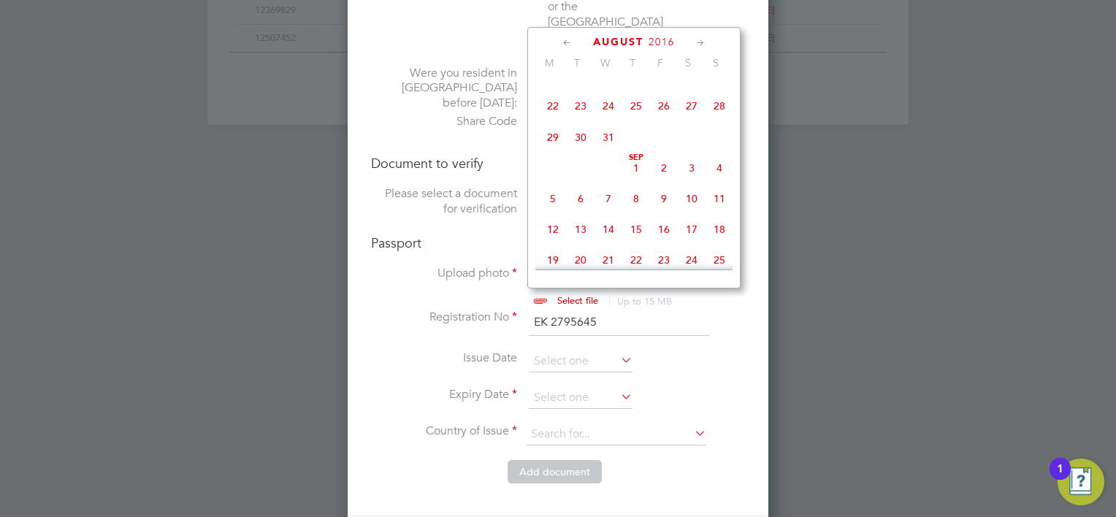
click at [699, 47] on icon at bounding box center [701, 43] width 14 height 16
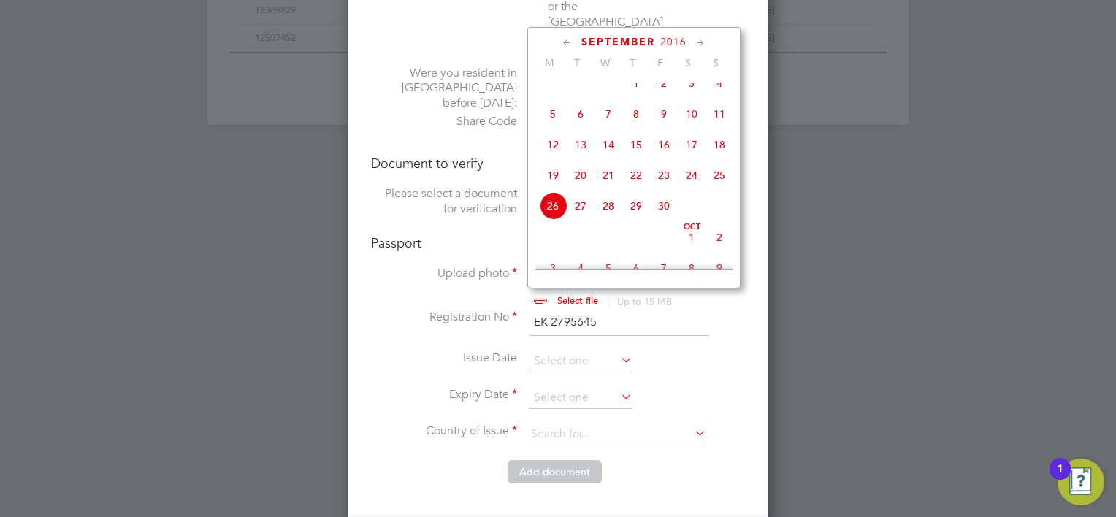
click at [704, 45] on icon at bounding box center [701, 43] width 14 height 16
click at [573, 154] on span "11" at bounding box center [581, 140] width 28 height 28
type input "11 Oct 2016"
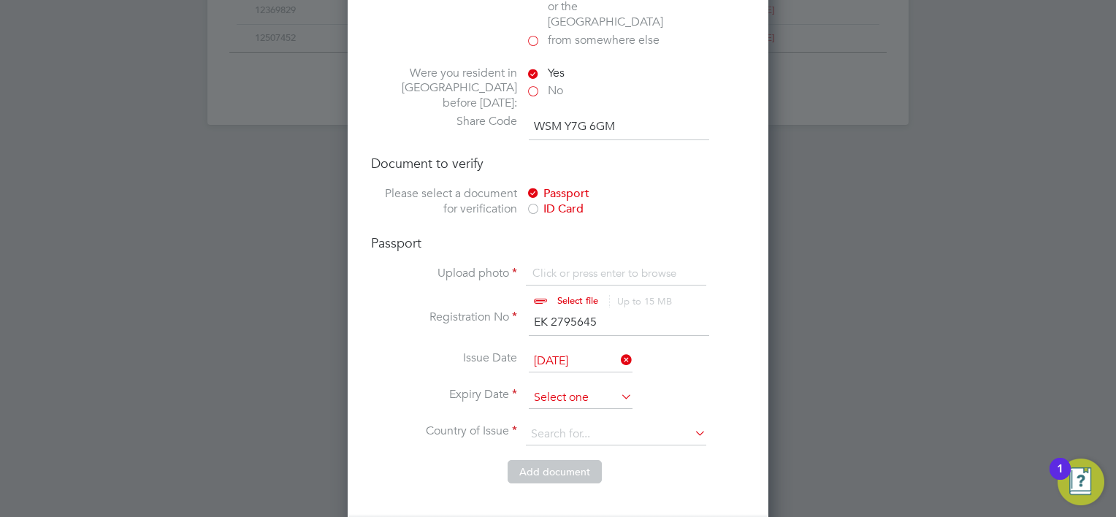
click at [616, 387] on input at bounding box center [581, 398] width 104 height 22
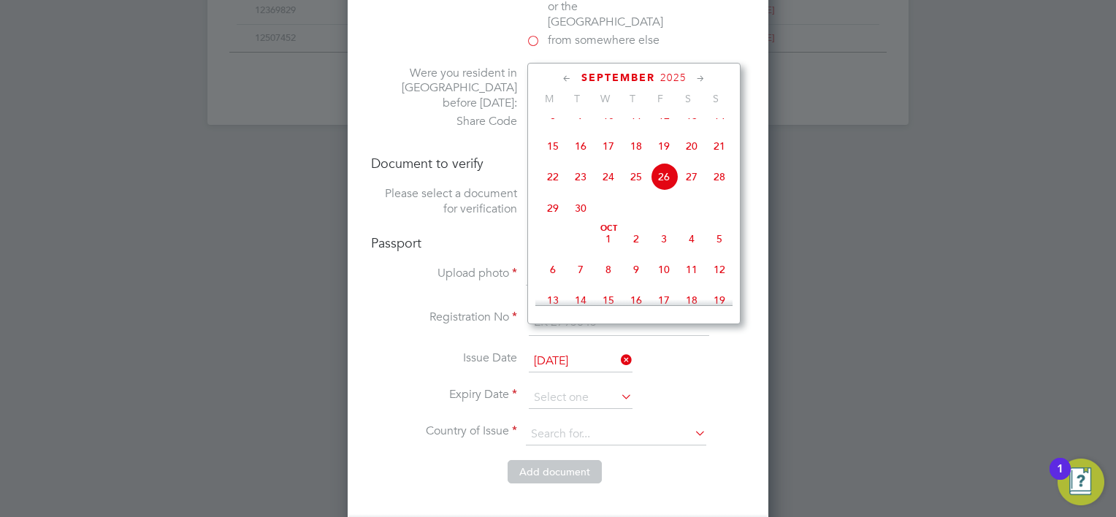
click at [663, 81] on span "2025" at bounding box center [674, 78] width 26 height 12
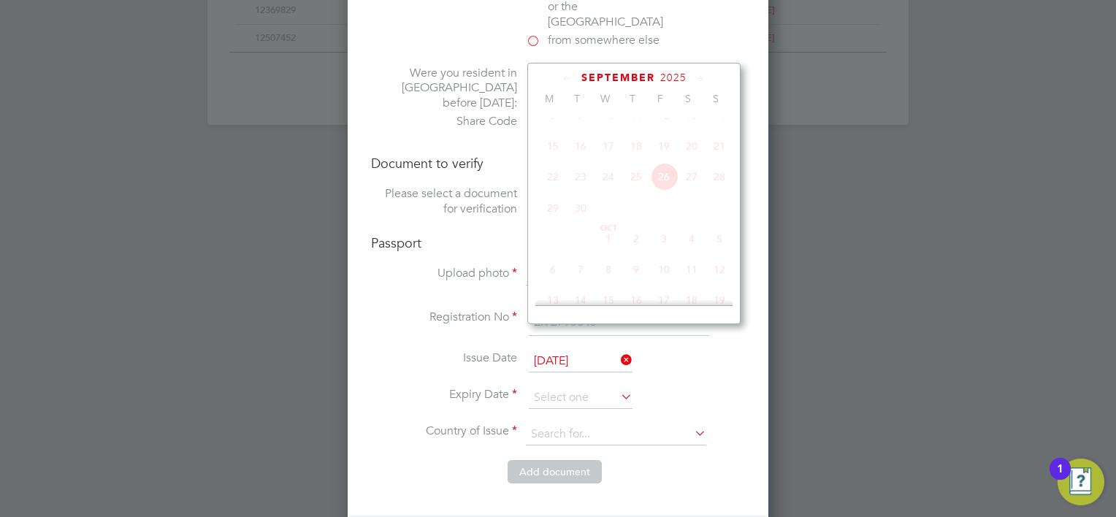
scroll to position [391, 0]
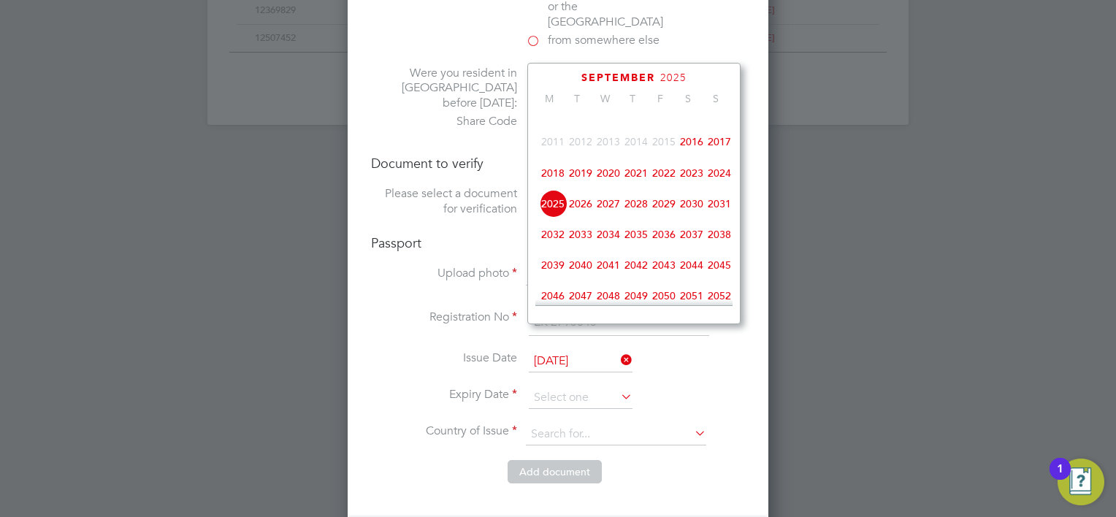
click at [579, 215] on span "2026" at bounding box center [581, 204] width 28 height 28
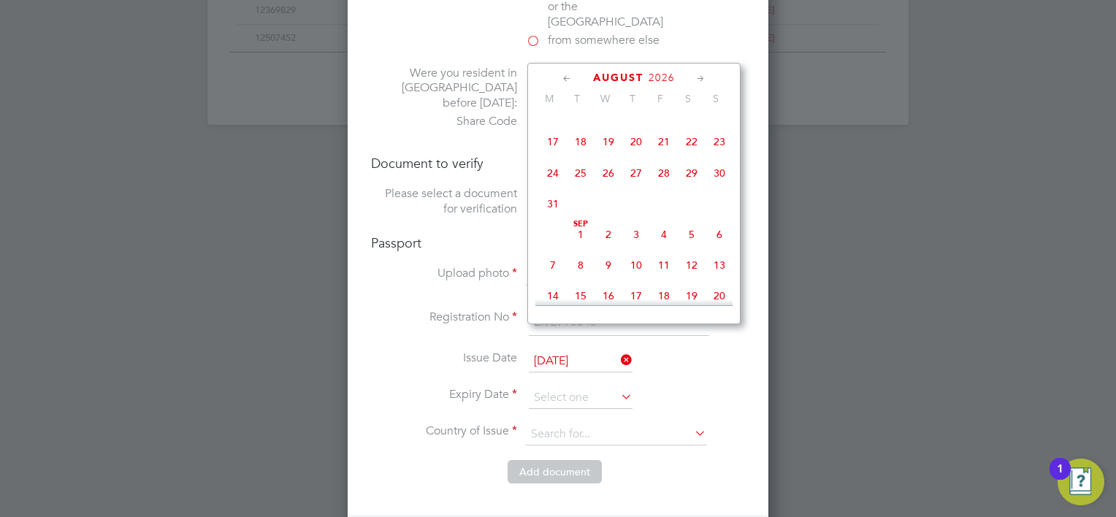
click at [697, 80] on icon at bounding box center [701, 79] width 14 height 16
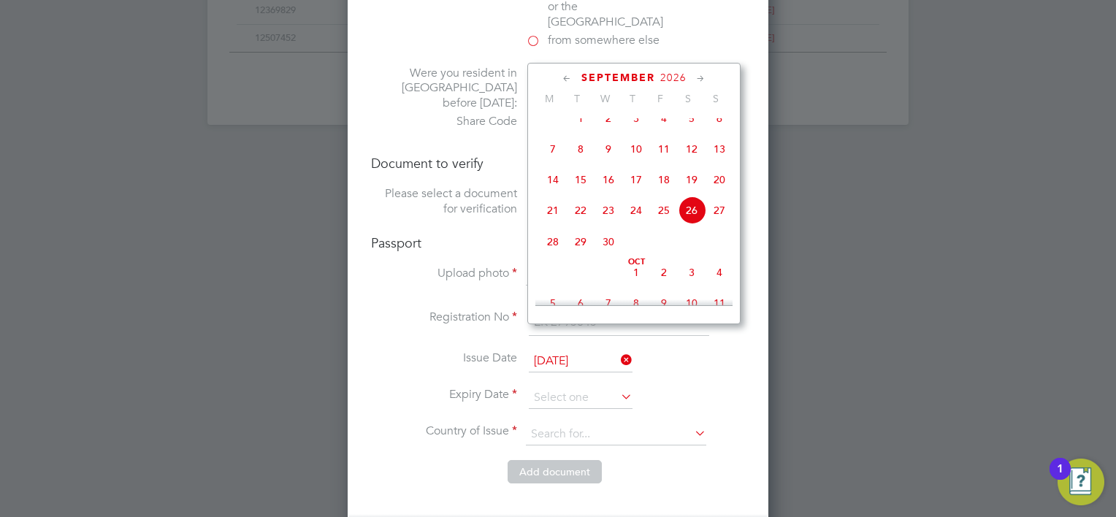
click at [697, 80] on icon at bounding box center [701, 79] width 14 height 16
click at [716, 159] on span "11" at bounding box center [720, 145] width 28 height 28
type input "11 Oct 2026"
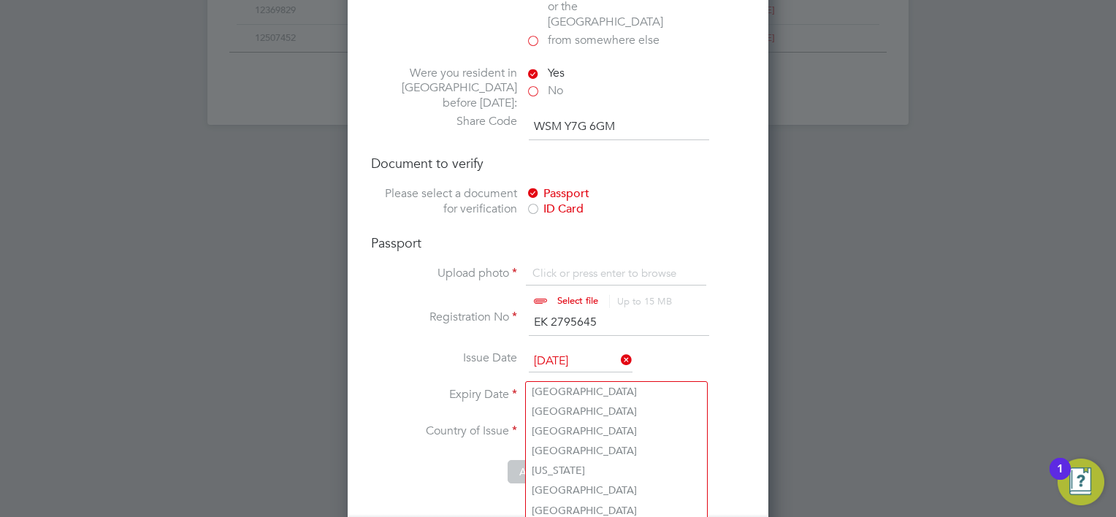
click at [552, 424] on input at bounding box center [616, 435] width 180 height 22
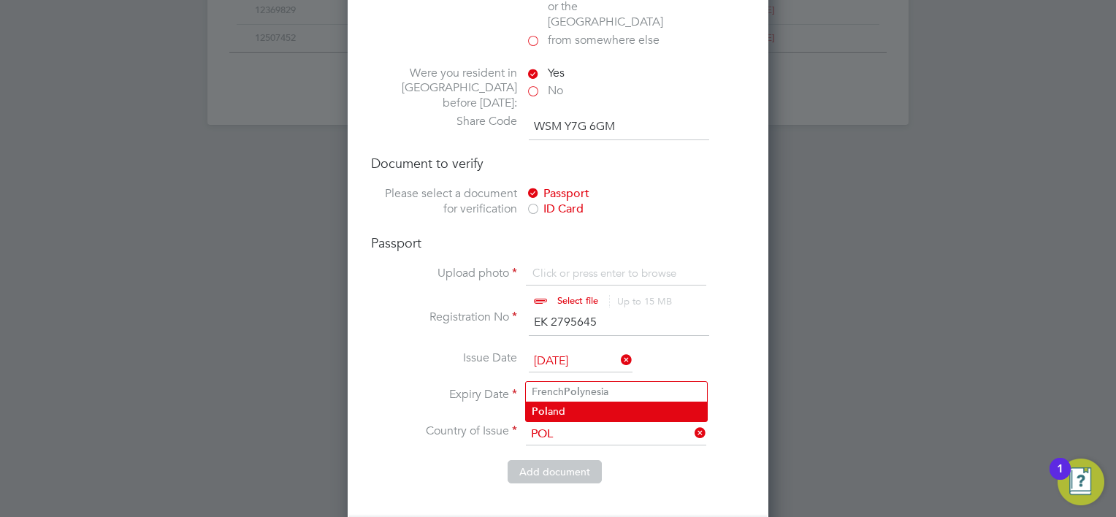
click at [562, 404] on li "Pol and" at bounding box center [616, 412] width 181 height 20
type input "Poland"
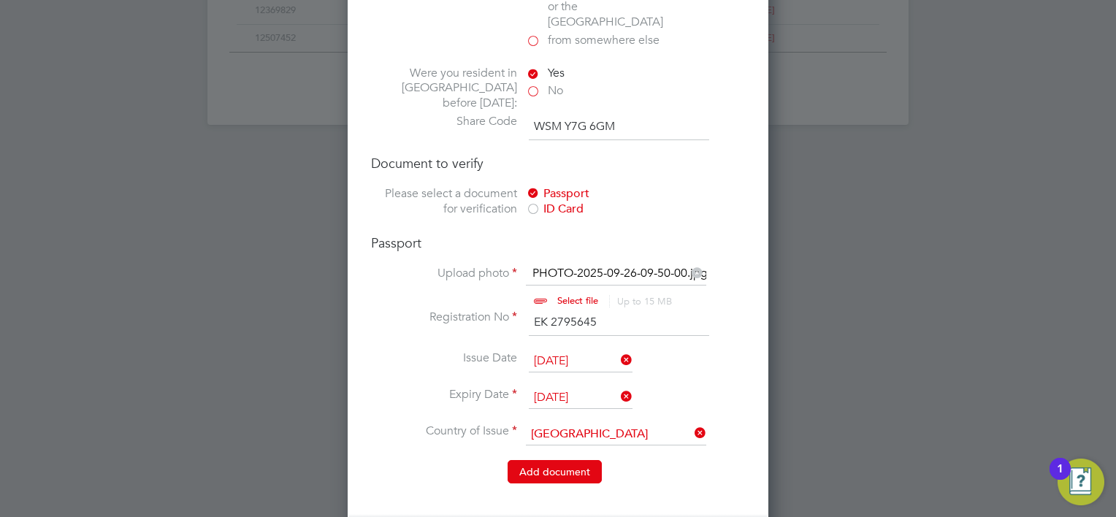
click at [547, 460] on button "Add document" at bounding box center [555, 471] width 94 height 23
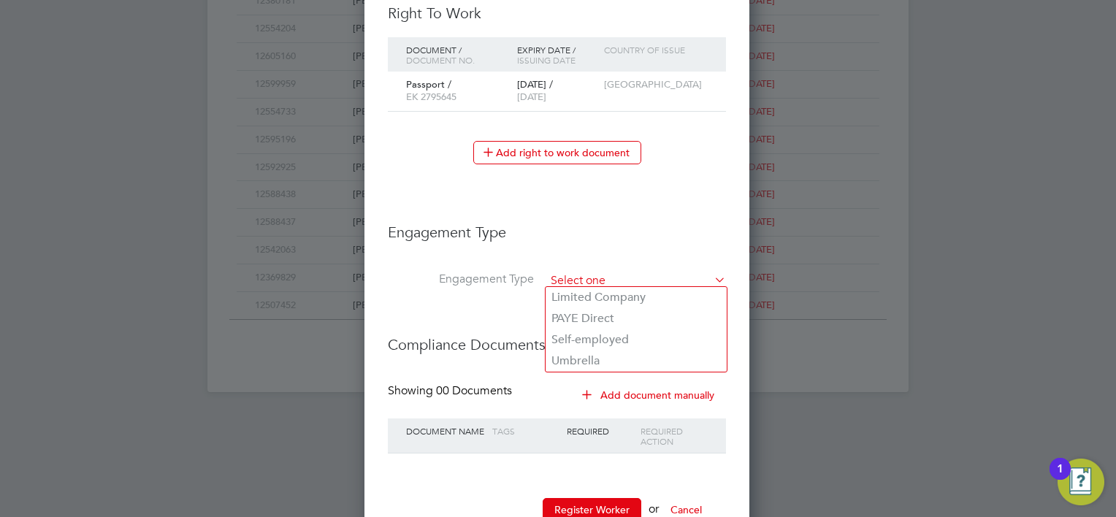
click at [585, 281] on input at bounding box center [636, 281] width 180 height 20
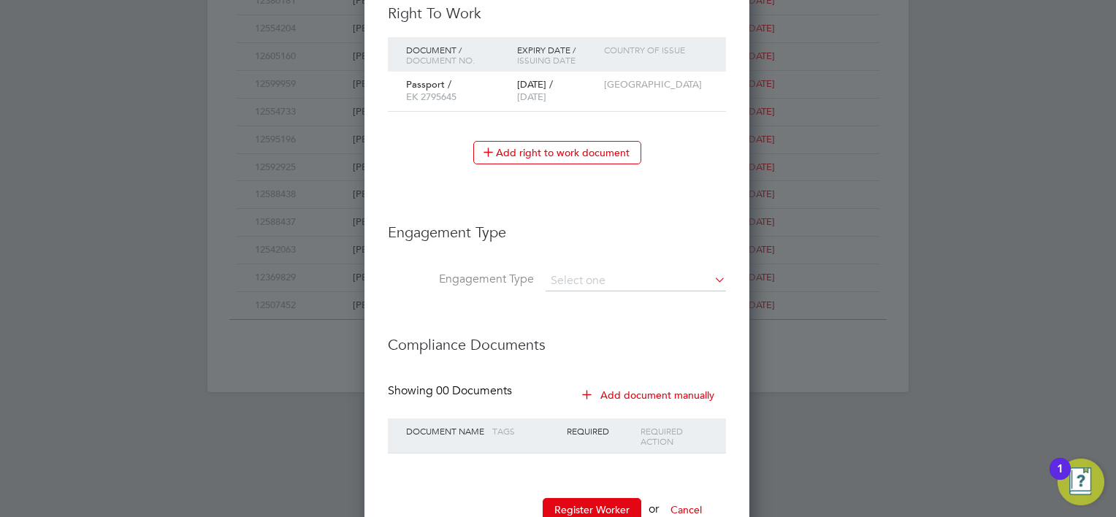
click at [556, 219] on h3 "Engagement Type" at bounding box center [557, 225] width 338 height 34
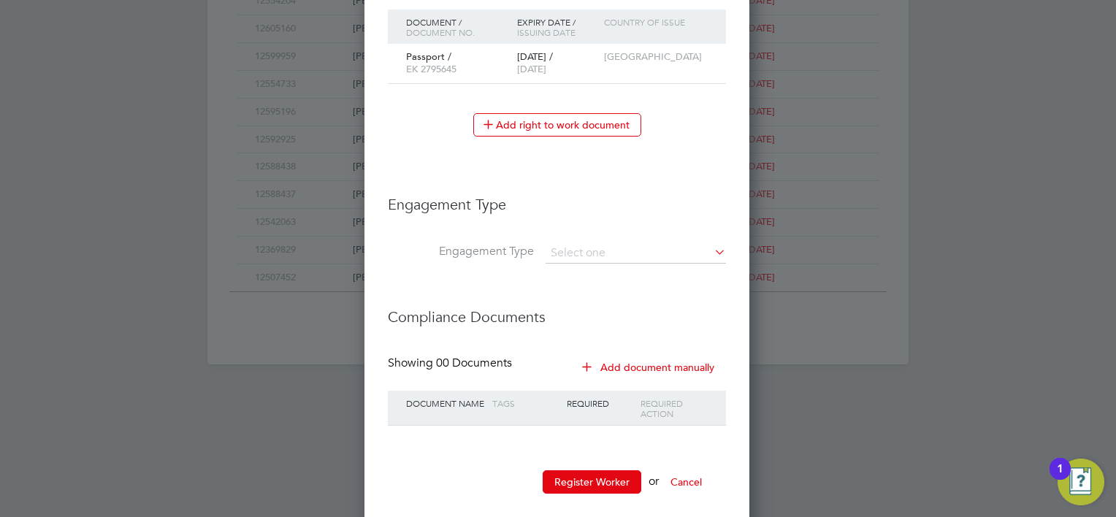
scroll to position [872, 0]
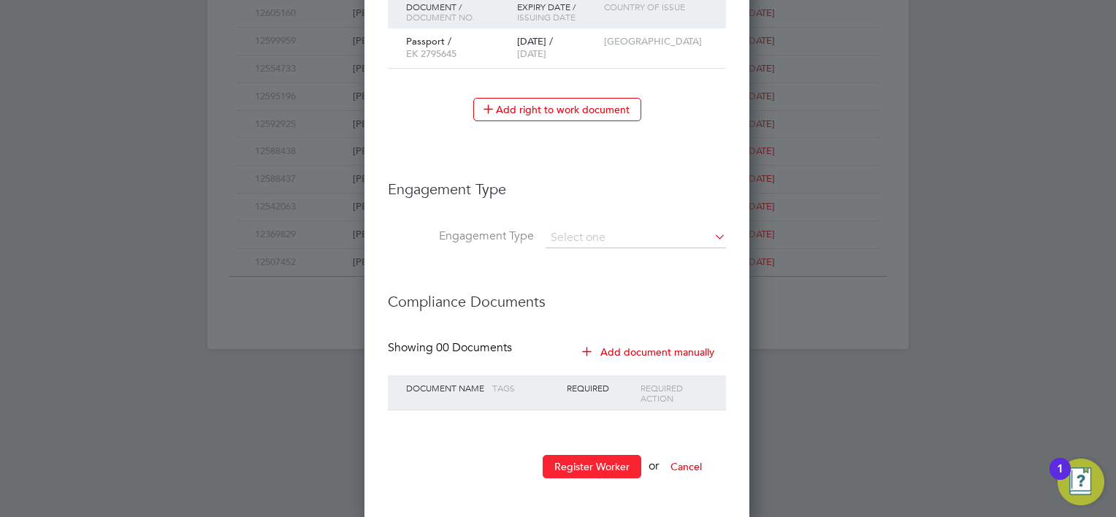
click at [582, 463] on button "Register Worker" at bounding box center [592, 466] width 99 height 23
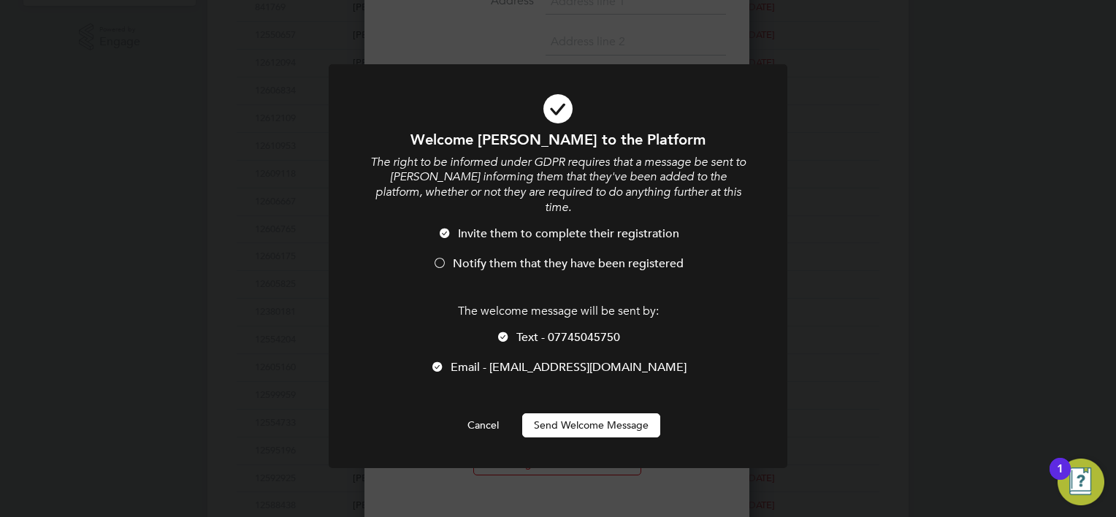
scroll to position [1334, 387]
click at [504, 256] on span "Notify them that they have been registered" at bounding box center [568, 263] width 231 height 15
drag, startPoint x: 572, startPoint y: 416, endPoint x: 717, endPoint y: 281, distance: 198.0
click at [571, 415] on button "Send Welcome Message" at bounding box center [591, 425] width 138 height 23
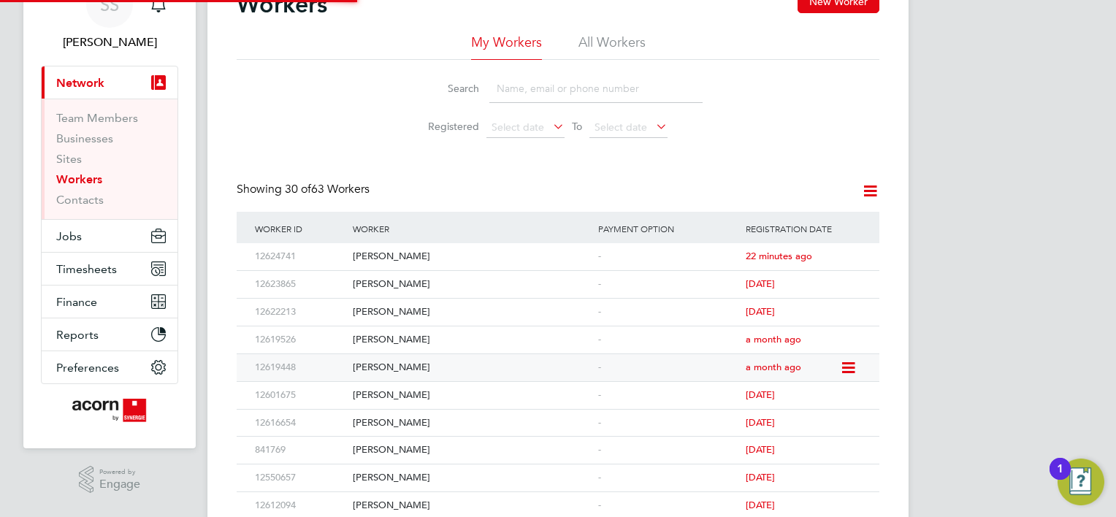
scroll to position [0, 0]
